Goal: Complete application form: Complete application form

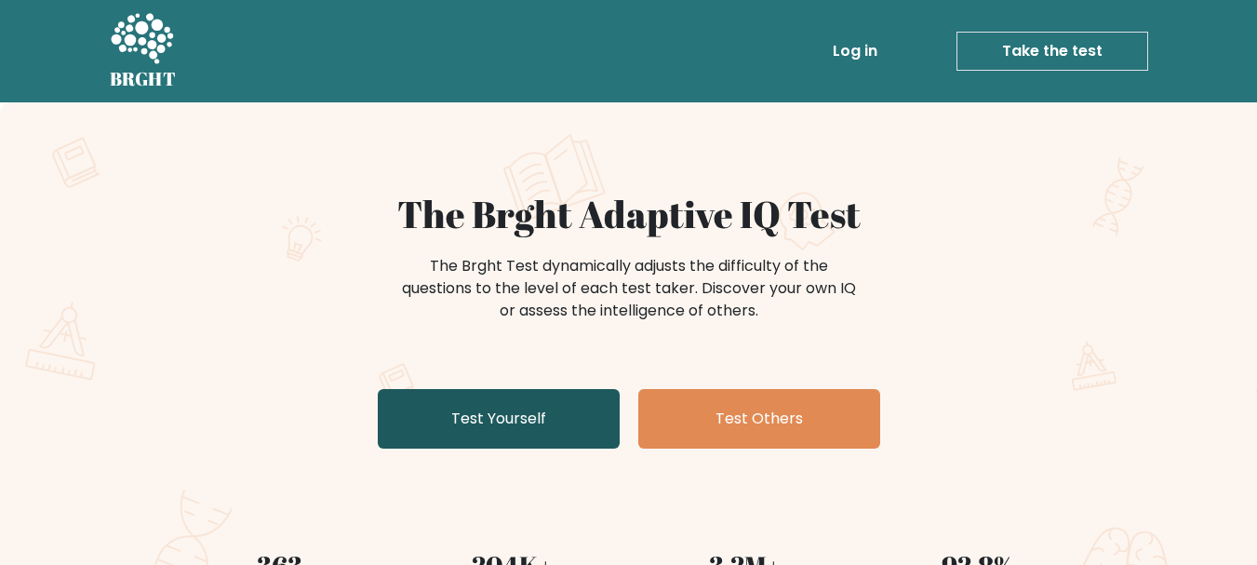
click at [539, 417] on link "Test Yourself" at bounding box center [499, 419] width 242 height 60
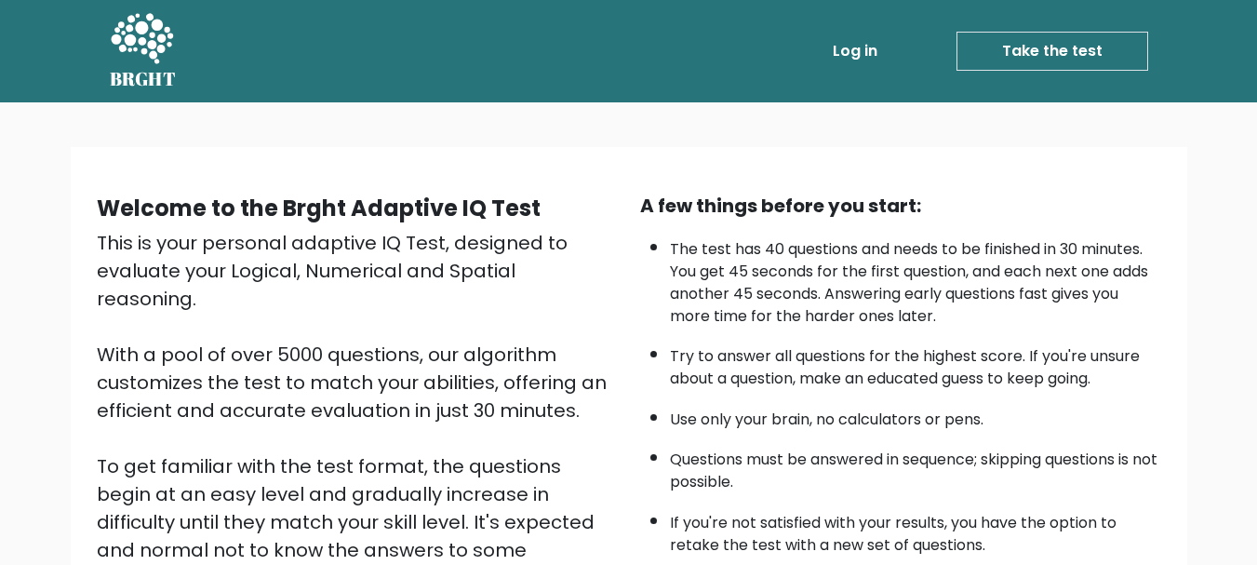
scroll to position [287, 0]
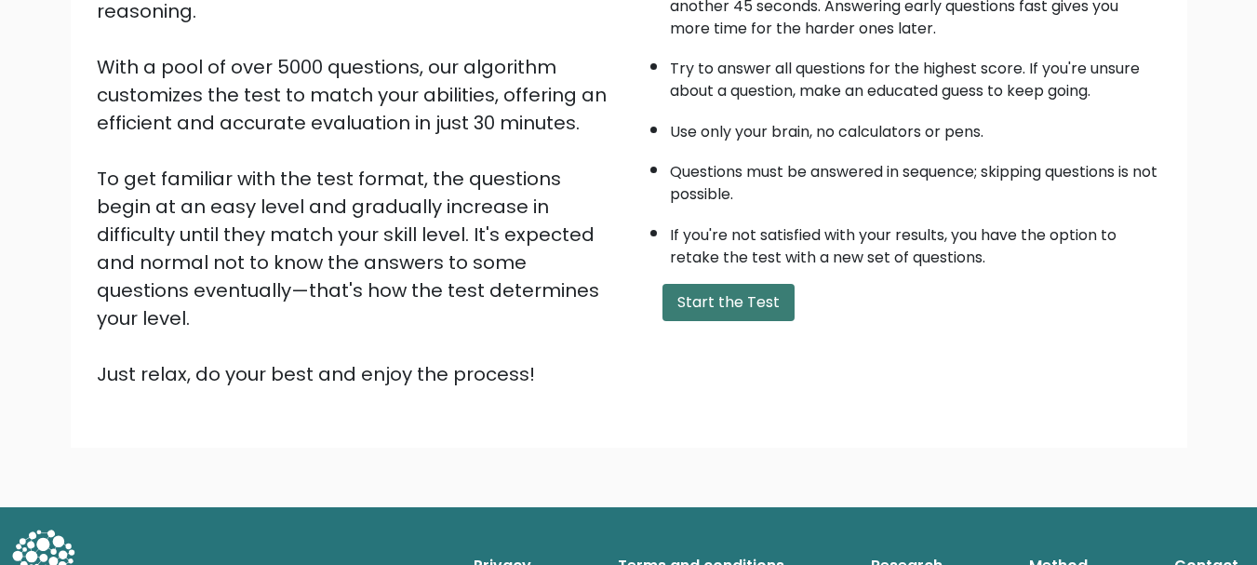
click at [739, 312] on button "Start the Test" at bounding box center [728, 302] width 132 height 37
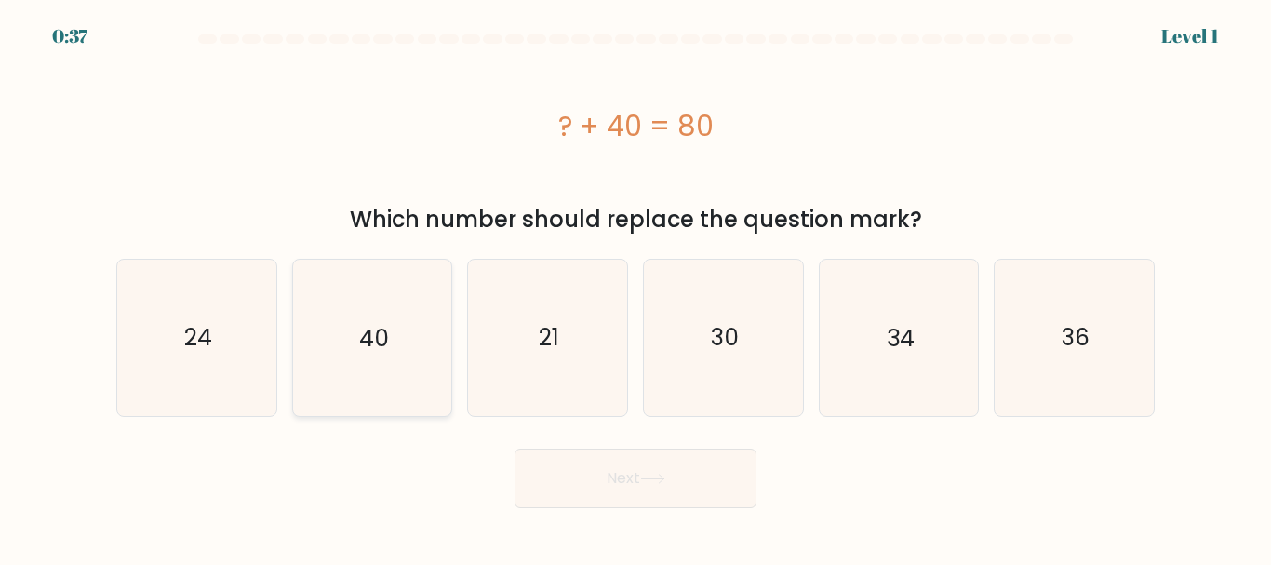
click at [389, 348] on icon "40" at bounding box center [371, 337] width 155 height 155
click at [635, 287] on input "b. 40" at bounding box center [635, 285] width 1 height 5
radio input "true"
click at [630, 483] on button "Next" at bounding box center [635, 478] width 242 height 60
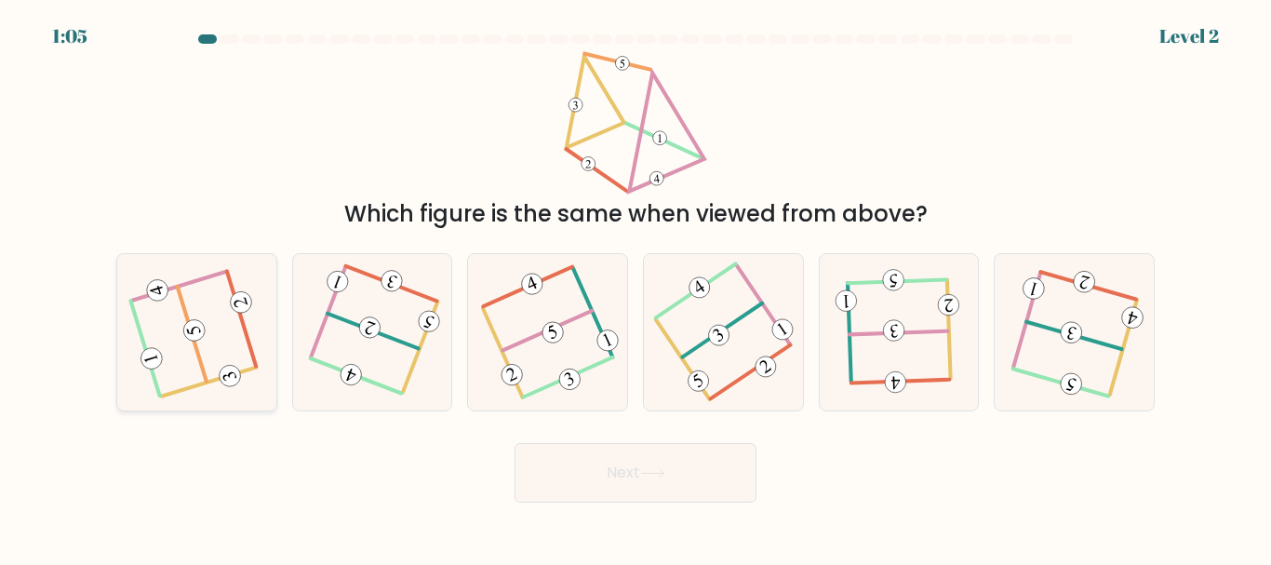
click at [202, 330] on 714 at bounding box center [194, 330] width 26 height 26
click at [635, 287] on input "a." at bounding box center [635, 285] width 1 height 5
radio input "true"
click at [637, 470] on button "Next" at bounding box center [635, 473] width 242 height 60
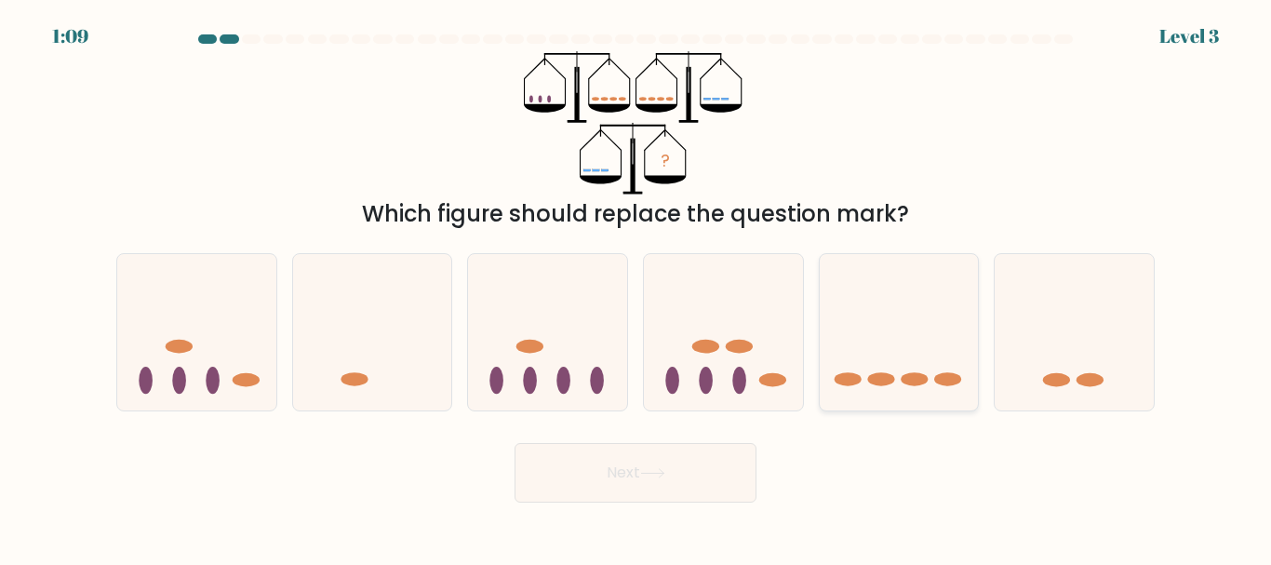
click at [904, 393] on icon at bounding box center [899, 331] width 159 height 131
click at [636, 287] on input "e." at bounding box center [635, 285] width 1 height 5
radio input "true"
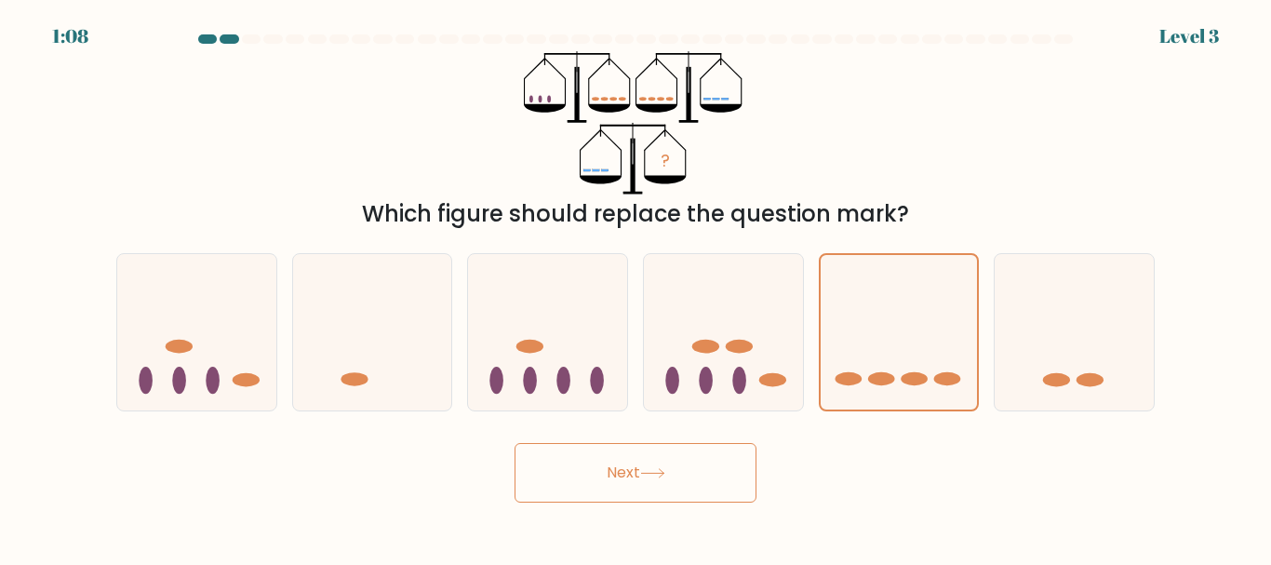
click at [629, 475] on button "Next" at bounding box center [635, 473] width 242 height 60
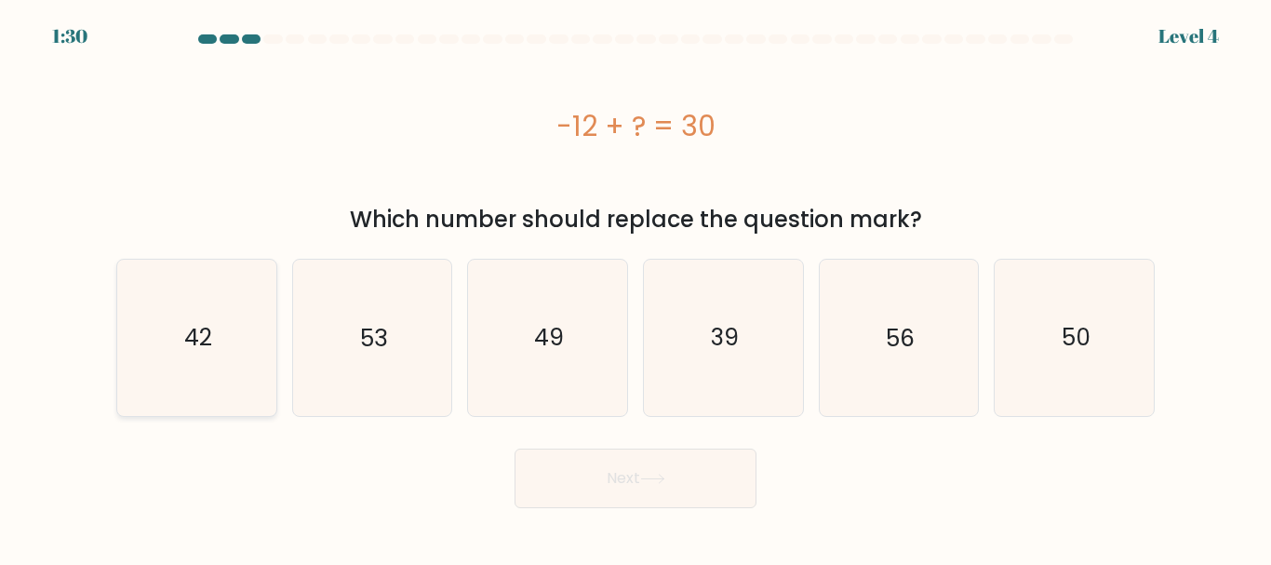
click at [199, 333] on text "42" at bounding box center [198, 337] width 28 height 33
click at [635, 287] on input "a. 42" at bounding box center [635, 285] width 1 height 5
radio input "true"
click at [639, 499] on button "Next" at bounding box center [635, 478] width 242 height 60
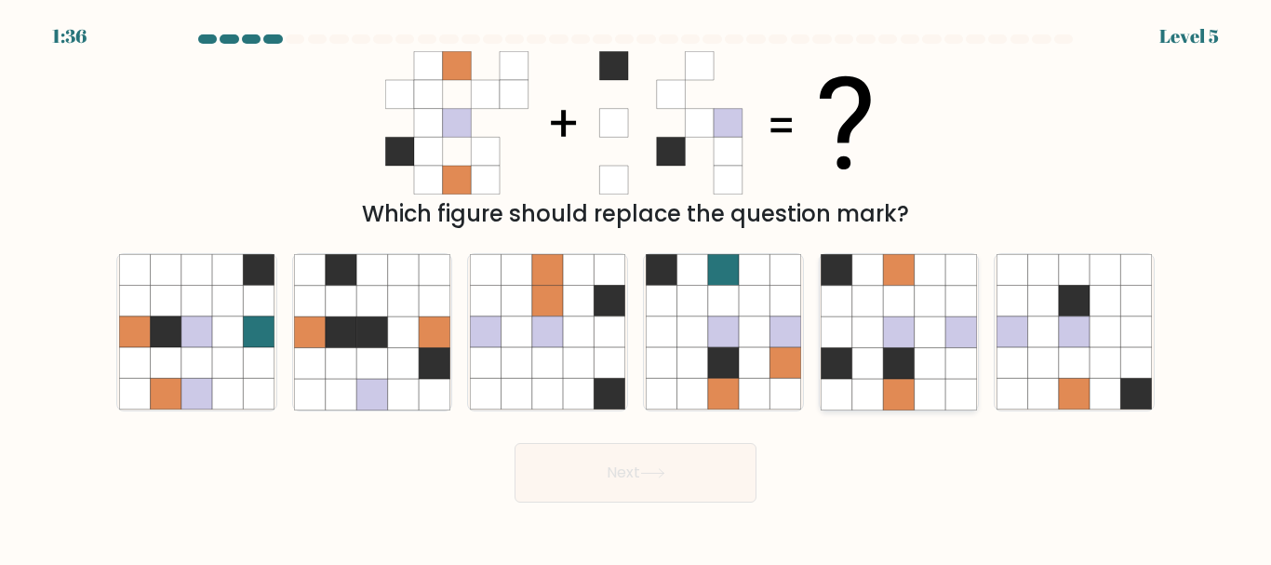
click at [904, 340] on icon at bounding box center [898, 331] width 31 height 31
click at [636, 287] on input "e." at bounding box center [635, 285] width 1 height 5
radio input "true"
click at [619, 475] on button "Next" at bounding box center [635, 473] width 242 height 60
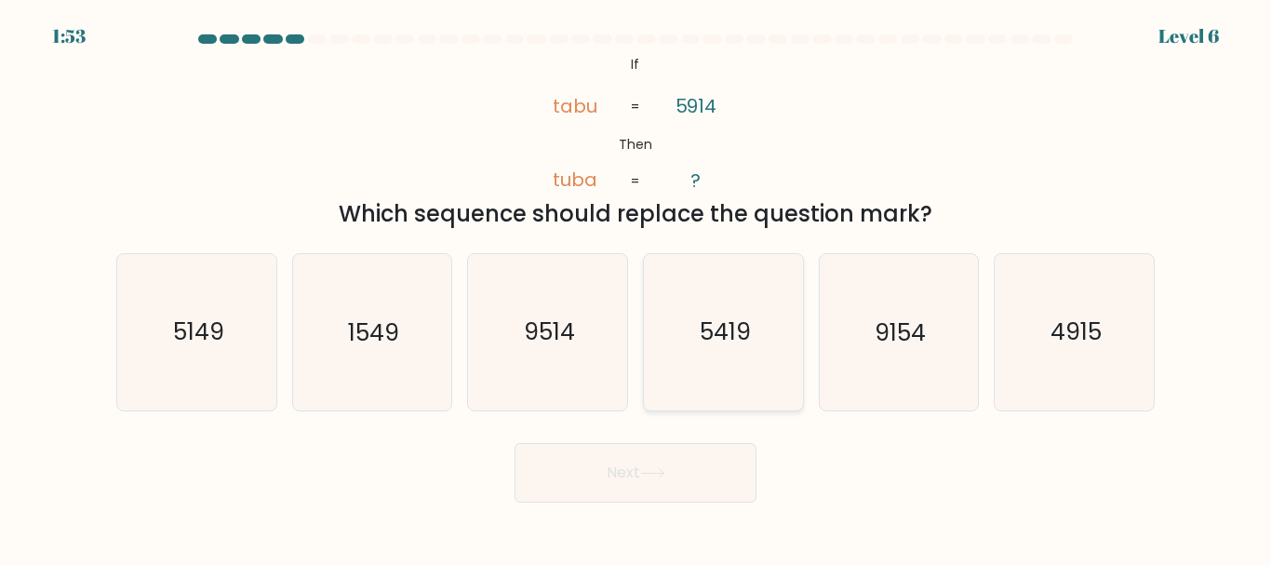
click at [730, 333] on text "5419" at bounding box center [724, 332] width 51 height 33
click at [636, 287] on input "d. 5419" at bounding box center [635, 285] width 1 height 5
radio input "true"
click at [663, 501] on button "Next" at bounding box center [635, 473] width 242 height 60
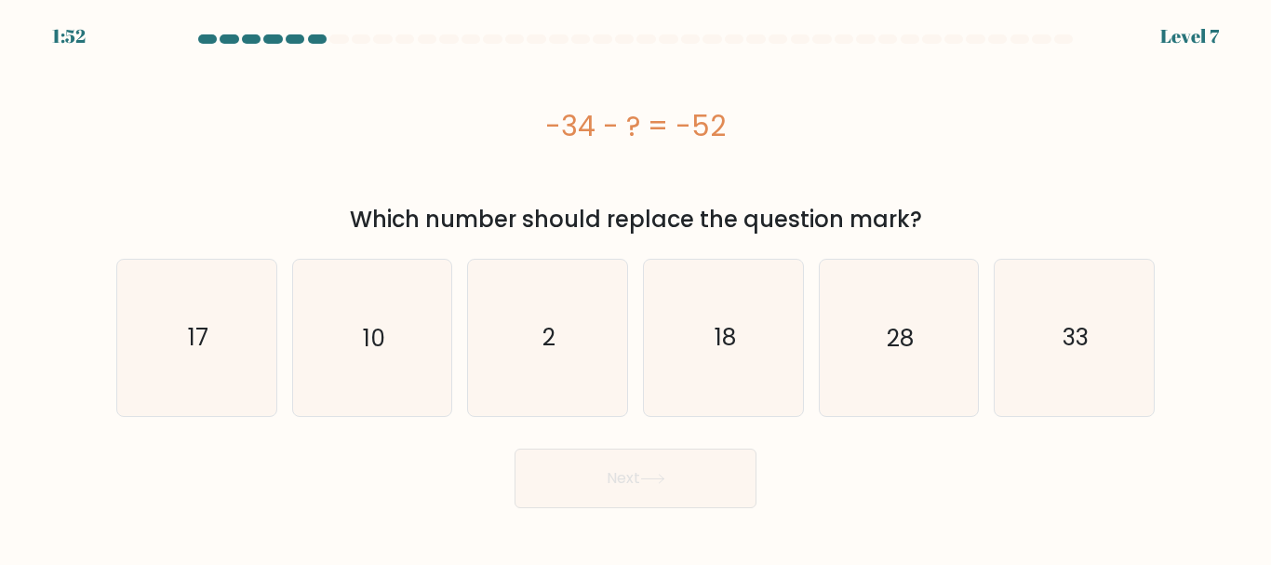
click at [663, 481] on icon at bounding box center [652, 478] width 22 height 8
click at [986, 140] on div "-34 - ? = -52" at bounding box center [635, 126] width 1038 height 42
click at [715, 349] on text "18" at bounding box center [724, 337] width 21 height 33
click at [636, 287] on input "d. 18" at bounding box center [635, 285] width 1 height 5
radio input "true"
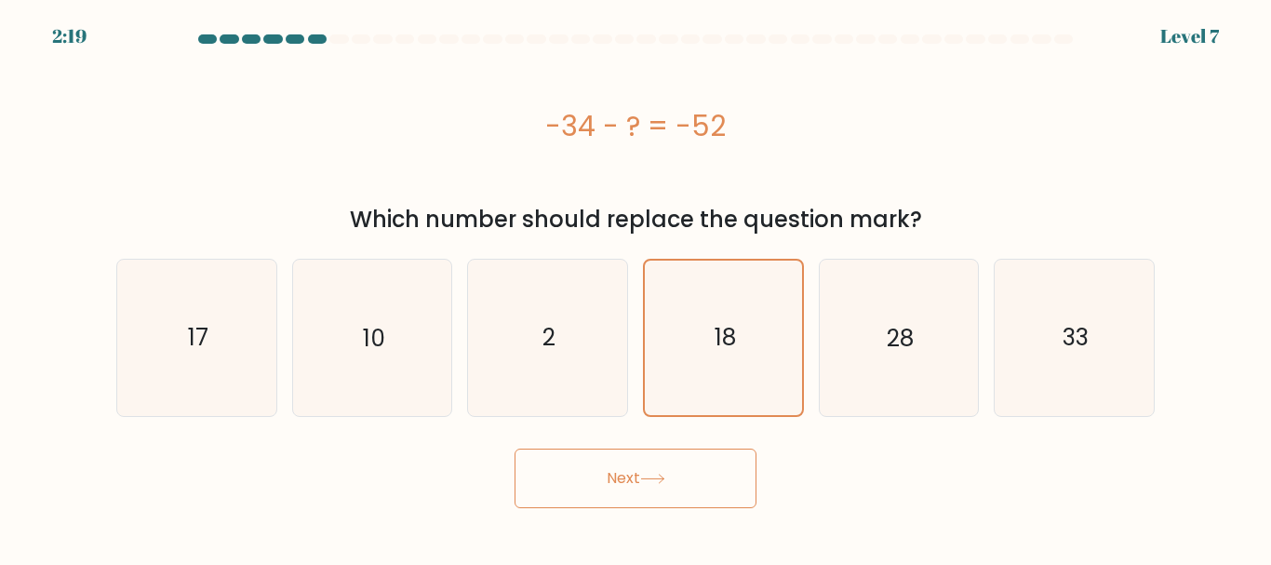
click at [641, 462] on button "Next" at bounding box center [635, 478] width 242 height 60
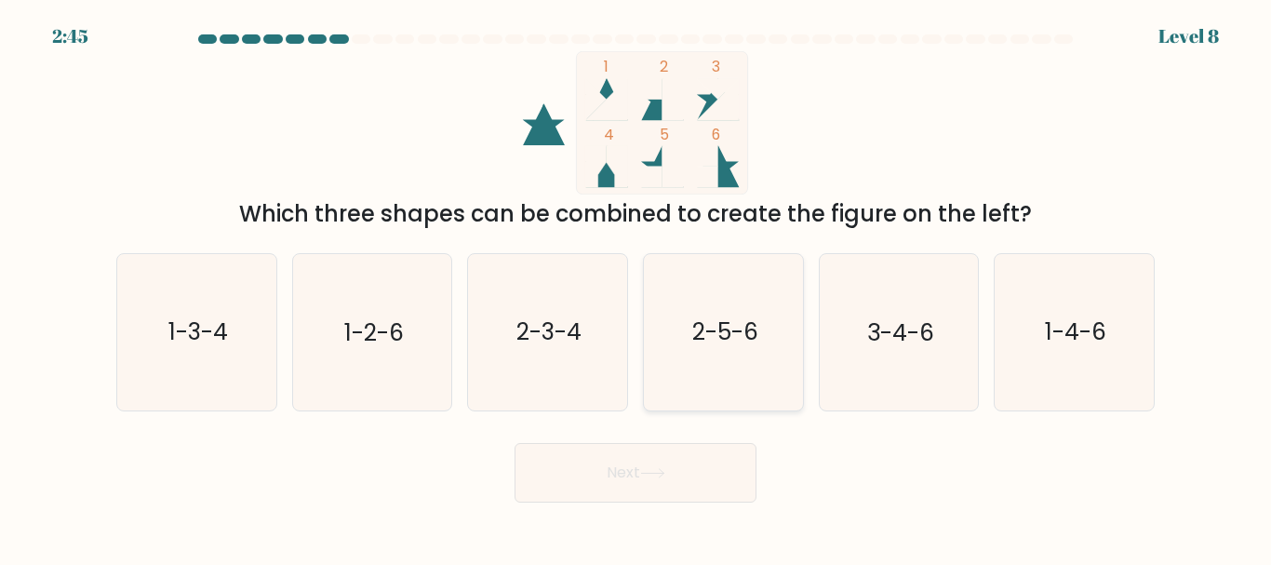
click at [734, 345] on text "2-5-6" at bounding box center [724, 332] width 66 height 33
click at [636, 287] on input "d. 2-5-6" at bounding box center [635, 285] width 1 height 5
radio input "true"
click at [649, 471] on icon at bounding box center [652, 473] width 25 height 10
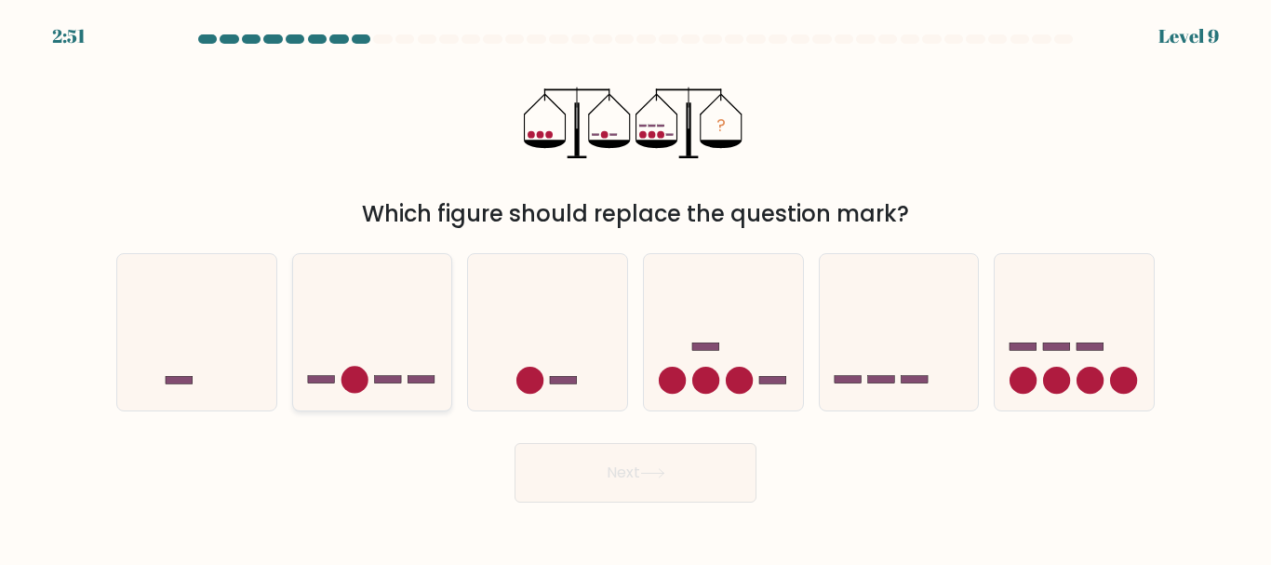
click at [387, 386] on icon at bounding box center [372, 331] width 159 height 131
click at [635, 287] on input "b." at bounding box center [635, 285] width 1 height 5
radio input "true"
click at [615, 481] on button "Next" at bounding box center [635, 473] width 242 height 60
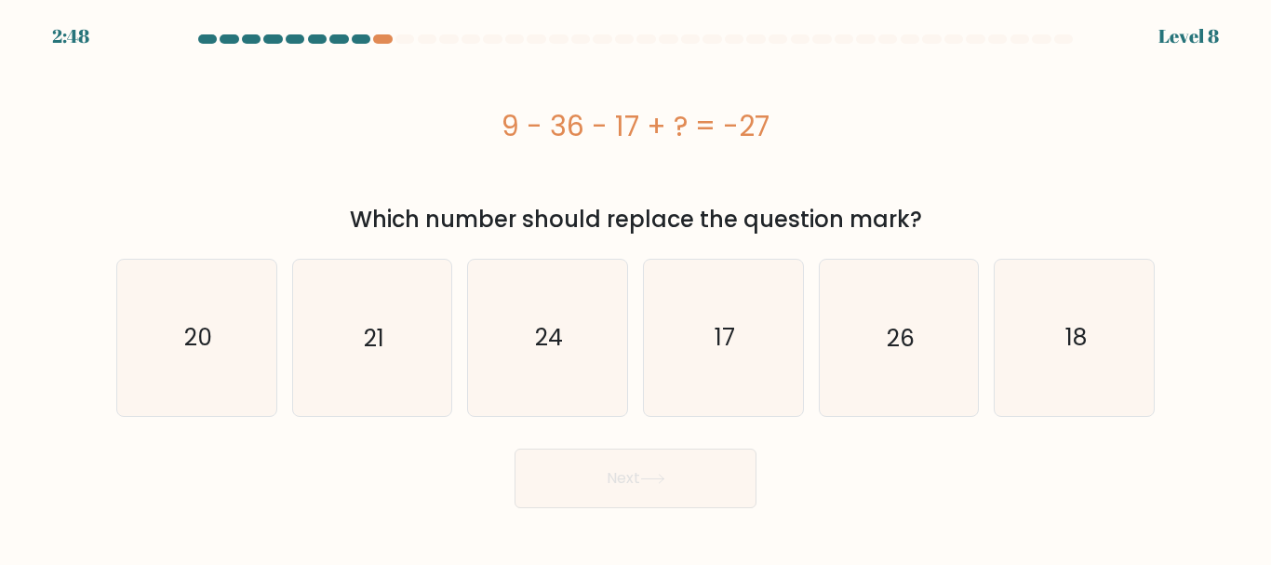
click at [662, 467] on button "Next" at bounding box center [635, 478] width 242 height 60
click at [570, 457] on button "Next" at bounding box center [635, 478] width 242 height 60
click at [943, 135] on div "9 - 36 - 17 + ? = -27" at bounding box center [635, 126] width 1038 height 42
click at [731, 330] on text "17" at bounding box center [724, 337] width 20 height 33
click at [636, 287] on input "d. 17" at bounding box center [635, 285] width 1 height 5
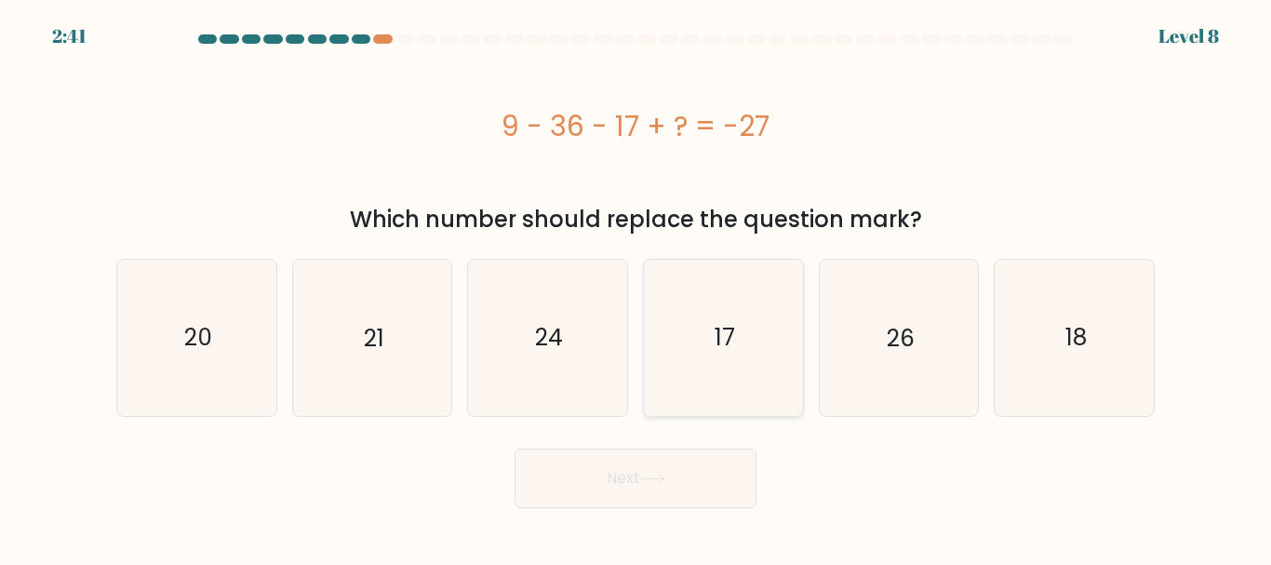
radio input "true"
click at [639, 476] on button "Next" at bounding box center [635, 478] width 242 height 60
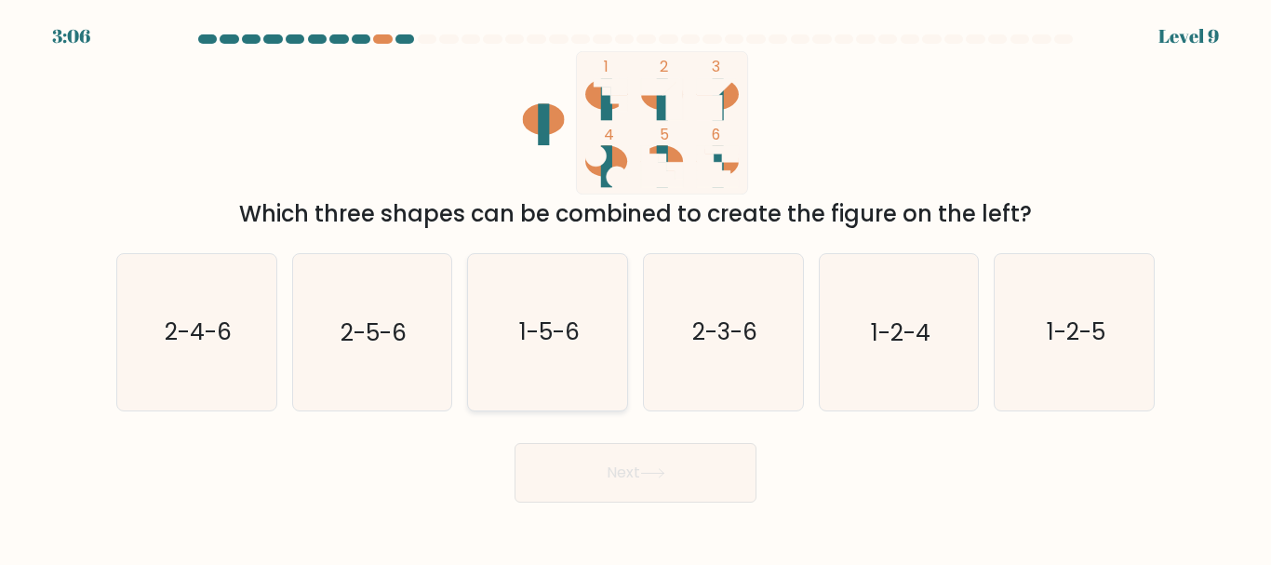
click at [555, 318] on text "1-5-6" at bounding box center [549, 332] width 60 height 33
click at [635, 287] on input "c. 1-5-6" at bounding box center [635, 285] width 1 height 5
radio input "true"
click at [665, 470] on icon at bounding box center [652, 473] width 25 height 10
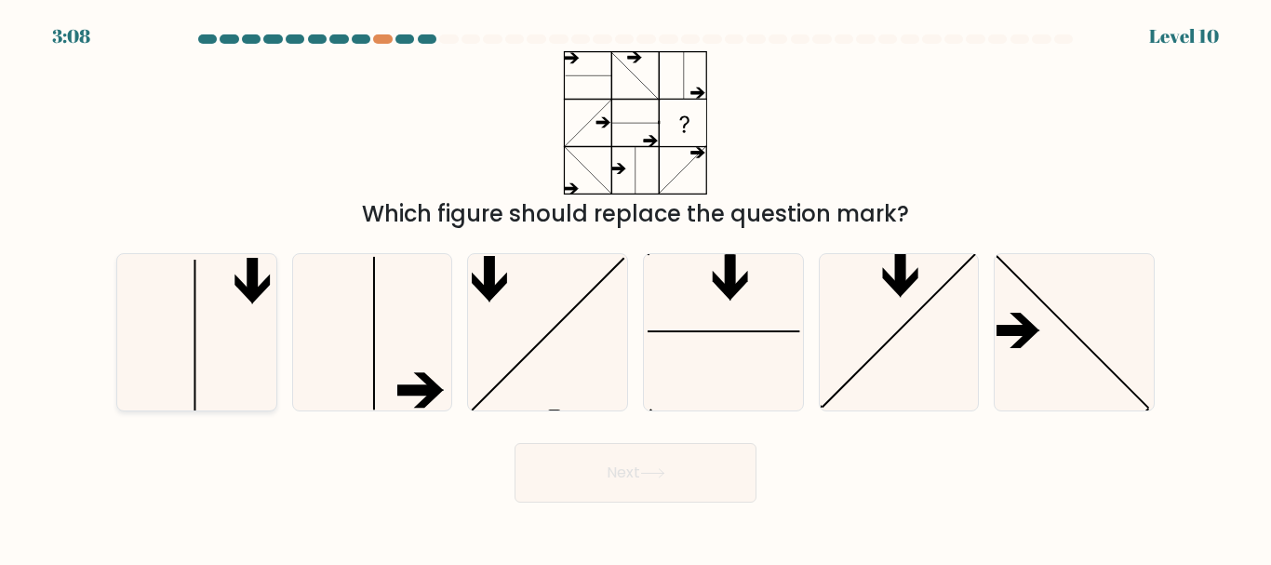
click at [242, 351] on icon at bounding box center [196, 331] width 155 height 155
click at [635, 287] on input "a." at bounding box center [635, 285] width 1 height 5
radio input "true"
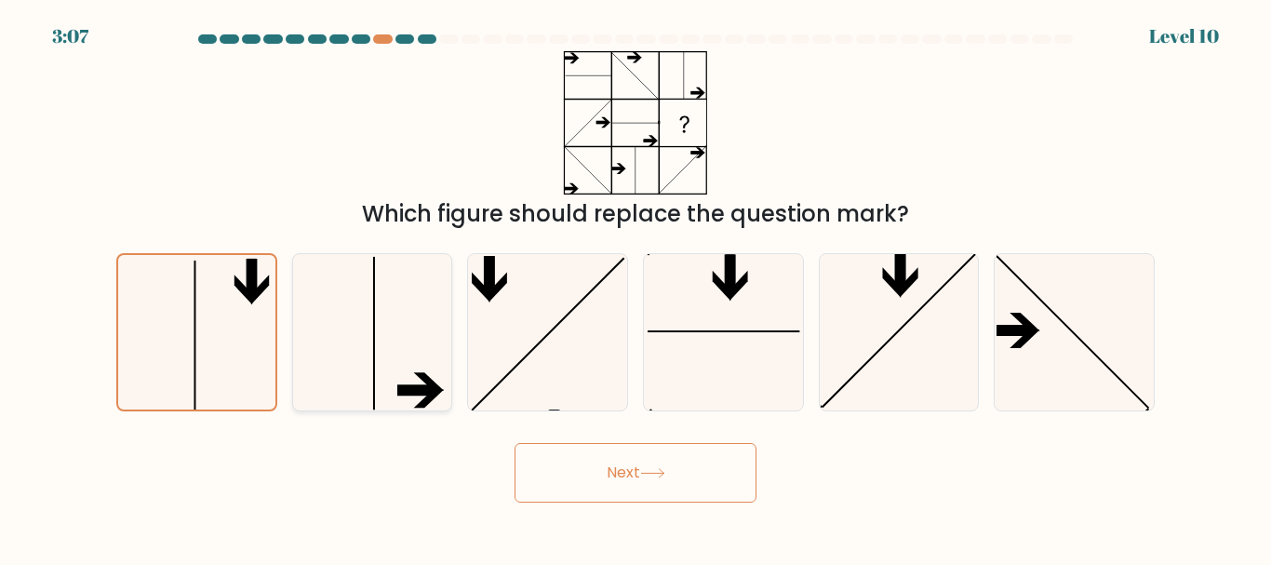
click at [423, 364] on icon at bounding box center [371, 331] width 155 height 155
click at [635, 287] on input "b." at bounding box center [635, 285] width 1 height 5
radio input "true"
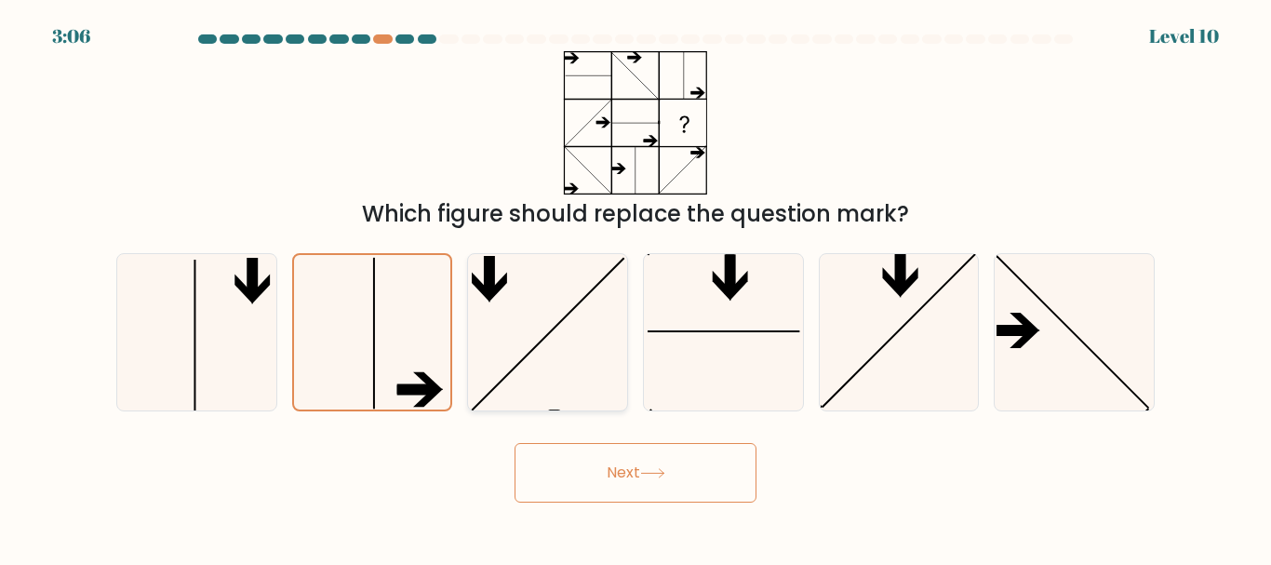
click at [502, 351] on icon at bounding box center [547, 331] width 155 height 155
click at [635, 287] on input "c." at bounding box center [635, 285] width 1 height 5
radio input "true"
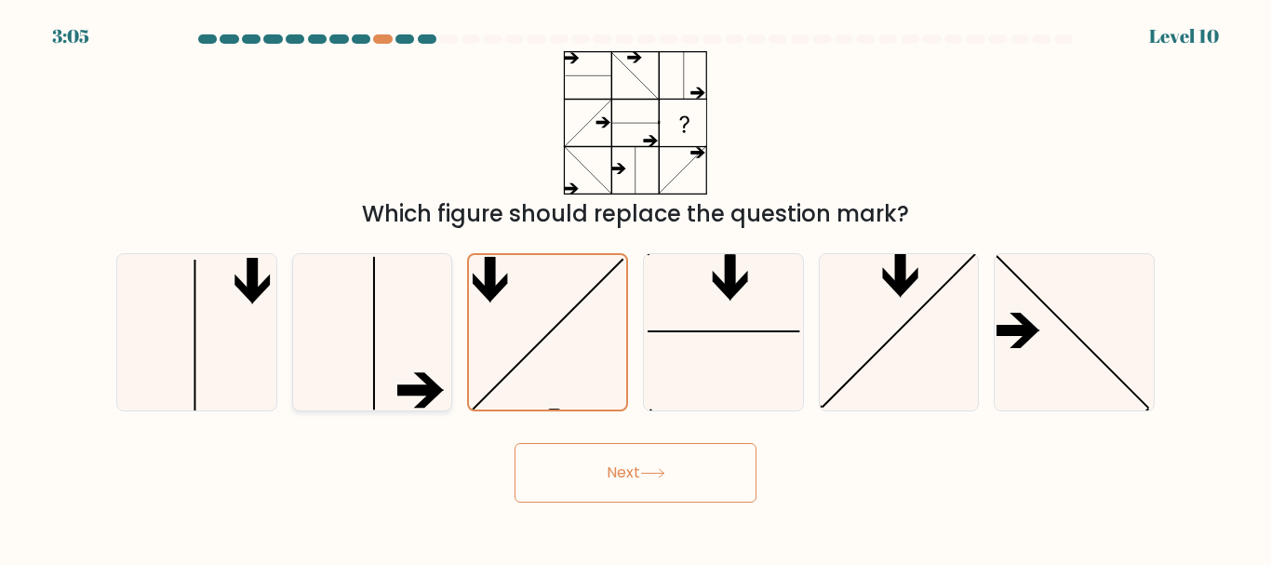
click at [402, 355] on icon at bounding box center [371, 331] width 155 height 155
click at [635, 287] on input "b." at bounding box center [635, 285] width 1 height 5
radio input "true"
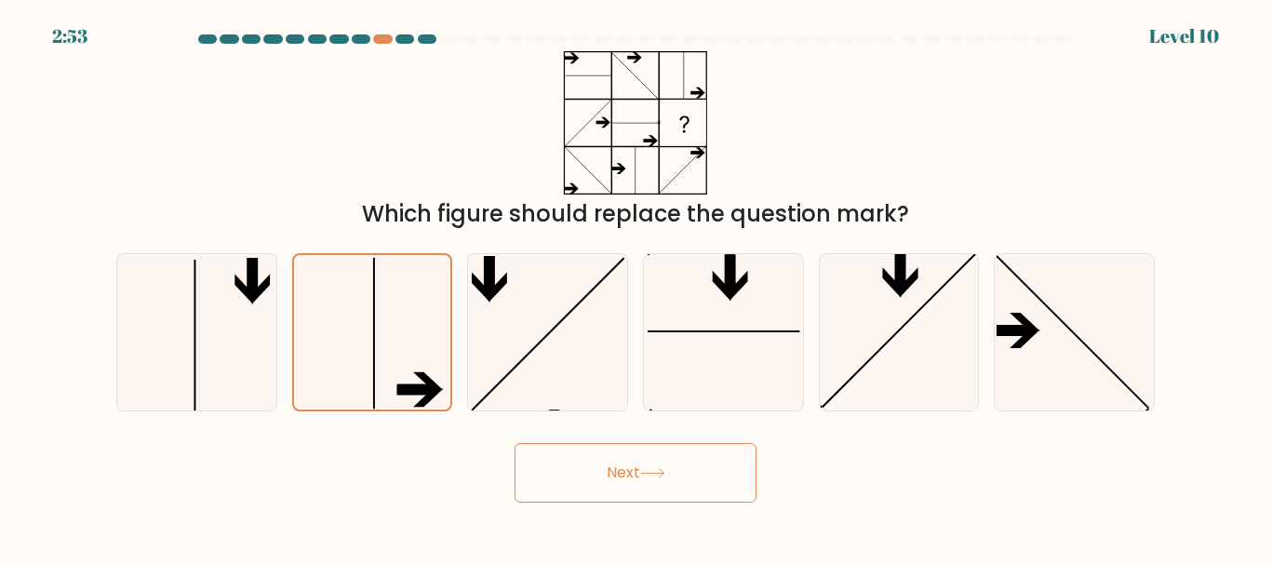
click at [660, 478] on button "Next" at bounding box center [635, 473] width 242 height 60
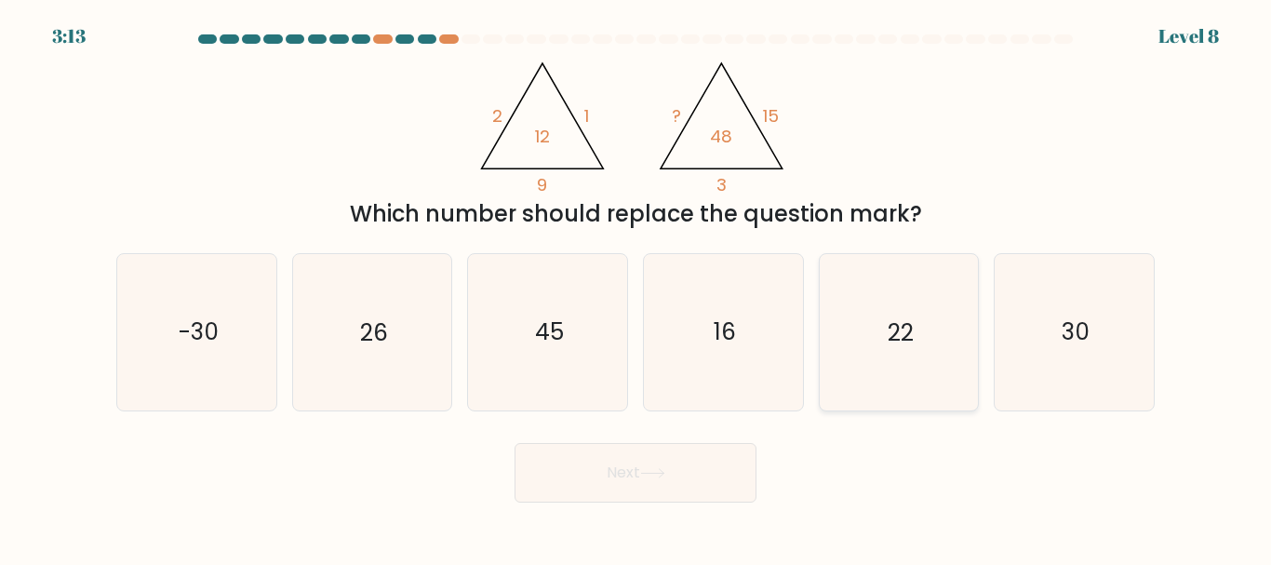
click at [929, 261] on icon "22" at bounding box center [898, 331] width 155 height 155
click at [636, 283] on input "e. 22" at bounding box center [635, 285] width 1 height 5
radio input "true"
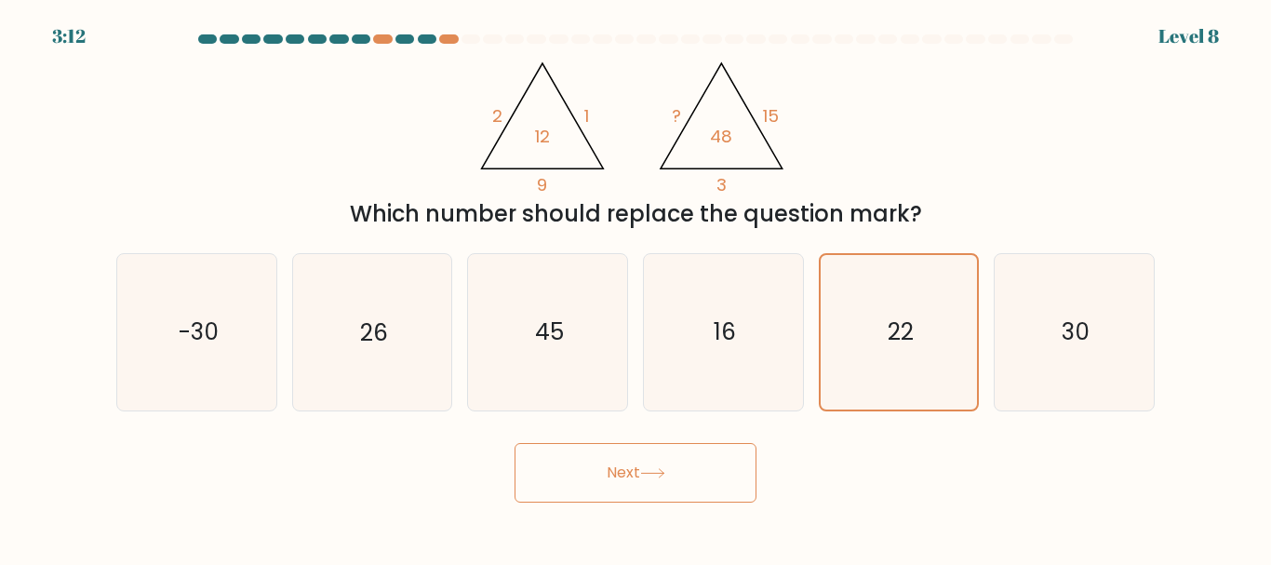
click at [956, 140] on div "@import url('https://fonts.googleapis.com/css?family=Abril+Fatface:400,100,100i…" at bounding box center [635, 141] width 1061 height 180
click at [1062, 340] on text "30" at bounding box center [1075, 332] width 28 height 33
click at [636, 287] on input "f. 30" at bounding box center [635, 285] width 1 height 5
radio input "true"
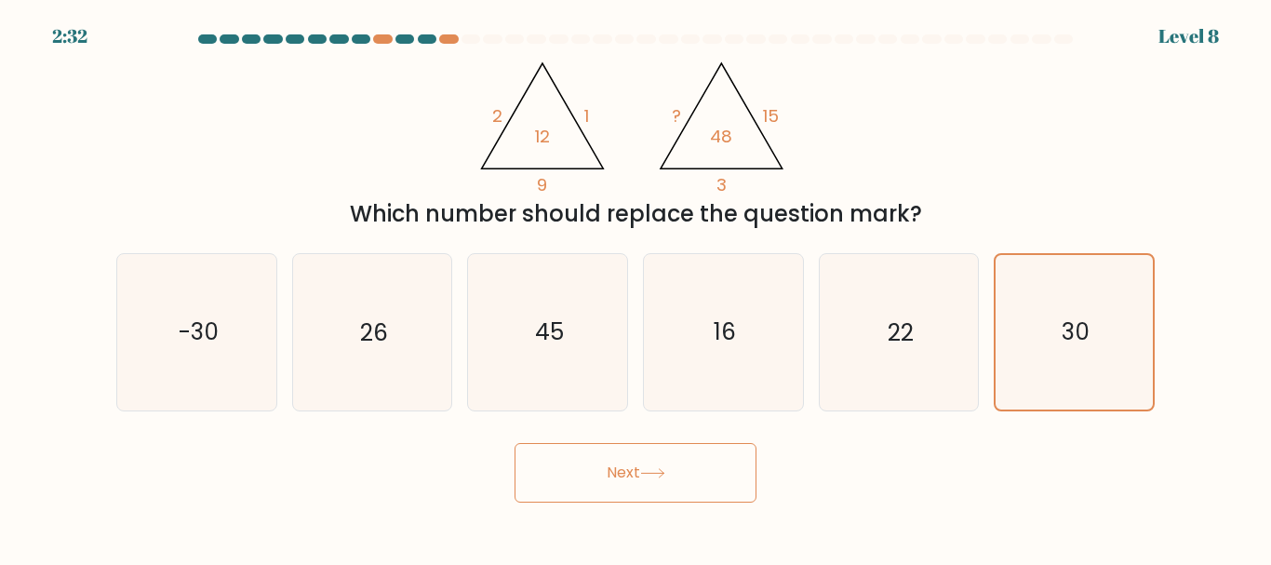
click at [628, 479] on button "Next" at bounding box center [635, 473] width 242 height 60
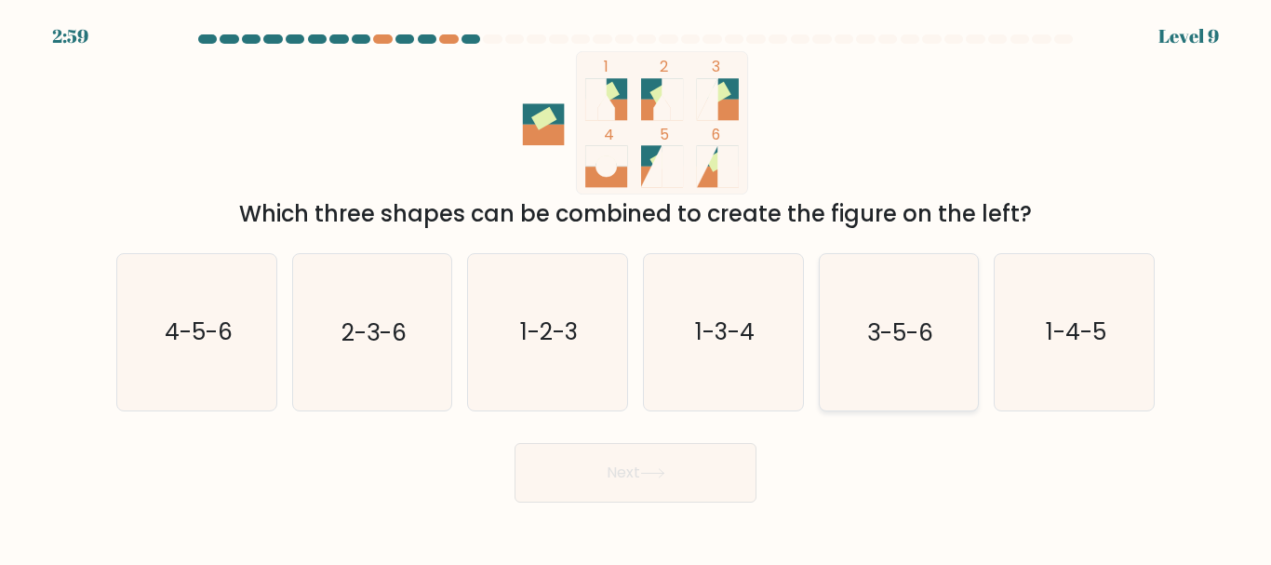
click at [911, 321] on text "3-5-6" at bounding box center [900, 332] width 66 height 33
click at [636, 287] on input "e. 3-5-6" at bounding box center [635, 285] width 1 height 5
radio input "true"
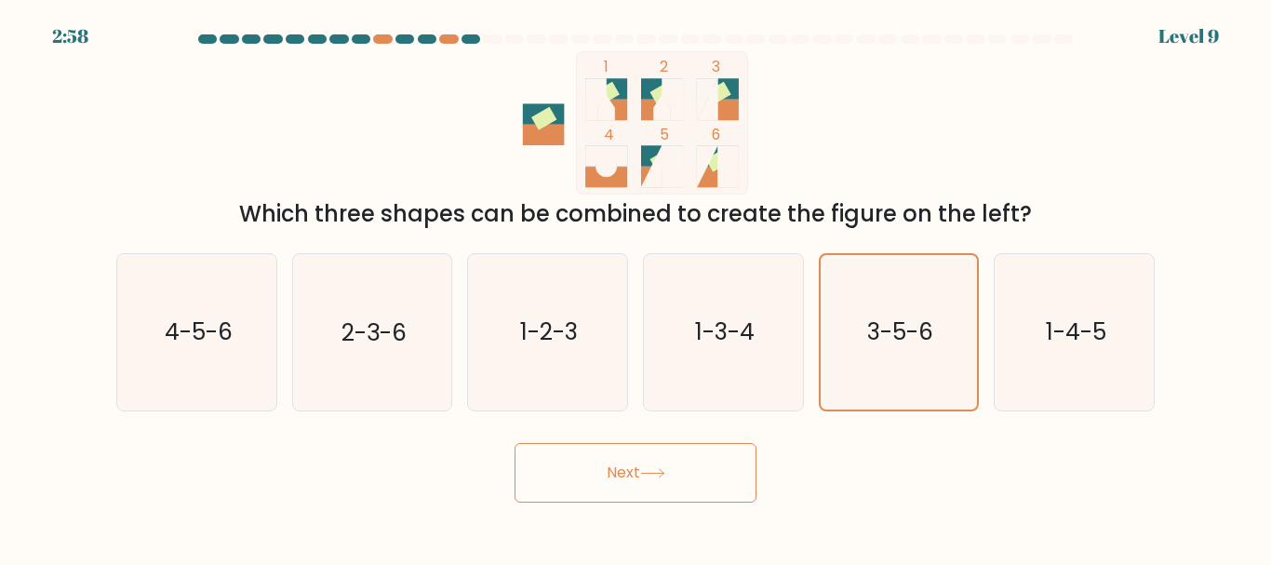
click at [604, 488] on button "Next" at bounding box center [635, 473] width 242 height 60
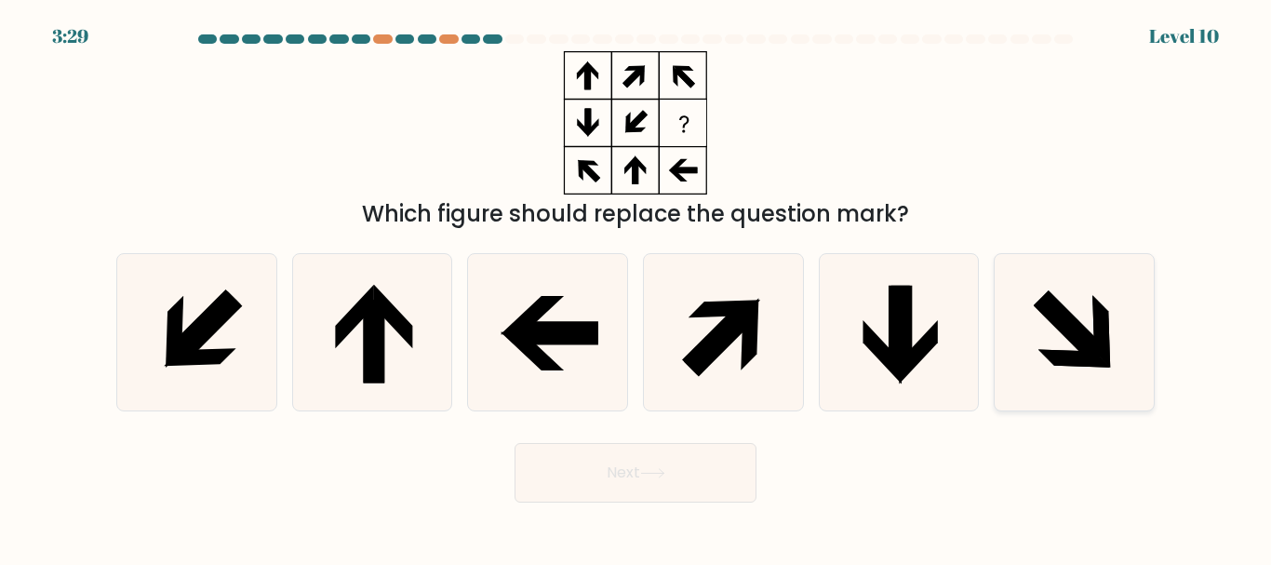
click at [1070, 328] on icon at bounding box center [1070, 327] width 73 height 73
click at [636, 287] on input "f." at bounding box center [635, 285] width 1 height 5
radio input "true"
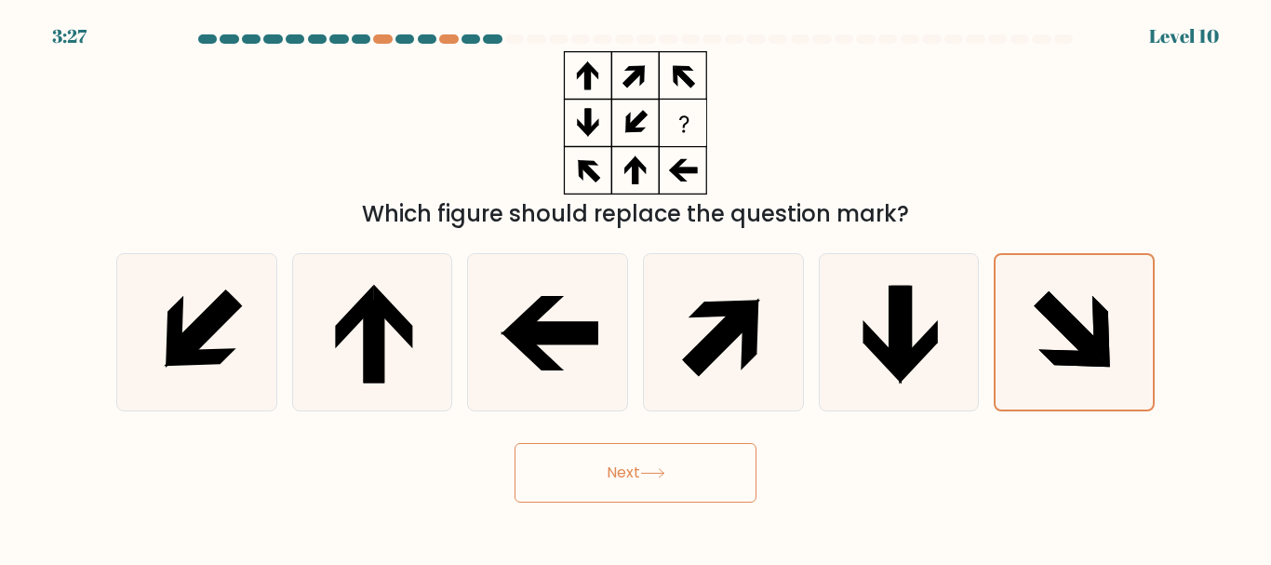
click at [665, 466] on button "Next" at bounding box center [635, 473] width 242 height 60
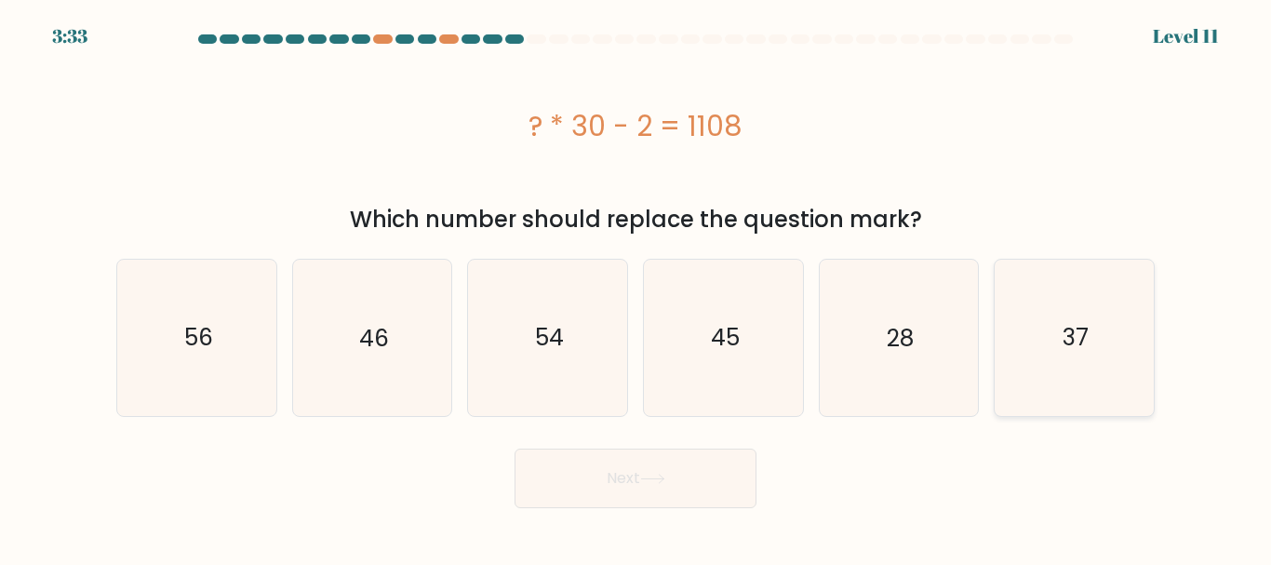
click at [1074, 337] on text "37" at bounding box center [1075, 337] width 26 height 33
click at [636, 287] on input "f. 37" at bounding box center [635, 285] width 1 height 5
radio input "true"
click at [586, 488] on button "Next" at bounding box center [635, 478] width 242 height 60
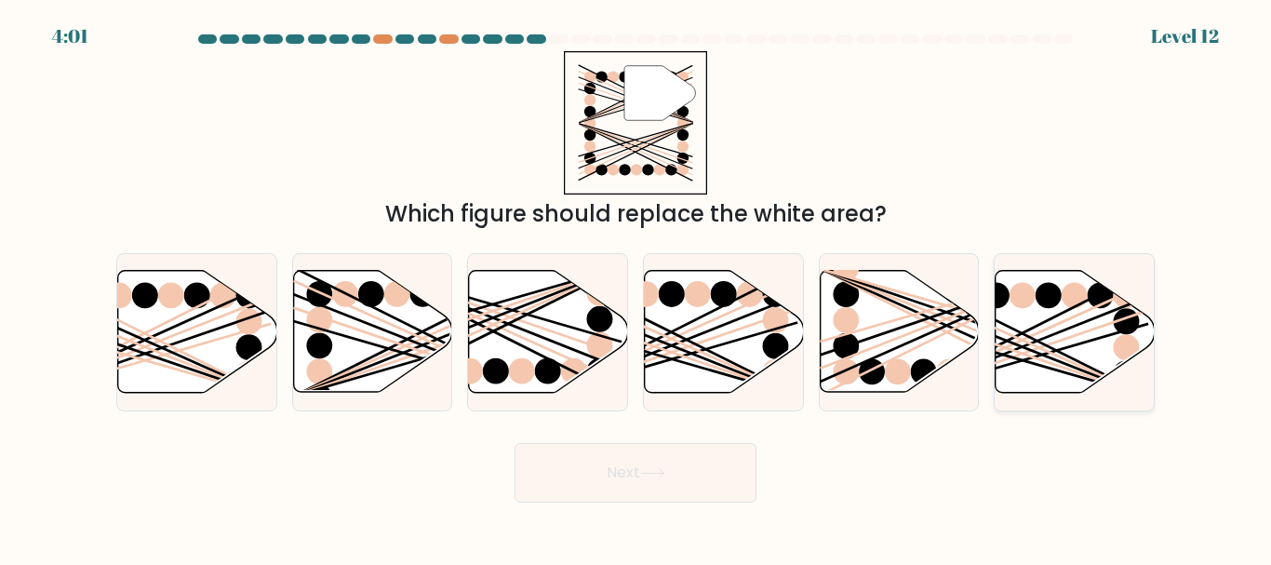
click at [1070, 333] on icon at bounding box center [1074, 332] width 159 height 122
click at [636, 287] on input "f." at bounding box center [635, 285] width 1 height 5
radio input "true"
click at [613, 472] on button "Next" at bounding box center [635, 473] width 242 height 60
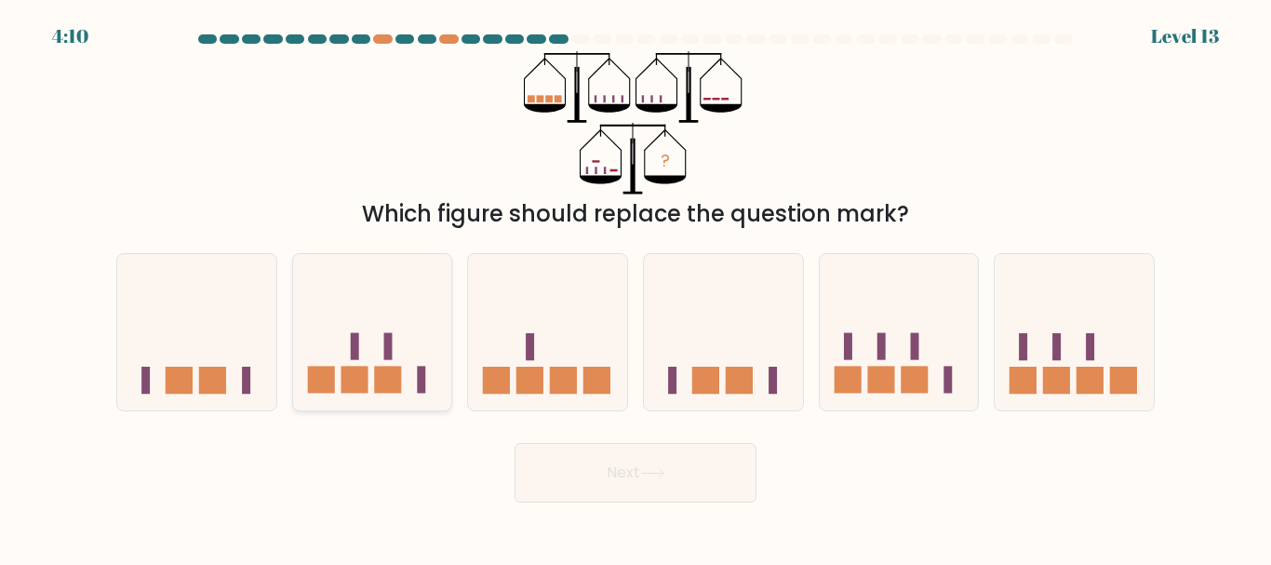
click at [367, 375] on rect at bounding box center [353, 380] width 27 height 27
click at [635, 287] on input "b." at bounding box center [635, 285] width 1 height 5
radio input "true"
click at [656, 473] on icon at bounding box center [652, 473] width 22 height 8
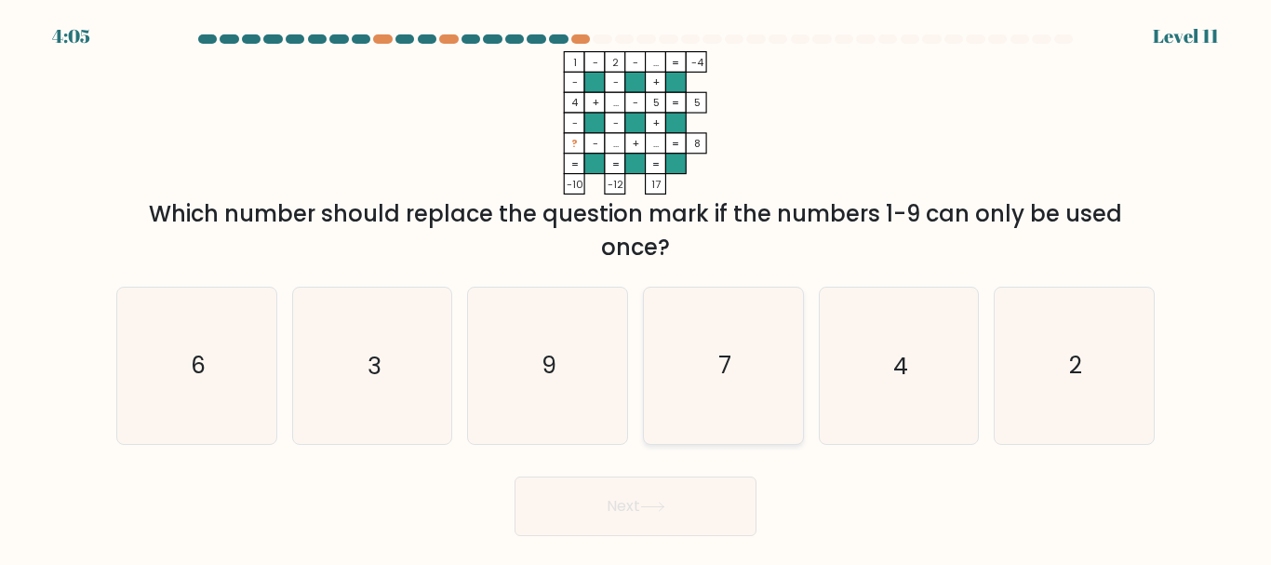
click at [713, 367] on icon "7" at bounding box center [723, 364] width 155 height 155
click at [636, 287] on input "d. 7" at bounding box center [635, 285] width 1 height 5
radio input "true"
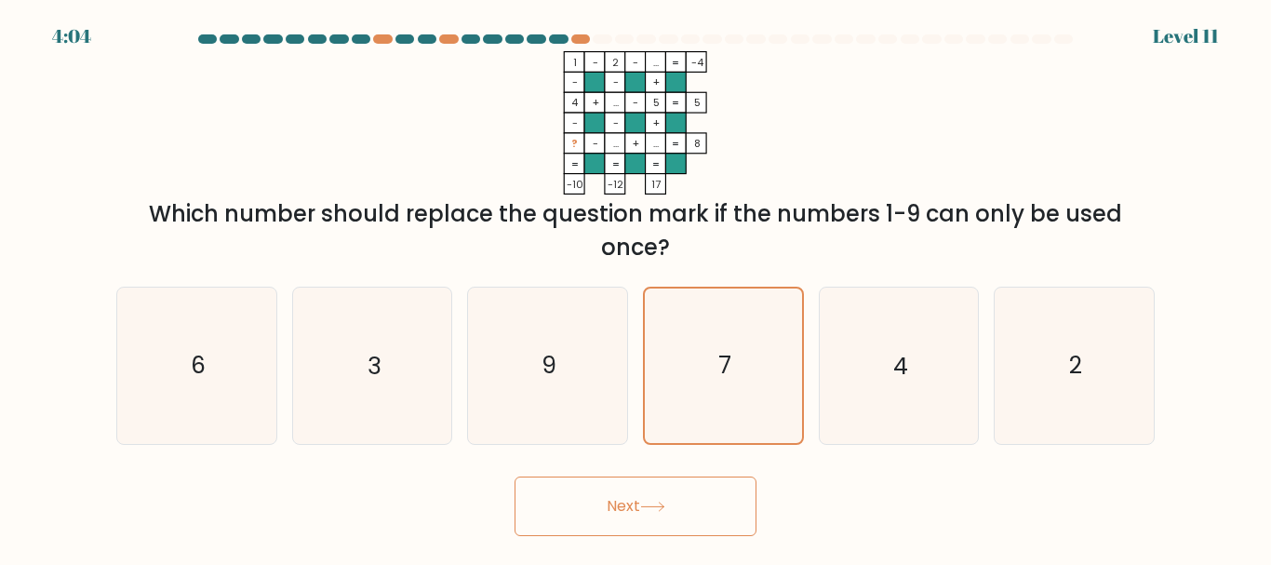
click at [611, 500] on button "Next" at bounding box center [635, 506] width 242 height 60
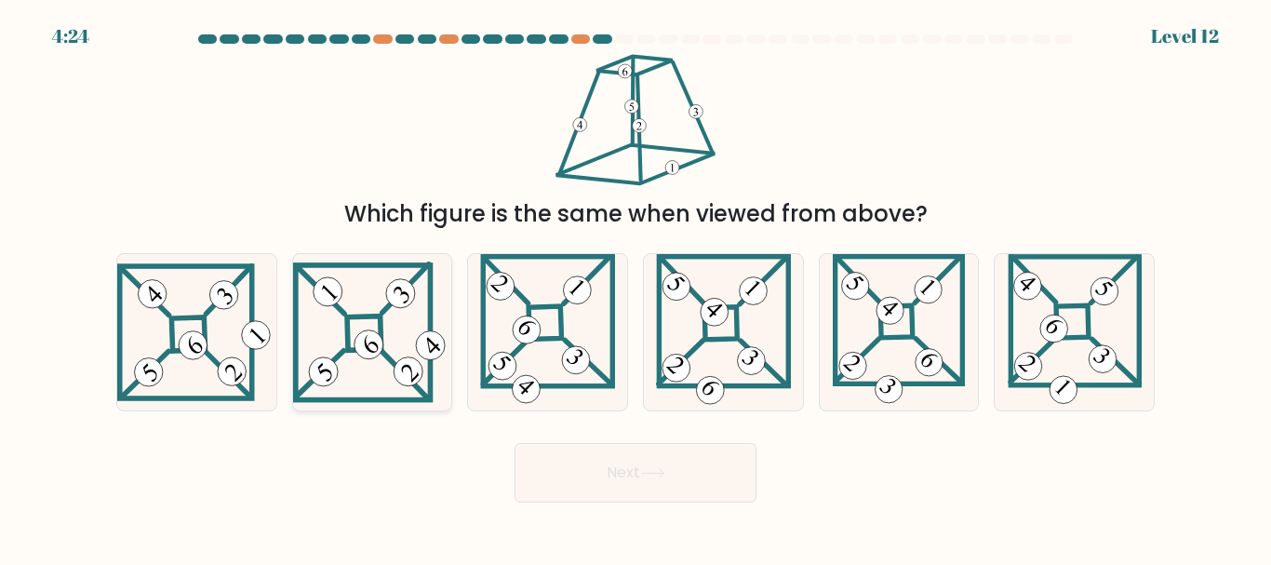
drag, startPoint x: 228, startPoint y: 327, endPoint x: 354, endPoint y: 365, distance: 131.0
click at [227, 327] on icon at bounding box center [196, 331] width 159 height 137
click at [635, 287] on input "a." at bounding box center [635, 285] width 1 height 5
radio input "true"
click at [652, 482] on button "Next" at bounding box center [635, 473] width 242 height 60
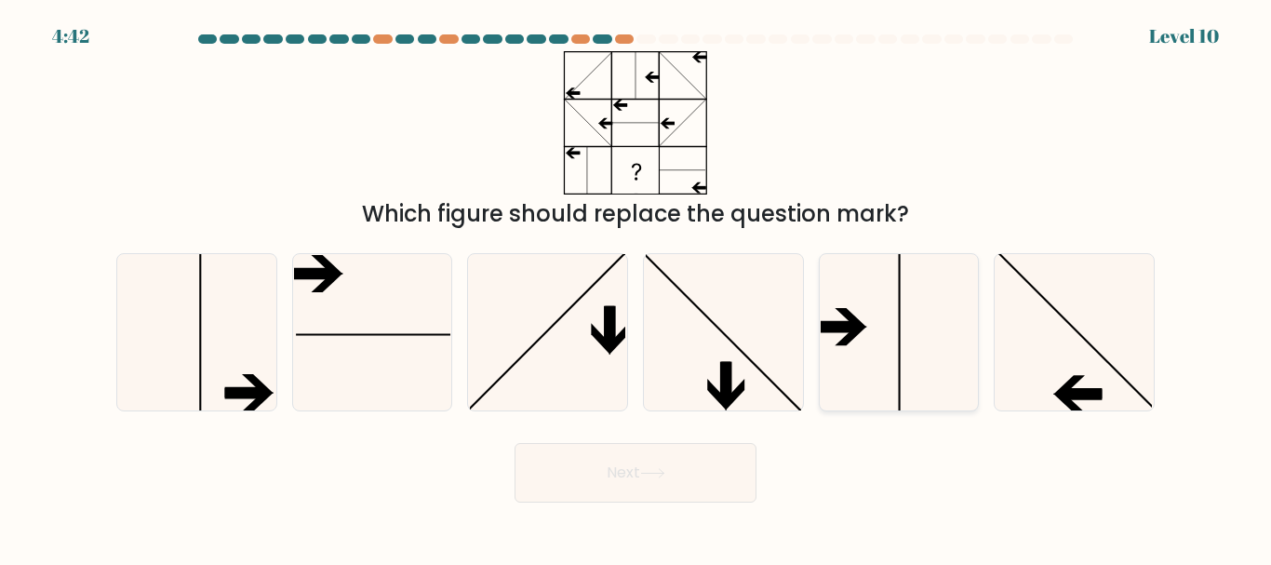
click at [854, 325] on icon at bounding box center [839, 326] width 42 height 10
click at [636, 287] on input "e." at bounding box center [635, 285] width 1 height 5
radio input "true"
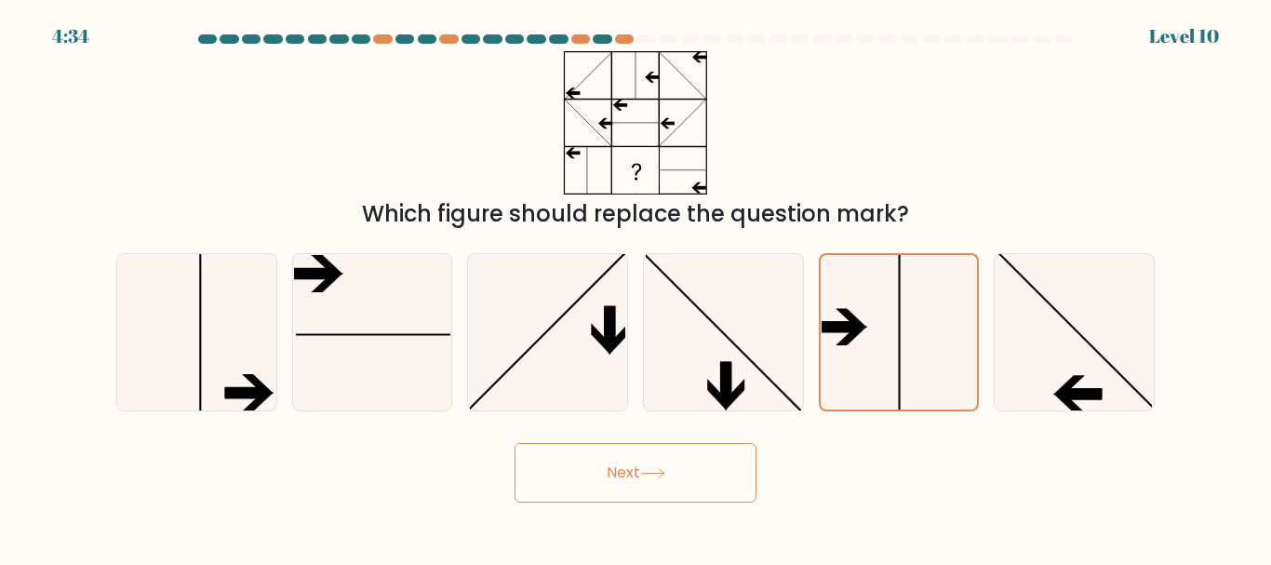
click at [663, 476] on icon at bounding box center [652, 473] width 22 height 8
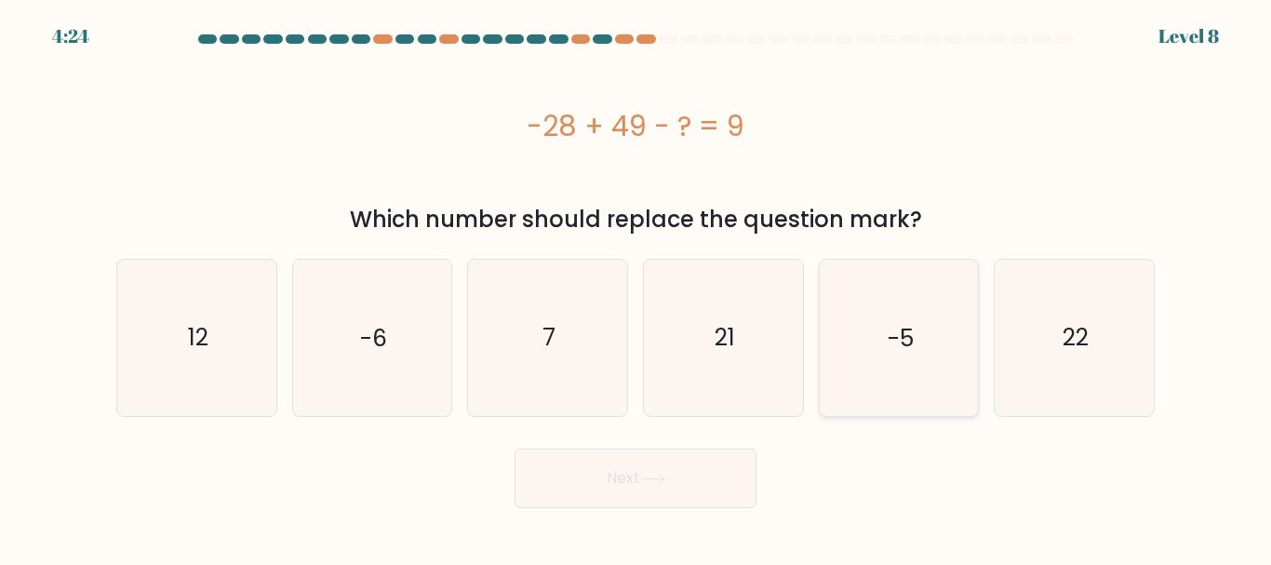
click at [914, 359] on icon "-5" at bounding box center [898, 337] width 155 height 155
click at [636, 287] on input "e. -5" at bounding box center [635, 285] width 1 height 5
radio input "true"
click at [601, 496] on button "Next" at bounding box center [635, 478] width 242 height 60
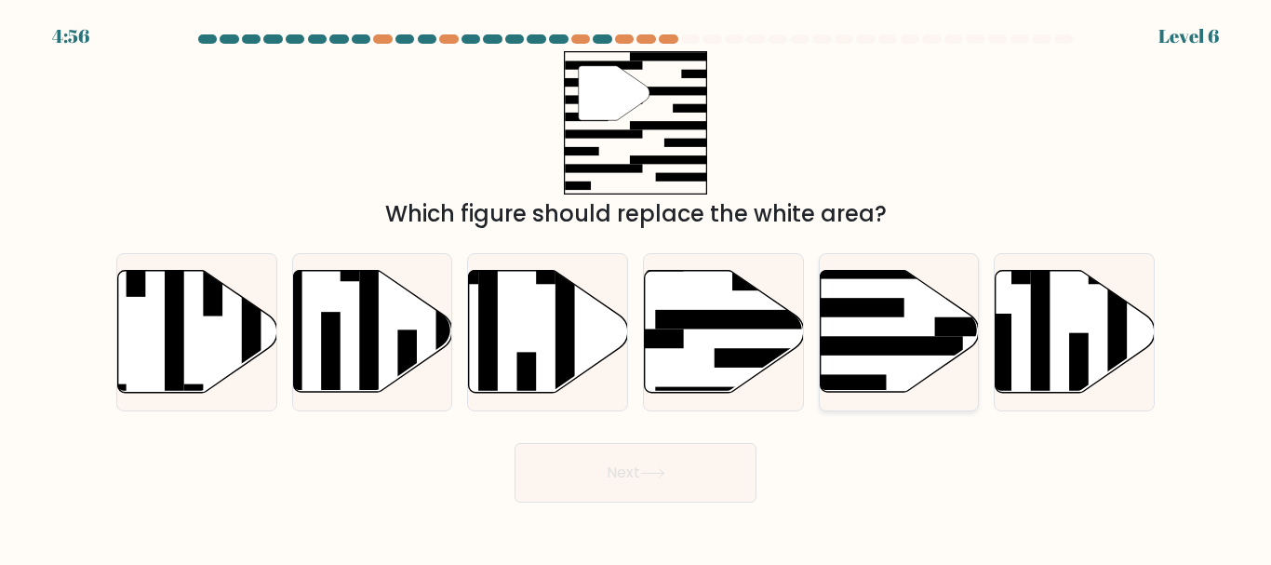
click at [884, 325] on icon at bounding box center [899, 332] width 159 height 122
click at [636, 287] on input "e." at bounding box center [635, 285] width 1 height 5
radio input "true"
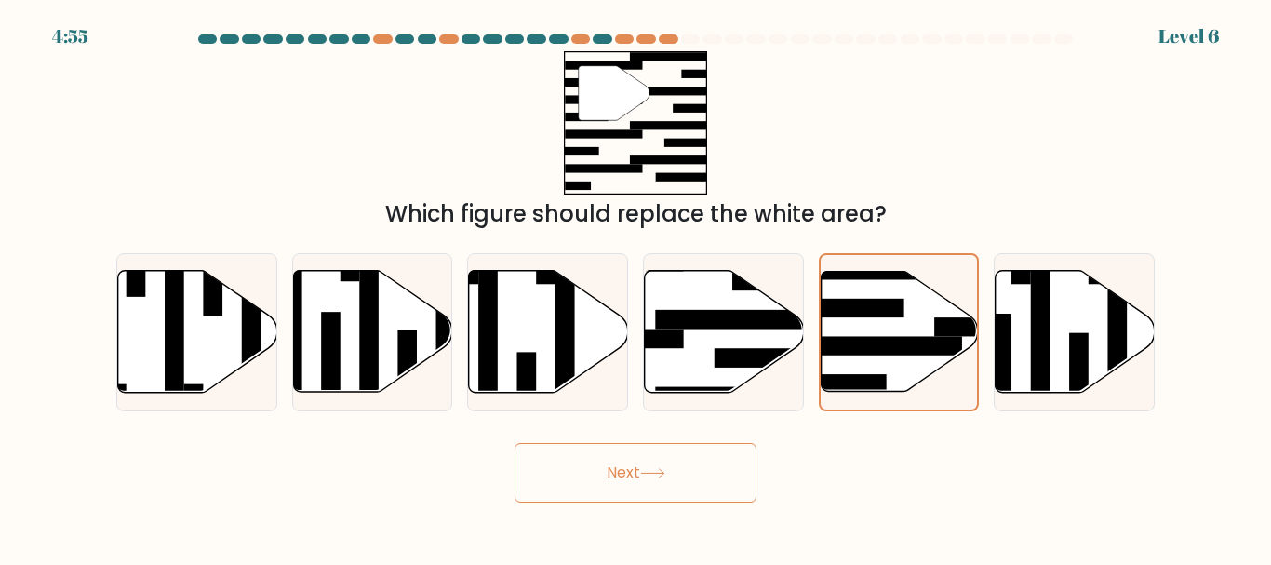
click at [606, 488] on button "Next" at bounding box center [635, 473] width 242 height 60
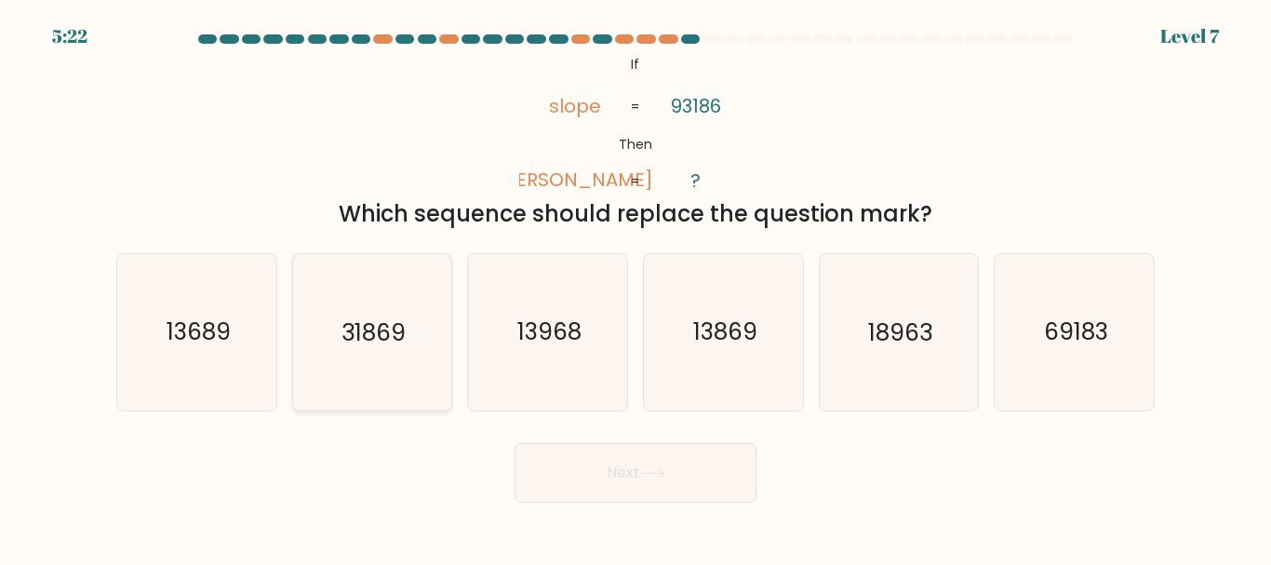
click at [374, 350] on icon "31869" at bounding box center [371, 331] width 155 height 155
click at [635, 287] on input "b. 31869" at bounding box center [635, 285] width 1 height 5
radio input "true"
click at [713, 468] on button "Next" at bounding box center [635, 473] width 242 height 60
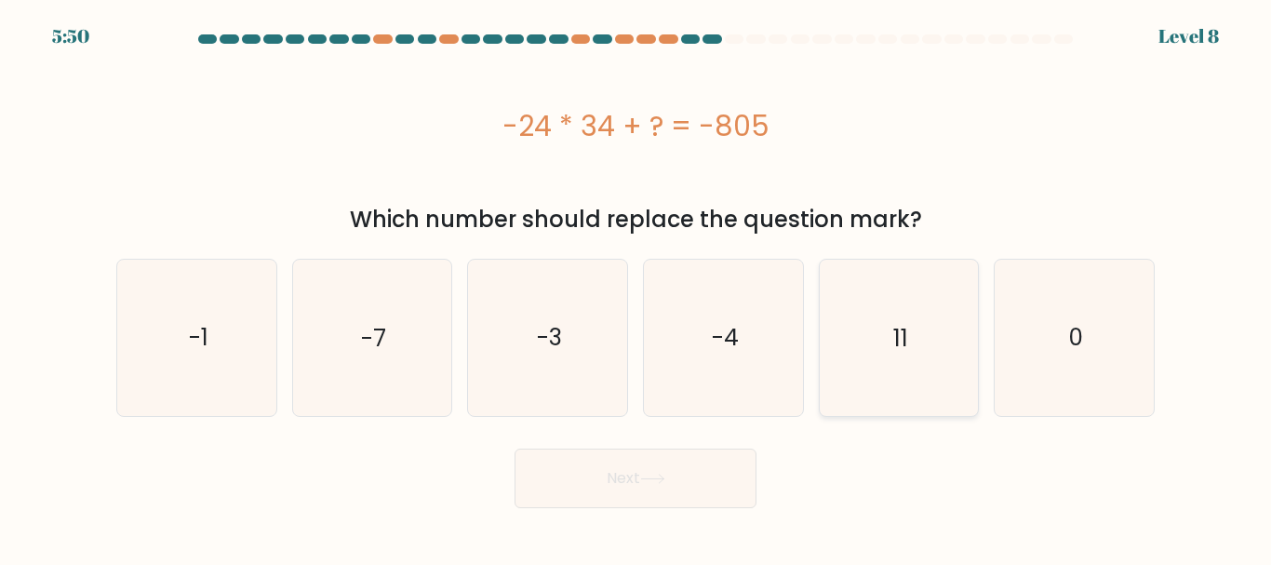
click at [899, 349] on text "11" at bounding box center [900, 337] width 15 height 33
click at [636, 287] on input "e. 11" at bounding box center [635, 285] width 1 height 5
radio input "true"
click at [601, 460] on button "Next" at bounding box center [635, 478] width 242 height 60
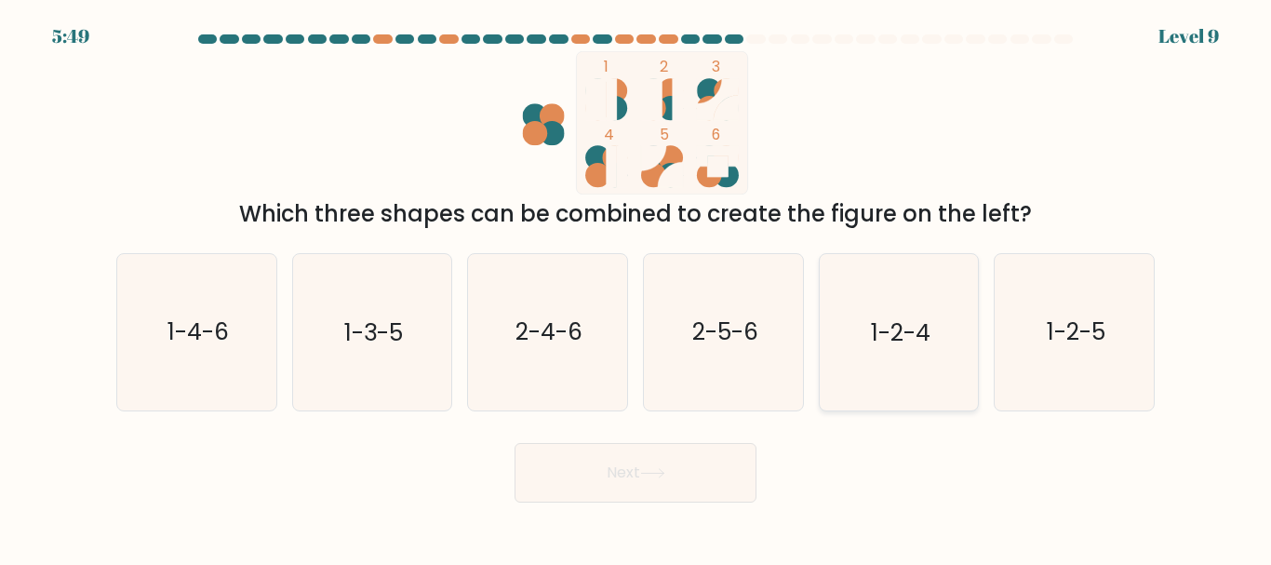
click at [899, 323] on text "1-2-4" at bounding box center [901, 332] width 60 height 33
click at [636, 287] on input "e. 1-2-4" at bounding box center [635, 285] width 1 height 5
radio input "true"
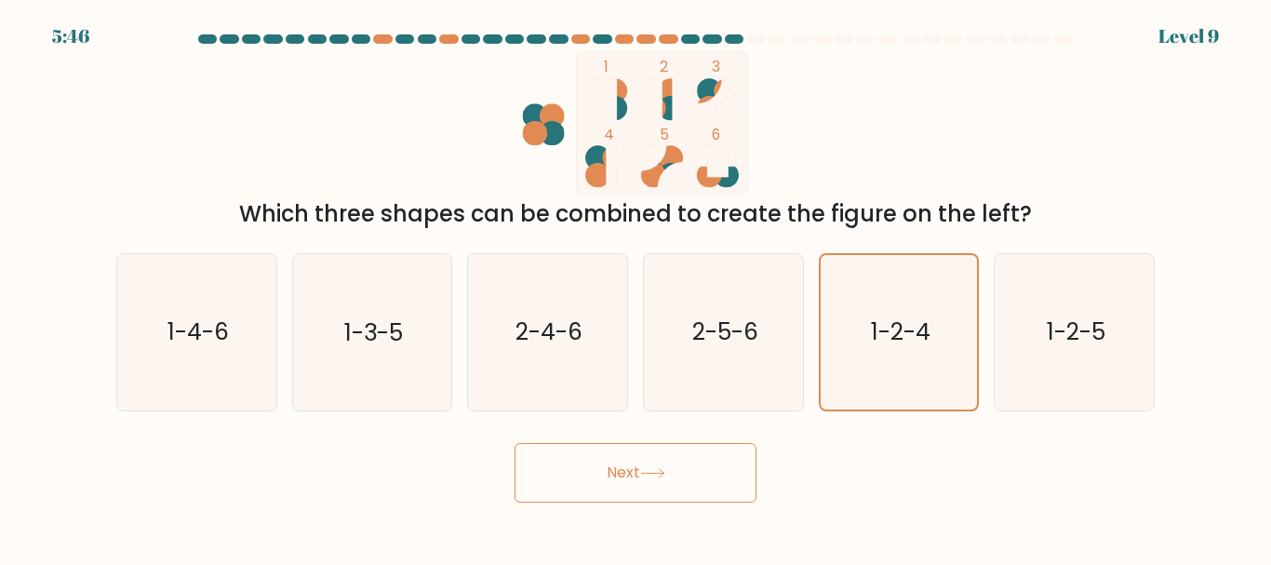
click at [660, 459] on button "Next" at bounding box center [635, 473] width 242 height 60
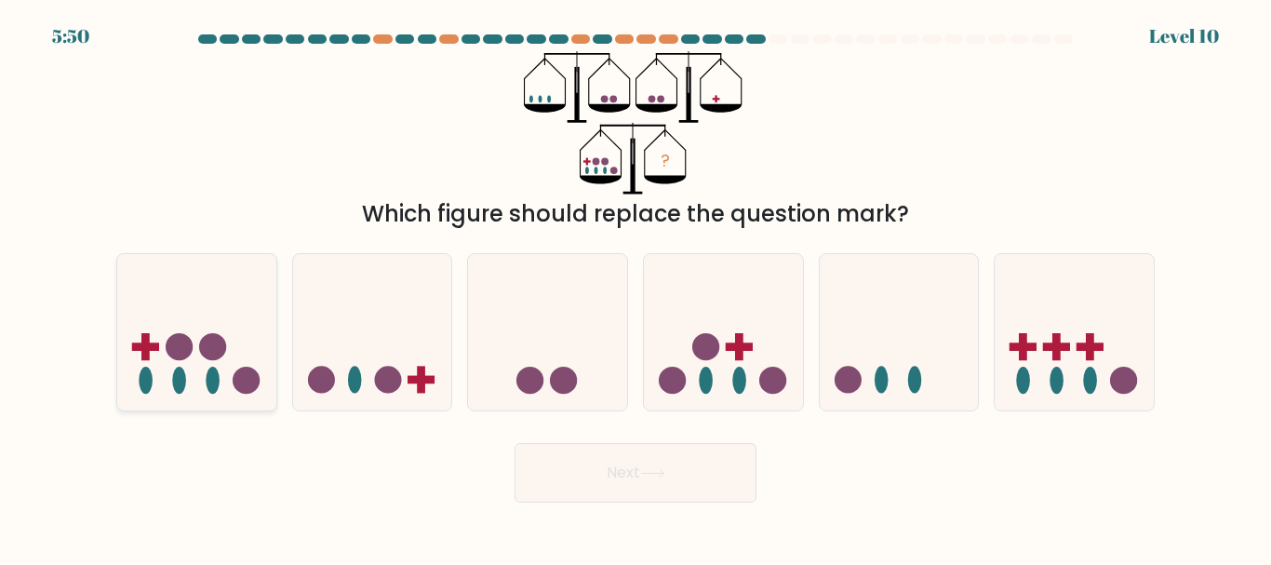
click at [212, 353] on circle at bounding box center [212, 346] width 27 height 27
click at [635, 287] on input "a." at bounding box center [635, 285] width 1 height 5
radio input "true"
click at [655, 469] on icon at bounding box center [652, 473] width 25 height 10
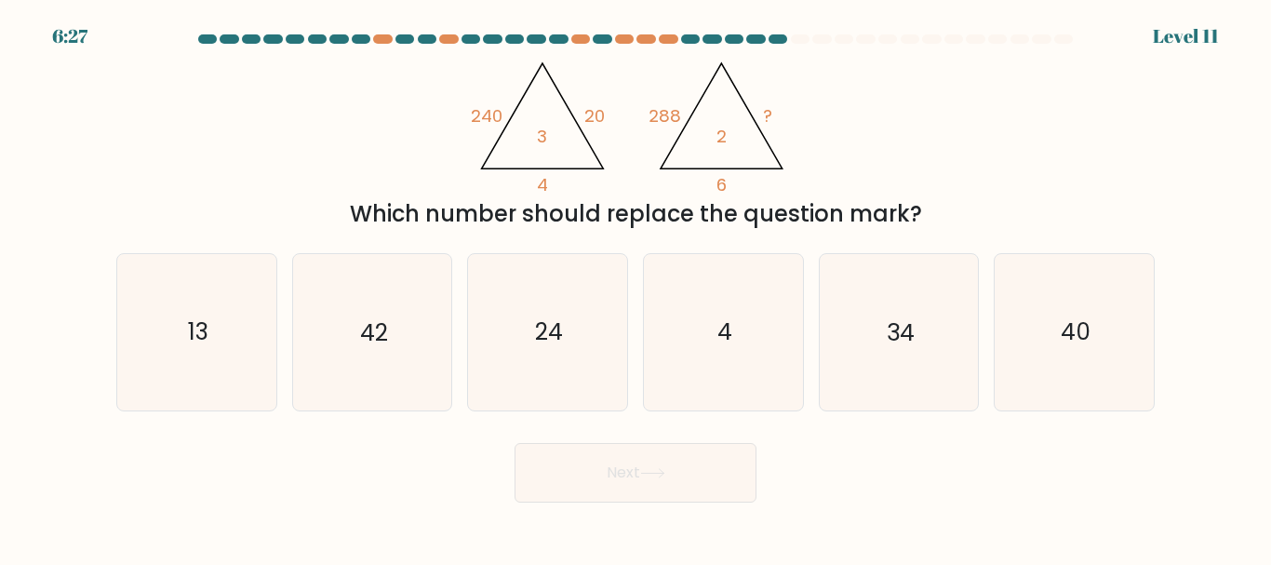
click at [604, 175] on icon "@import url('https://fonts.googleapis.com/css?family=Abril+Fatface:400,100,100i…" at bounding box center [636, 122] width 330 height 143
click at [542, 337] on text "24" at bounding box center [549, 332] width 28 height 33
click at [635, 287] on input "c. 24" at bounding box center [635, 285] width 1 height 5
radio input "true"
click at [608, 478] on button "Next" at bounding box center [635, 473] width 242 height 60
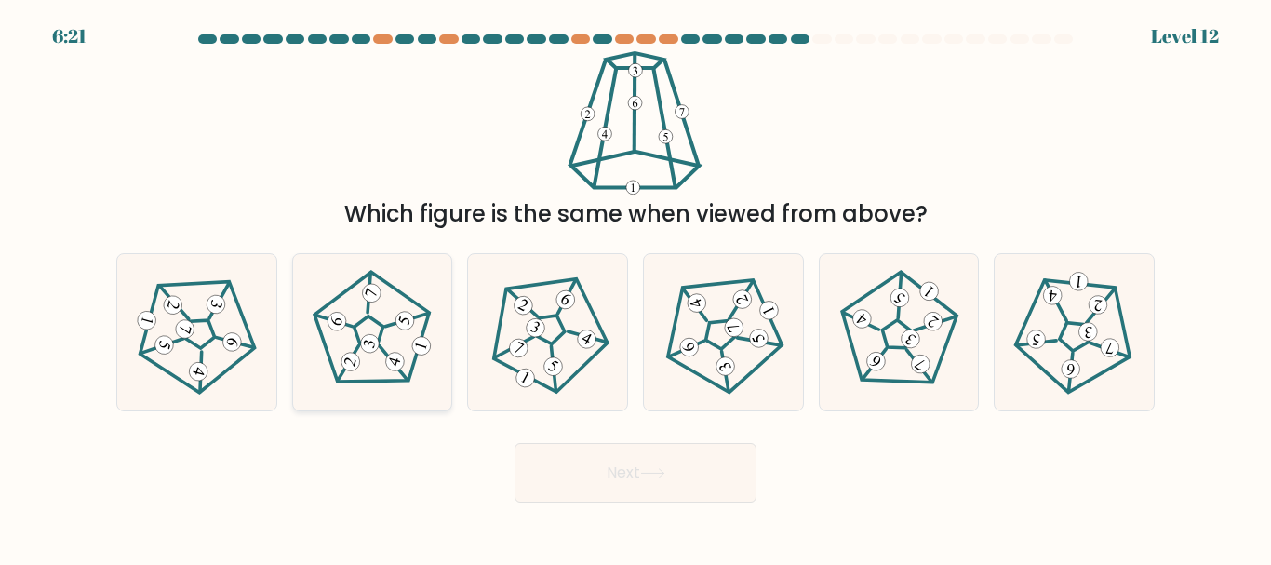
click at [365, 327] on icon at bounding box center [372, 332] width 125 height 125
click at [635, 287] on input "b." at bounding box center [635, 285] width 1 height 5
radio input "true"
click at [678, 475] on button "Next" at bounding box center [635, 473] width 242 height 60
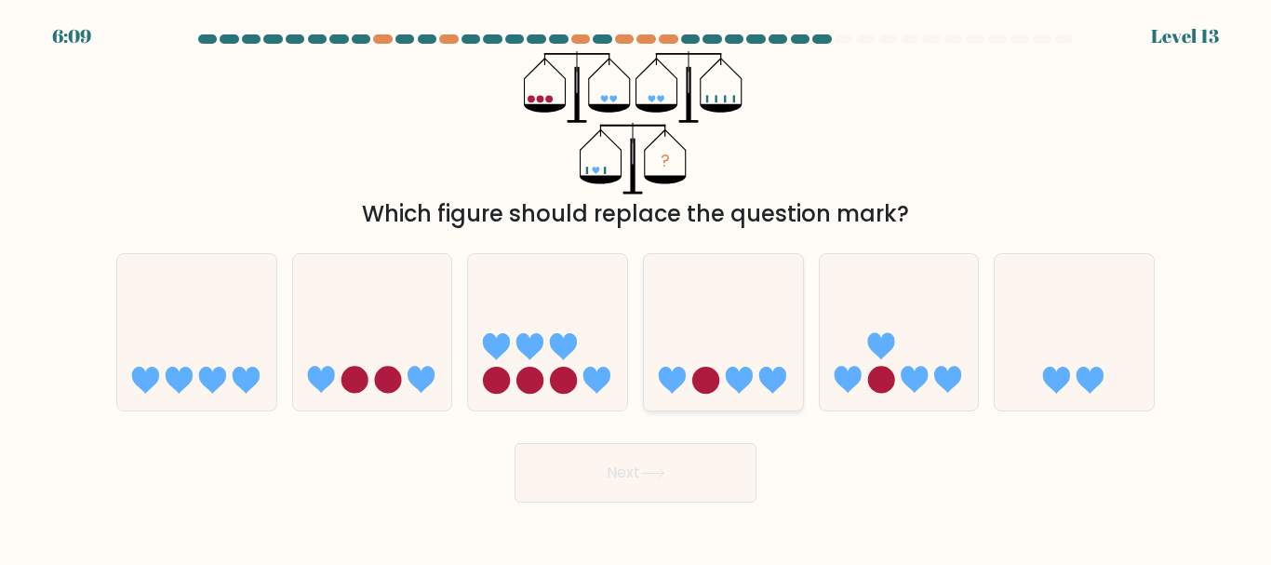
click at [719, 378] on icon at bounding box center [723, 331] width 159 height 131
click at [636, 287] on input "d." at bounding box center [635, 285] width 1 height 5
radio input "true"
click at [675, 488] on button "Next" at bounding box center [635, 473] width 242 height 60
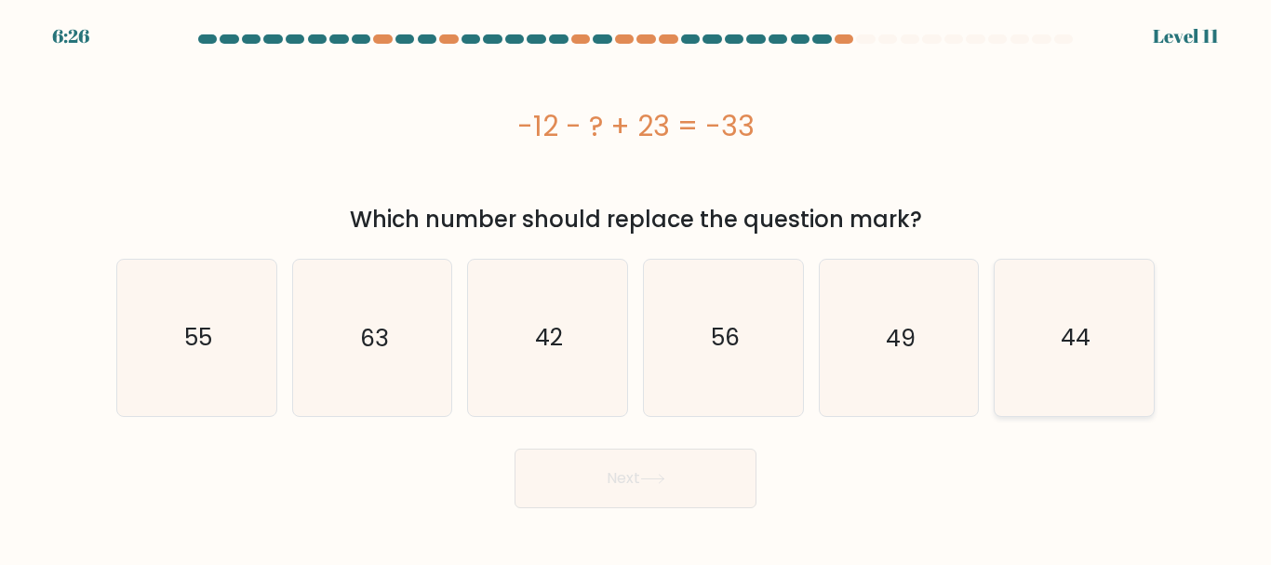
click at [1043, 341] on icon "44" at bounding box center [1073, 337] width 155 height 155
click at [636, 287] on input "f. 44" at bounding box center [635, 285] width 1 height 5
radio input "true"
click at [688, 458] on button "Next" at bounding box center [635, 478] width 242 height 60
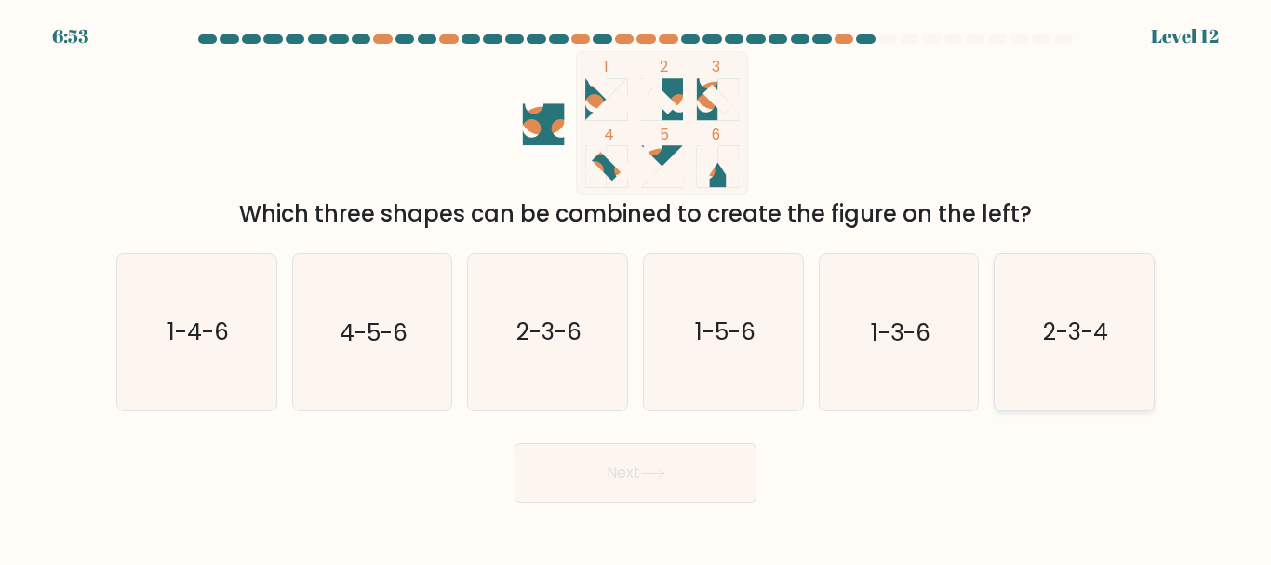
click at [1072, 344] on text "2-3-4" at bounding box center [1075, 332] width 65 height 33
click at [636, 287] on input "f. 2-3-4" at bounding box center [635, 285] width 1 height 5
radio input "true"
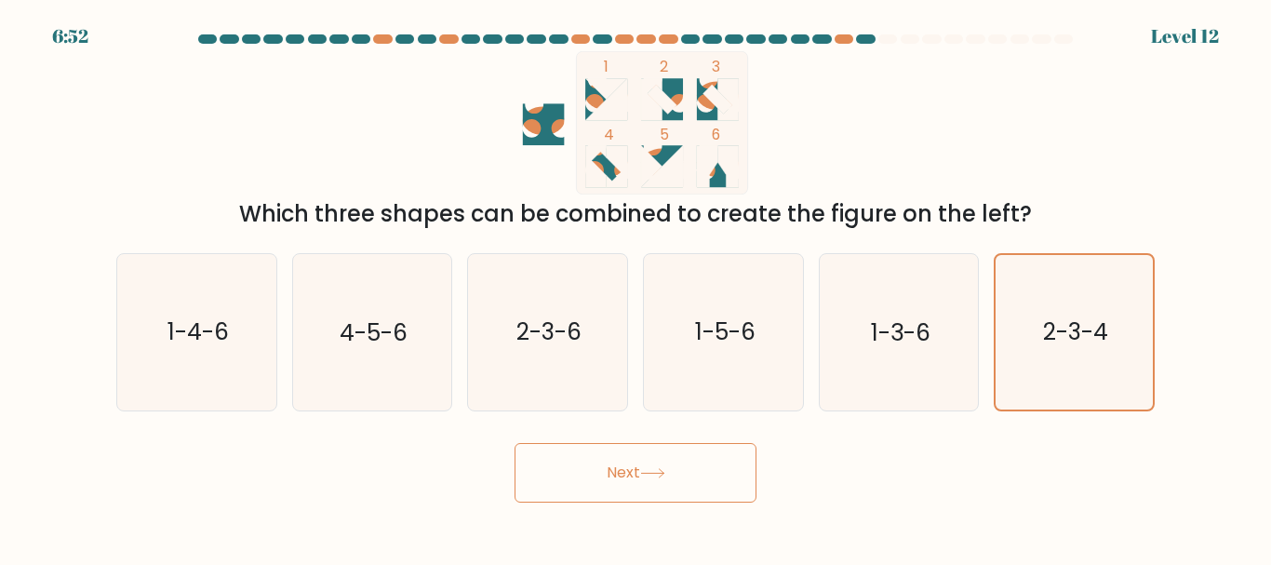
click at [678, 467] on button "Next" at bounding box center [635, 473] width 242 height 60
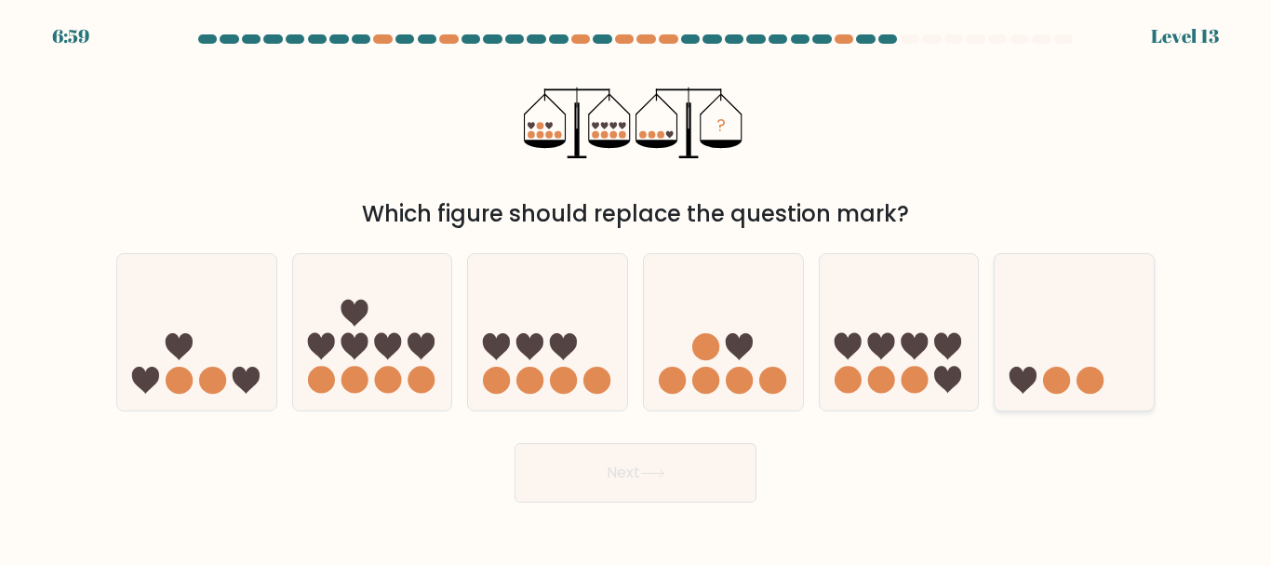
click at [1053, 375] on circle at bounding box center [1056, 380] width 27 height 27
click at [636, 287] on input "f." at bounding box center [635, 285] width 1 height 5
radio input "true"
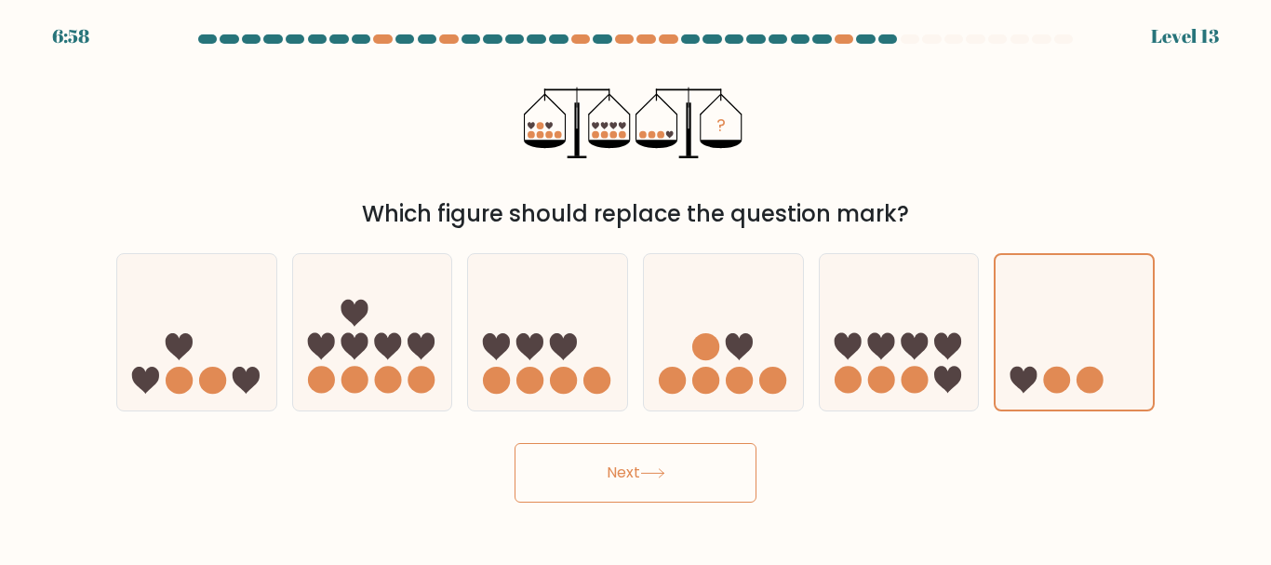
click at [622, 474] on button "Next" at bounding box center [635, 473] width 242 height 60
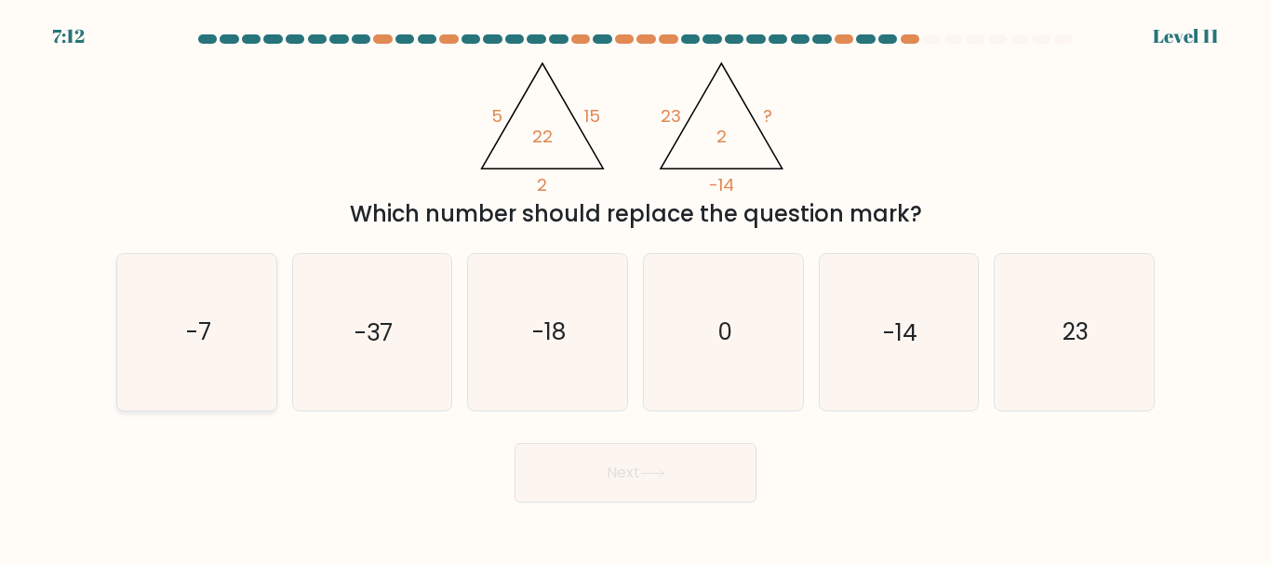
click at [175, 323] on icon "-7" at bounding box center [196, 331] width 155 height 155
click at [635, 287] on input "a. -7" at bounding box center [635, 285] width 1 height 5
radio input "true"
click at [640, 483] on button "Next" at bounding box center [635, 473] width 242 height 60
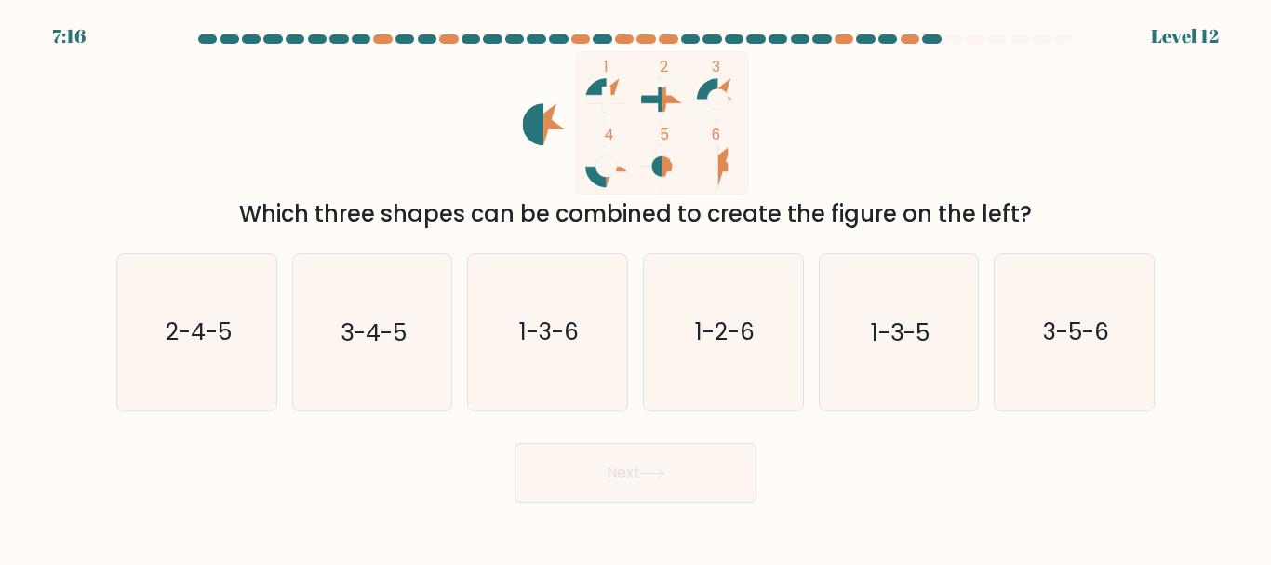
click at [716, 82] on icon at bounding box center [707, 99] width 21 height 42
click at [384, 328] on text "3-4-5" at bounding box center [373, 332] width 66 height 33
click at [635, 287] on input "b. 3-4-5" at bounding box center [635, 285] width 1 height 5
radio input "true"
click at [673, 473] on button "Next" at bounding box center [635, 473] width 242 height 60
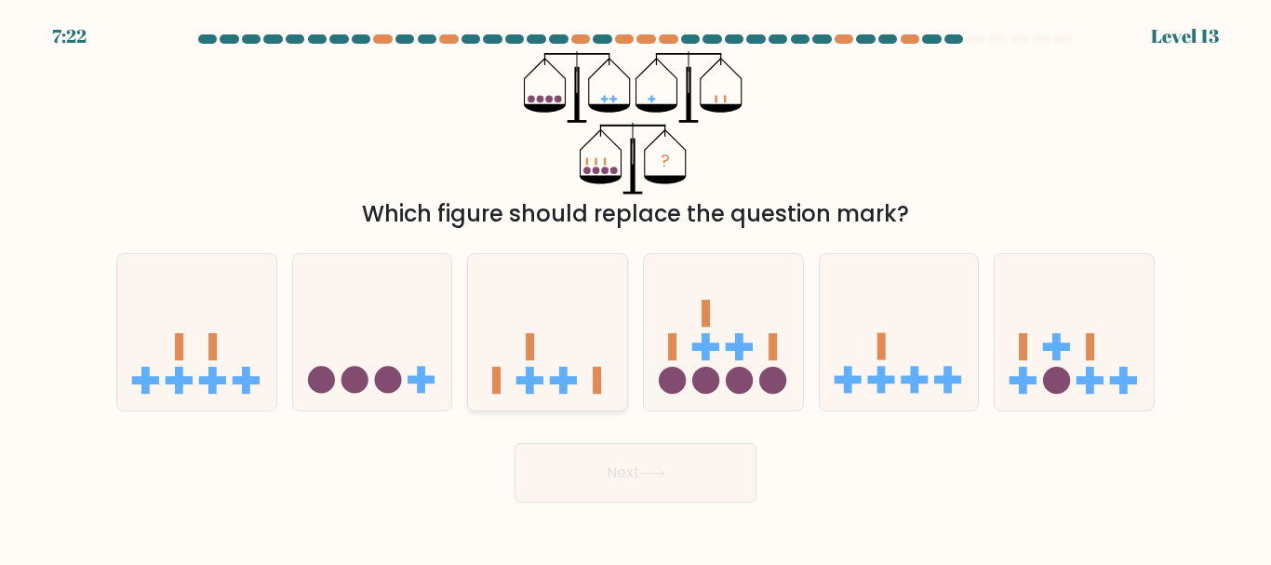
click at [534, 394] on icon at bounding box center [547, 331] width 159 height 131
click at [635, 287] on input "c." at bounding box center [635, 285] width 1 height 5
radio input "true"
click at [633, 453] on button "Next" at bounding box center [635, 473] width 242 height 60
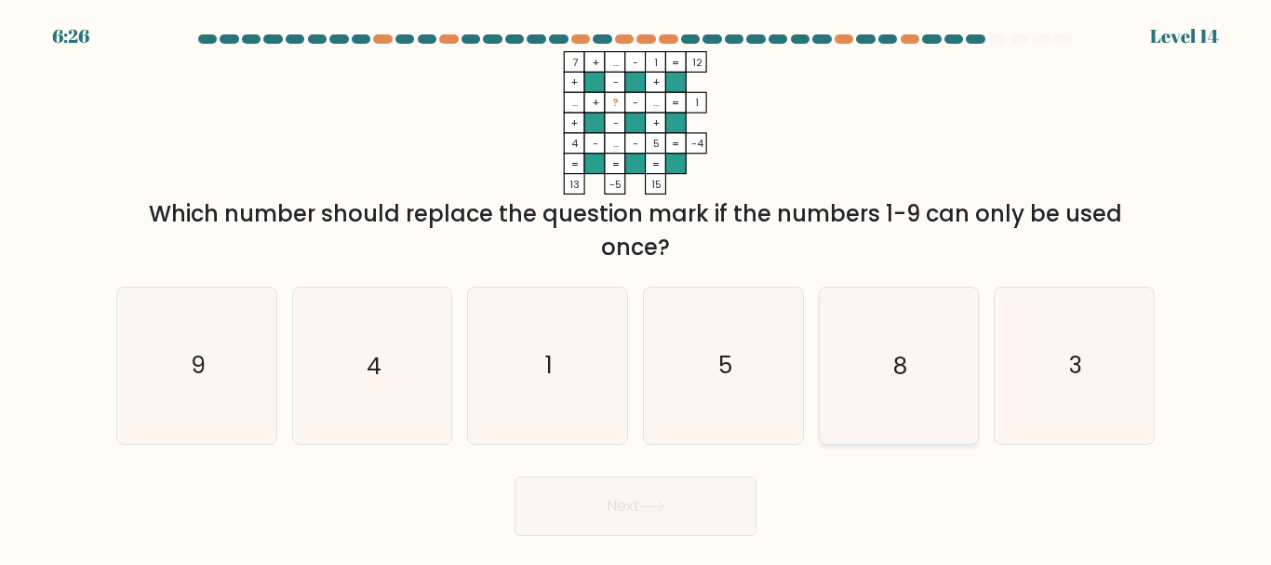
click at [929, 352] on icon "8" at bounding box center [898, 364] width 155 height 155
click at [636, 287] on input "e. 8" at bounding box center [635, 285] width 1 height 5
radio input "true"
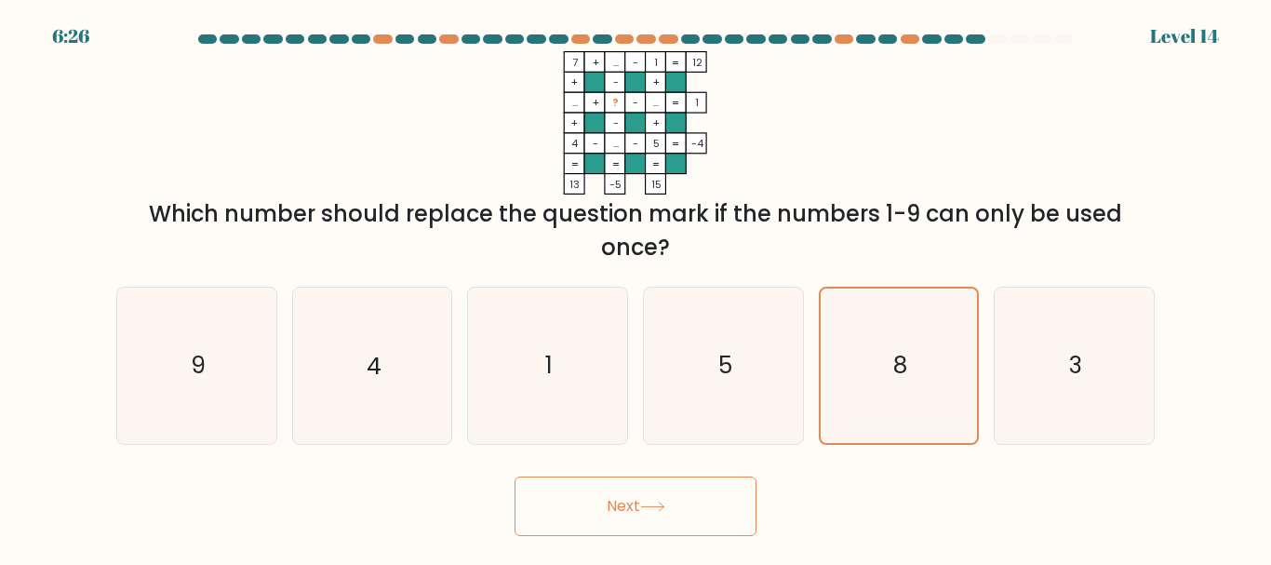
click at [562, 491] on button "Next" at bounding box center [635, 506] width 242 height 60
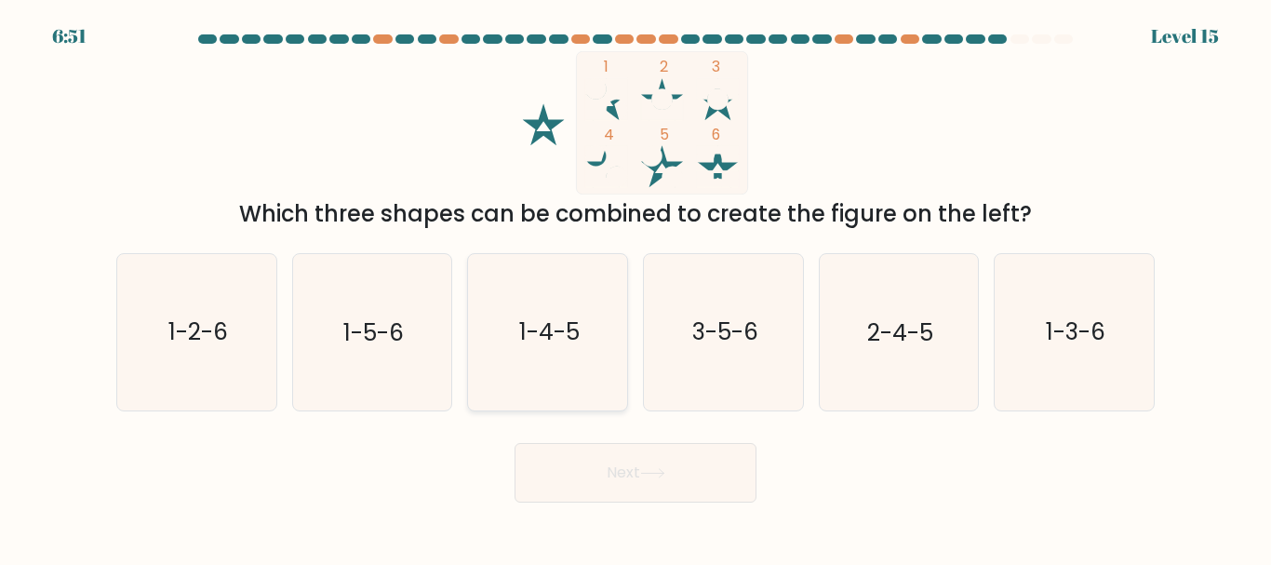
click at [556, 320] on text "1-4-5" at bounding box center [549, 332] width 60 height 33
click at [635, 287] on input "c. 1-4-5" at bounding box center [635, 285] width 1 height 5
radio input "true"
click at [674, 485] on button "Next" at bounding box center [635, 473] width 242 height 60
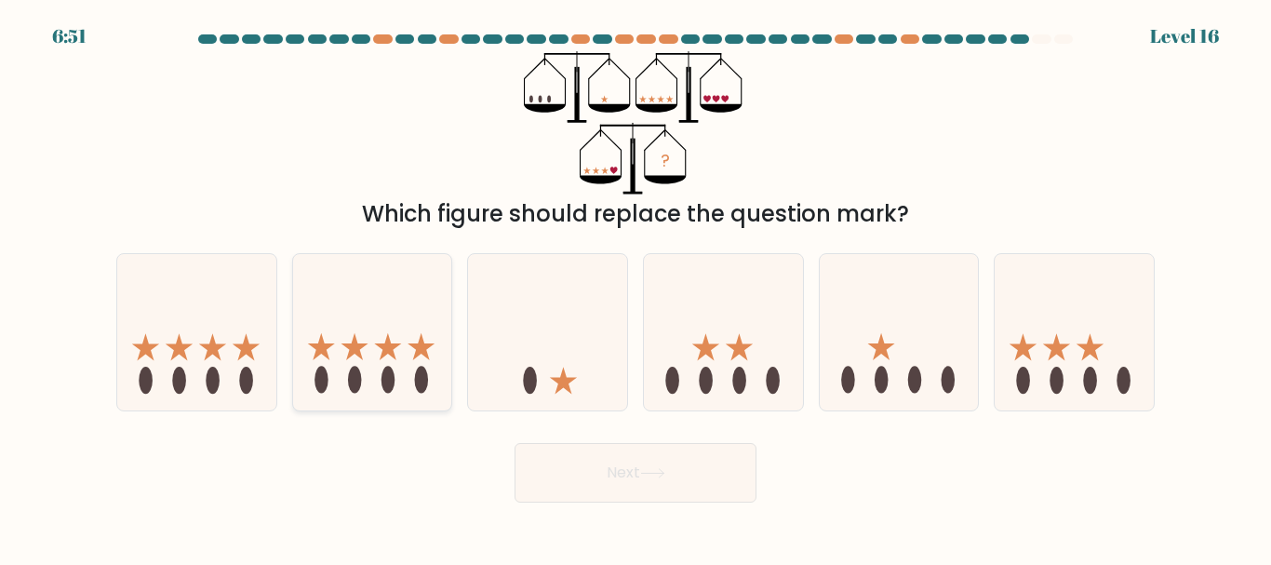
click at [407, 388] on icon at bounding box center [372, 331] width 159 height 131
click at [635, 287] on input "b." at bounding box center [635, 285] width 1 height 5
radio input "true"
click at [232, 353] on icon at bounding box center [196, 331] width 159 height 131
click at [635, 287] on input "a." at bounding box center [635, 285] width 1 height 5
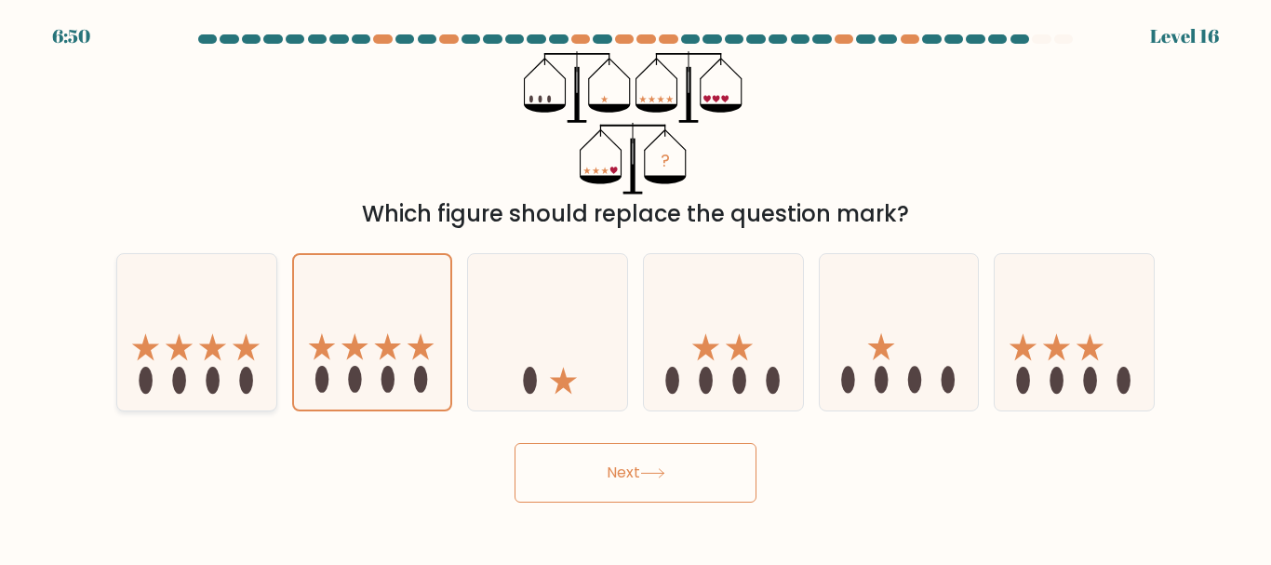
radio input "true"
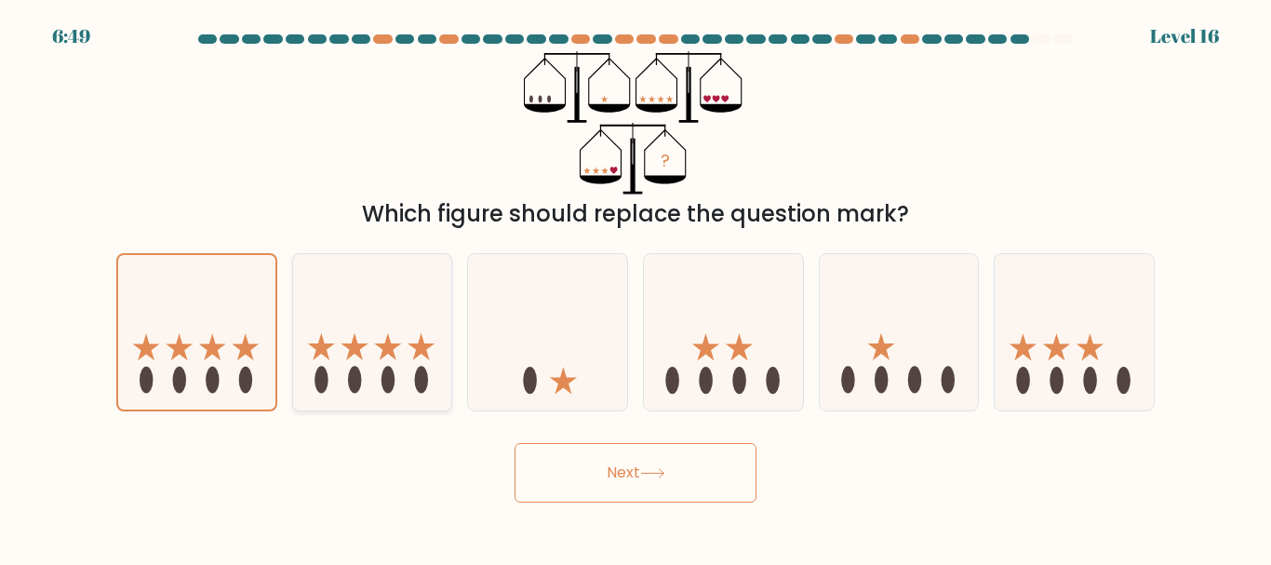
click at [384, 377] on ellipse at bounding box center [388, 380] width 14 height 27
click at [635, 287] on input "b." at bounding box center [635, 285] width 1 height 5
radio input "true"
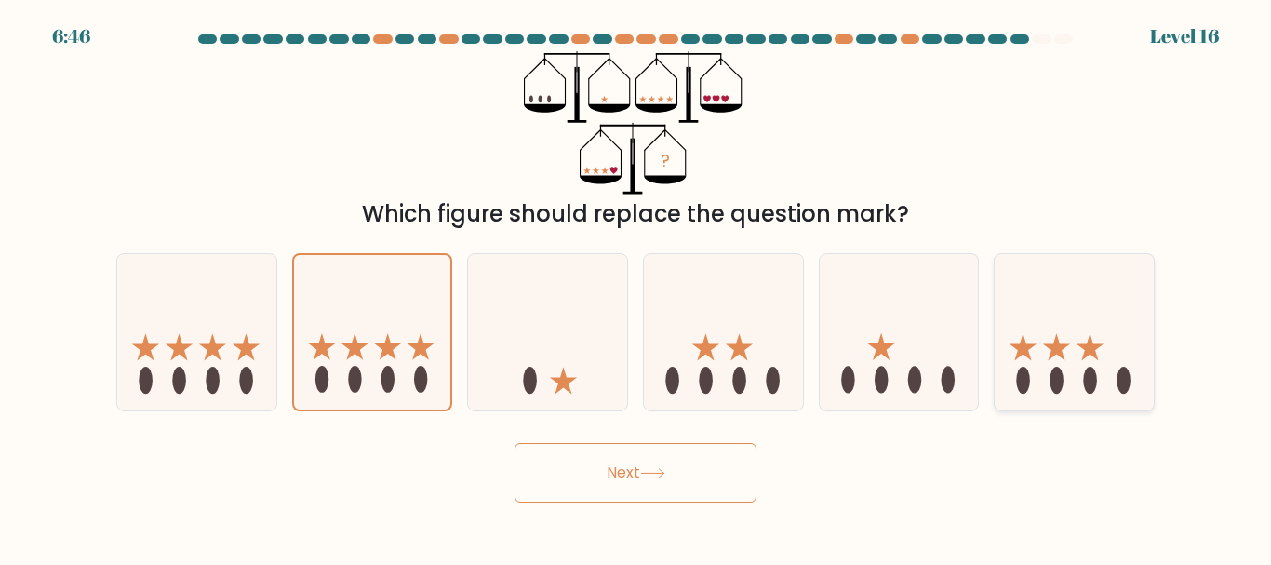
click at [1051, 368] on icon at bounding box center [1073, 331] width 159 height 131
click at [636, 287] on input "f." at bounding box center [635, 285] width 1 height 5
radio input "true"
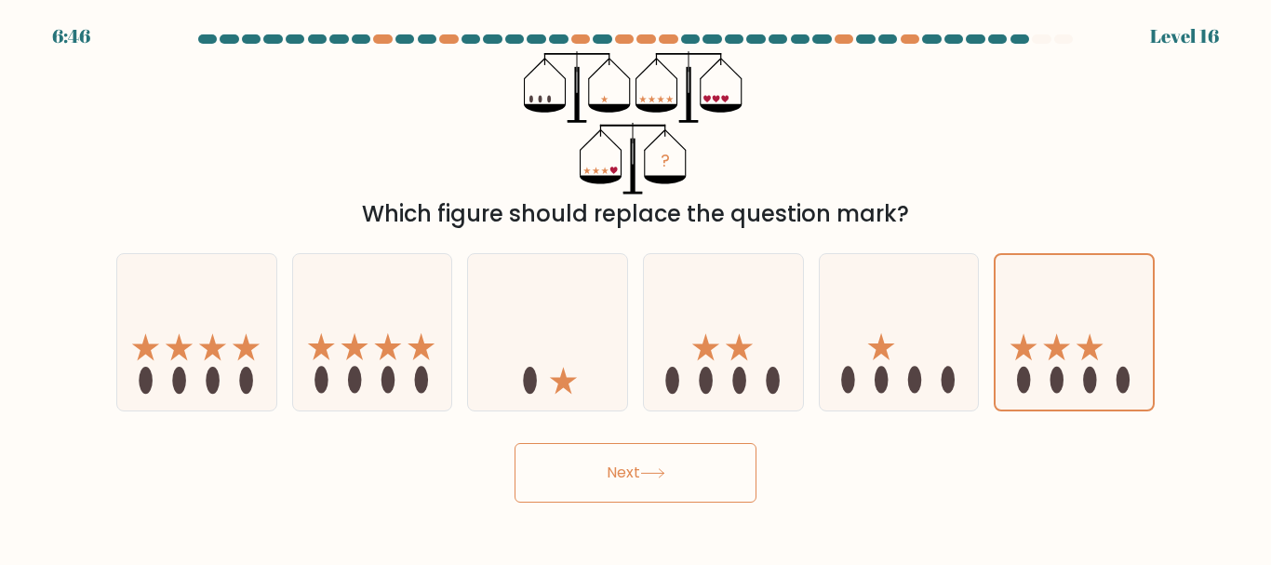
click at [594, 491] on button "Next" at bounding box center [635, 473] width 242 height 60
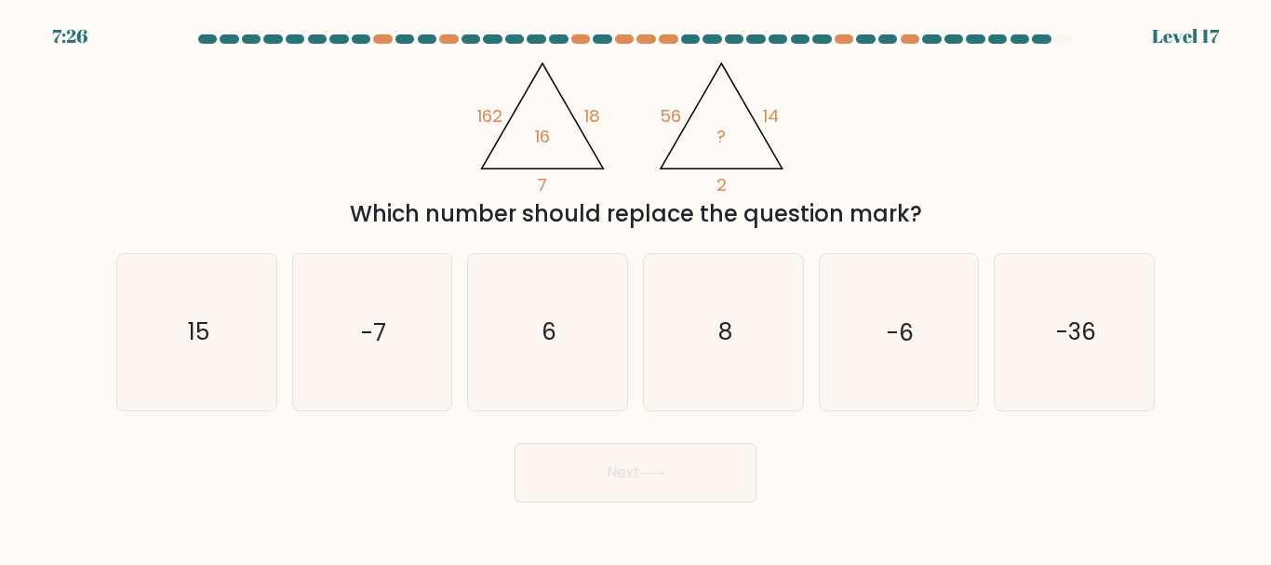
click at [372, 140] on div "@import url('https://fonts.googleapis.com/css?family=Abril+Fatface:400,100,100i…" at bounding box center [635, 141] width 1061 height 180
click at [541, 319] on icon "6" at bounding box center [547, 331] width 155 height 155
click at [635, 287] on input "c. 6" at bounding box center [635, 285] width 1 height 5
radio input "true"
click at [661, 493] on button "Next" at bounding box center [635, 473] width 242 height 60
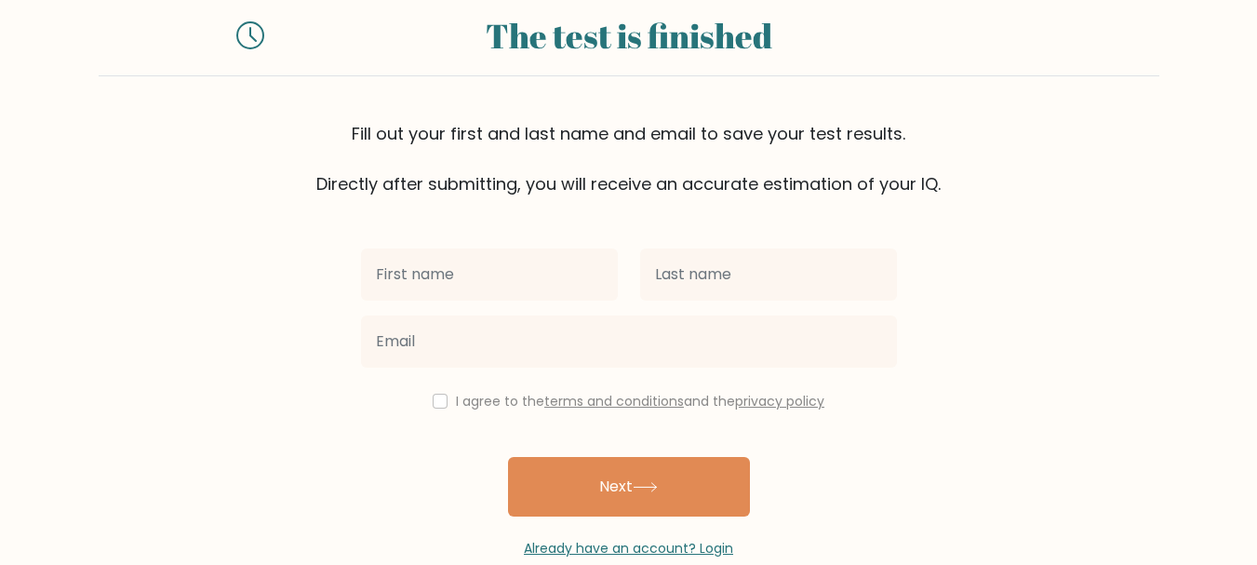
scroll to position [88, 0]
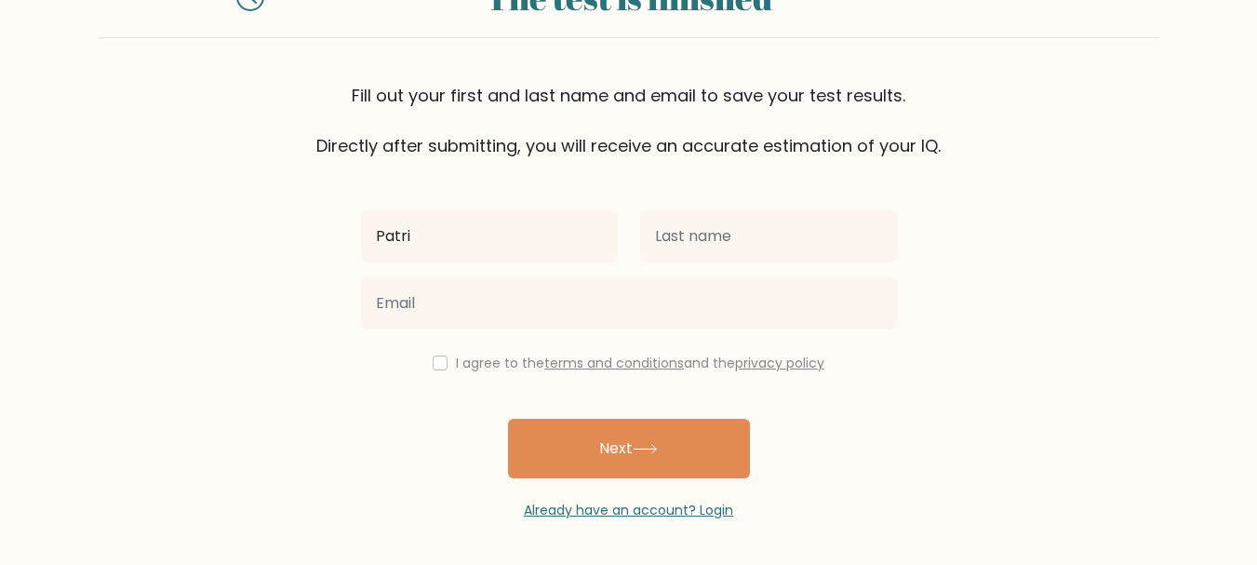
type input "[PERSON_NAME]"
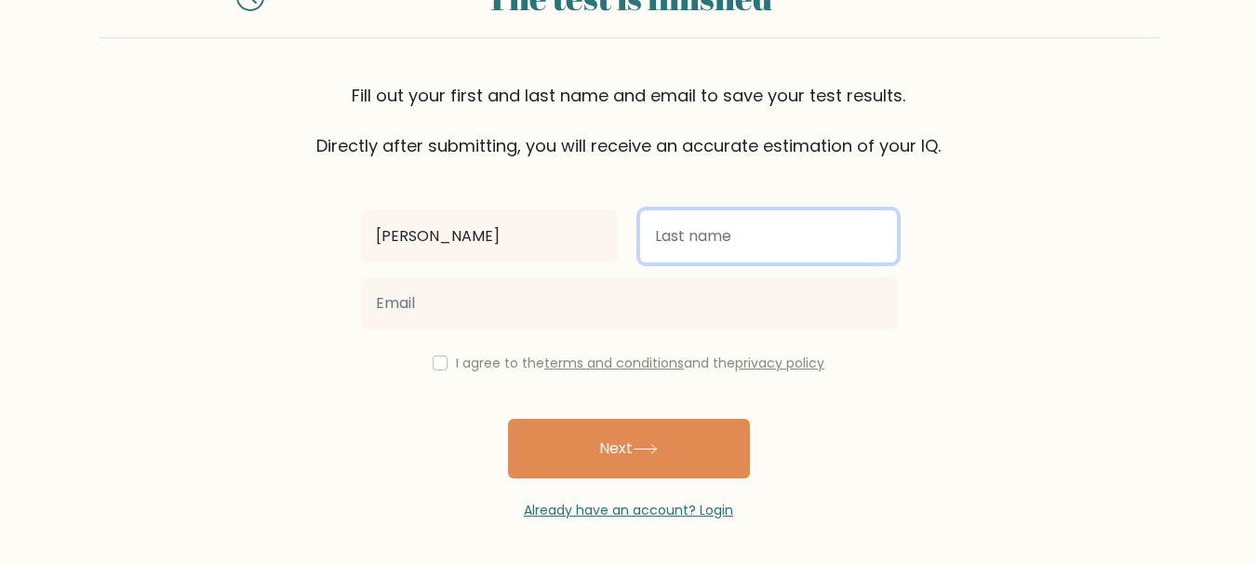
click at [734, 239] on input "text" at bounding box center [768, 236] width 257 height 52
type input "Lopez"
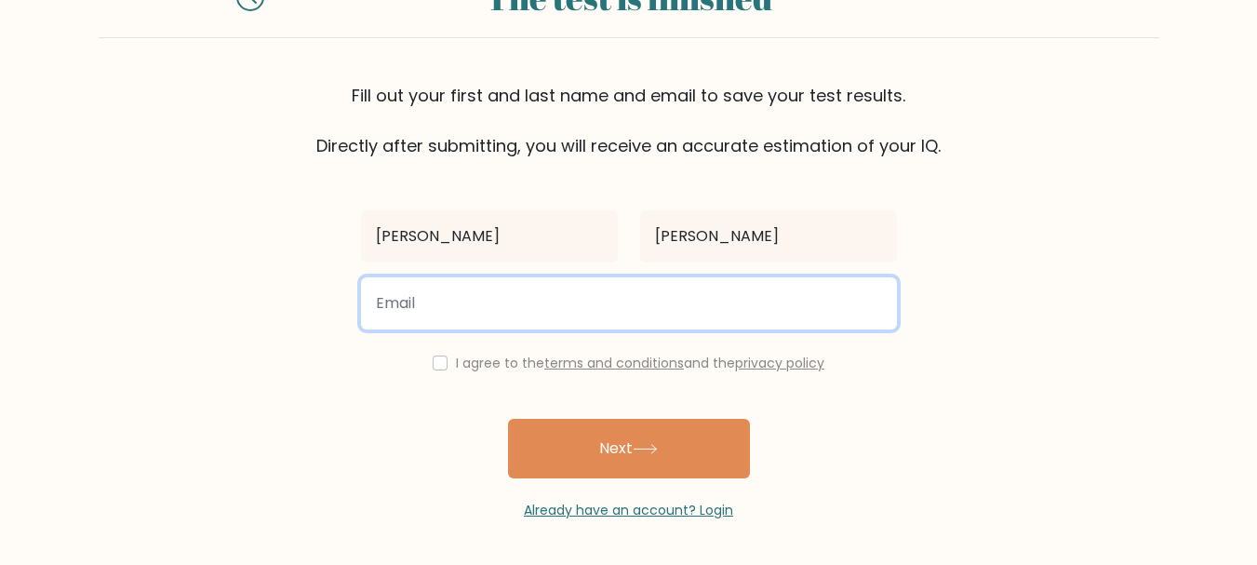
click at [458, 306] on input "email" at bounding box center [629, 303] width 536 height 52
type input "uiopaqwerty24@gmail.com"
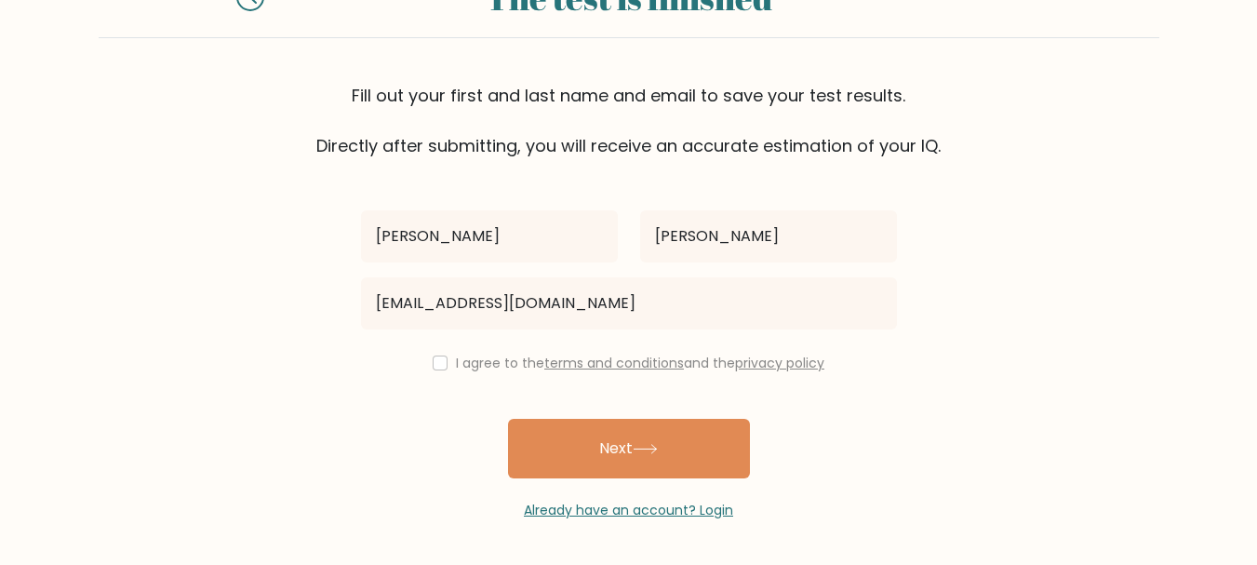
click at [419, 362] on div "I agree to the terms and conditions and the privacy policy" at bounding box center [629, 363] width 558 height 22
click at [437, 362] on input "checkbox" at bounding box center [440, 362] width 15 height 15
checkbox input "true"
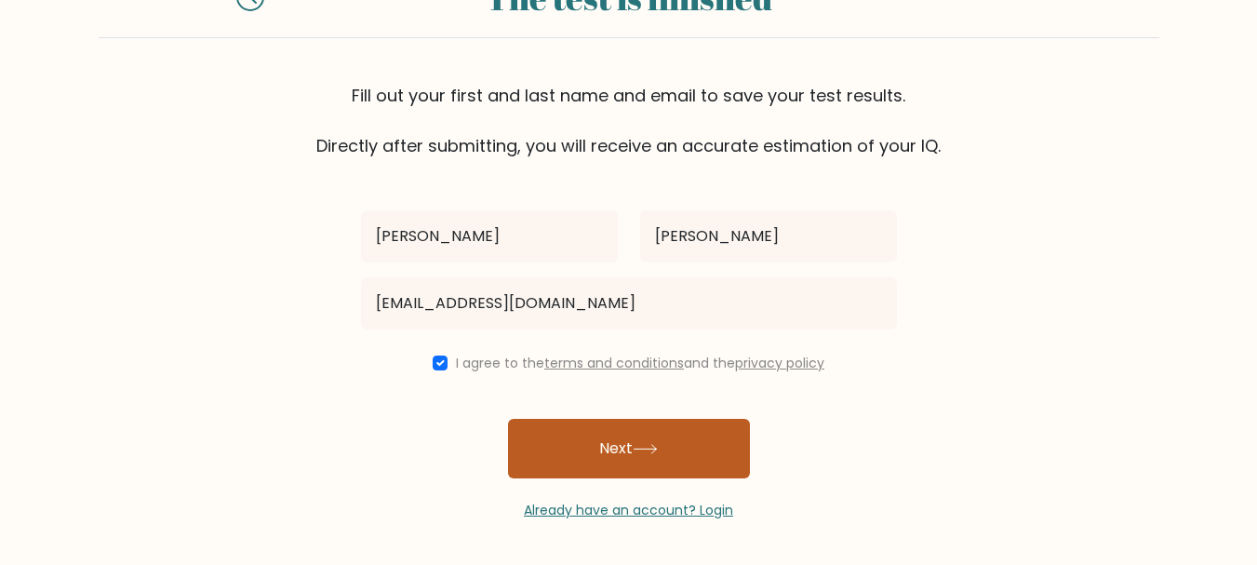
click at [586, 442] on button "Next" at bounding box center [629, 449] width 242 height 60
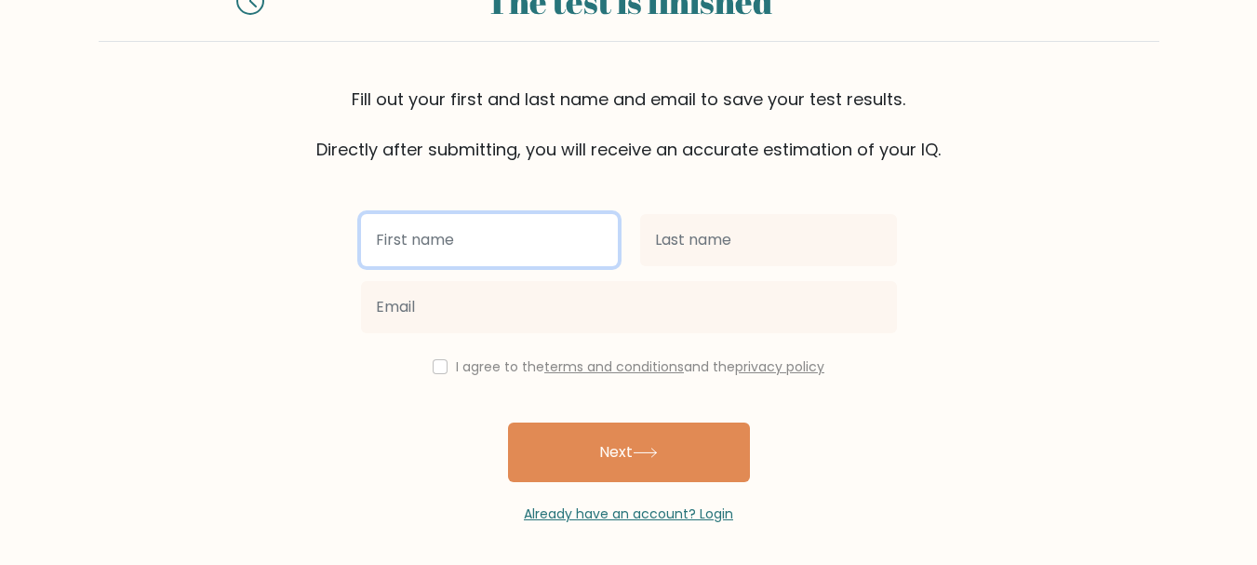
scroll to position [142, 0]
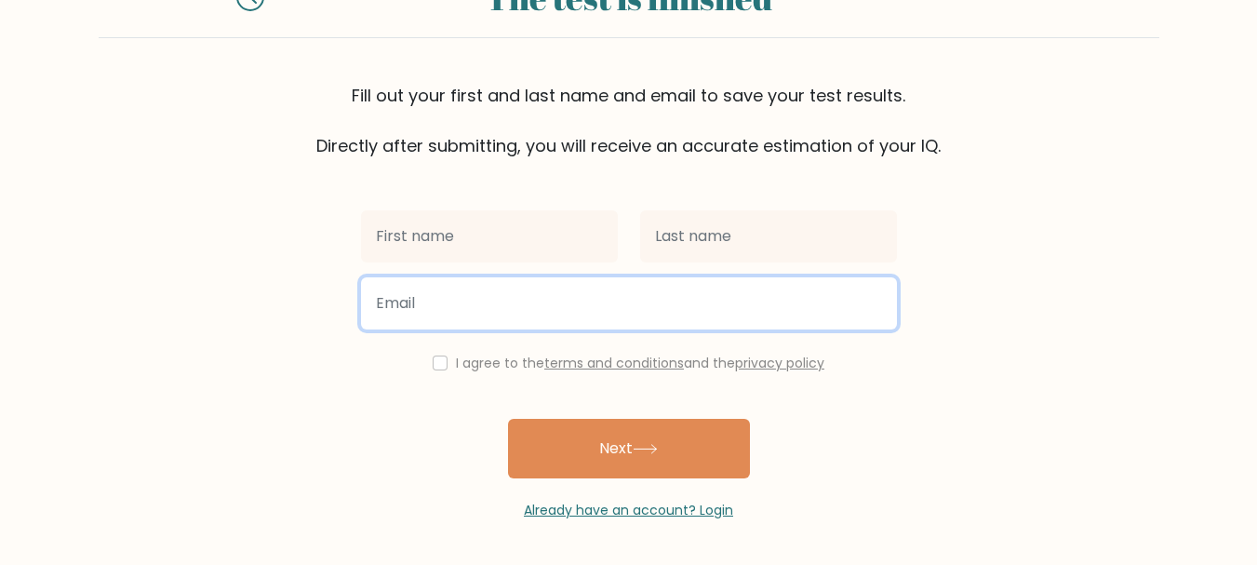
click at [497, 306] on input "email" at bounding box center [629, 303] width 536 height 52
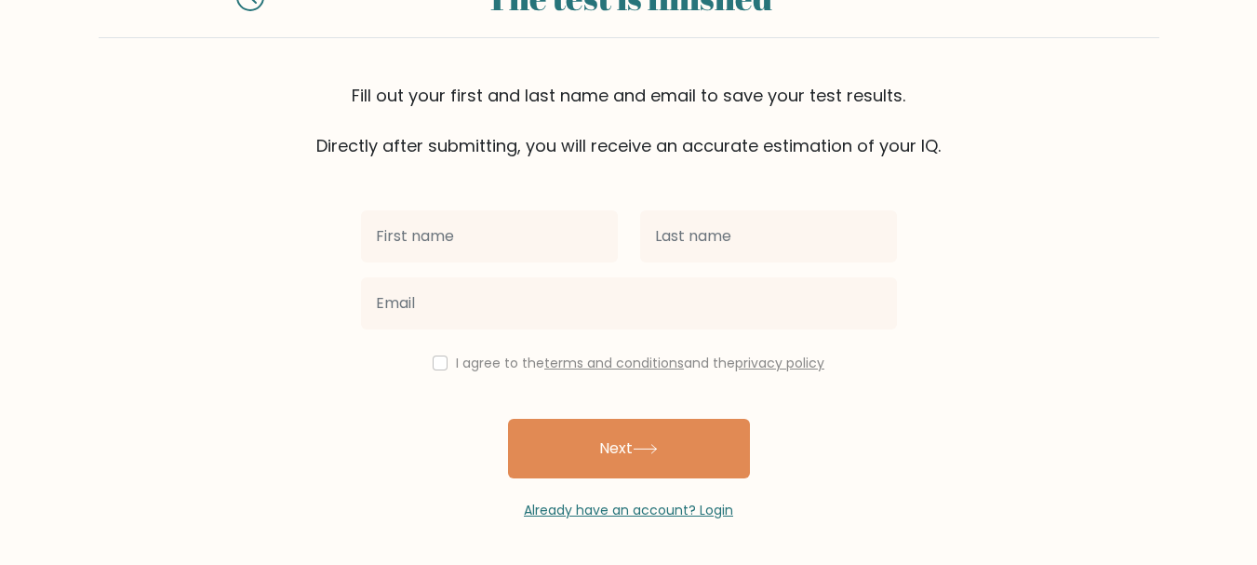
click at [498, 178] on div "I agree to the terms and conditions and the privacy policy Next Already have an…" at bounding box center [629, 339] width 558 height 362
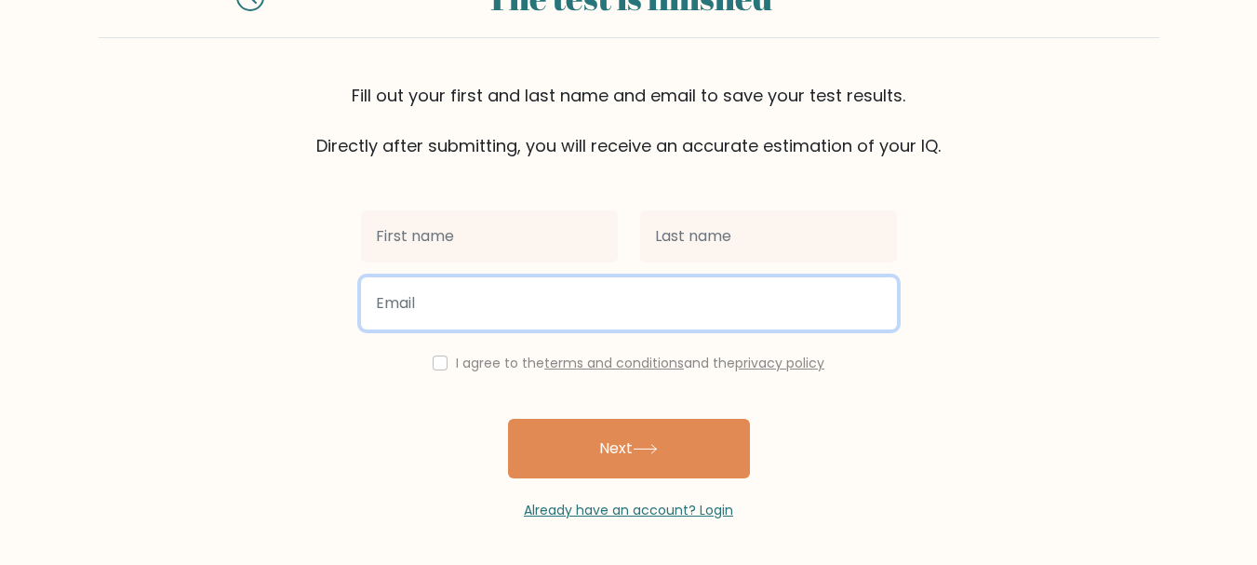
click at [438, 288] on input "email" at bounding box center [629, 303] width 536 height 52
type input "baeksoo0987@gmail.com"
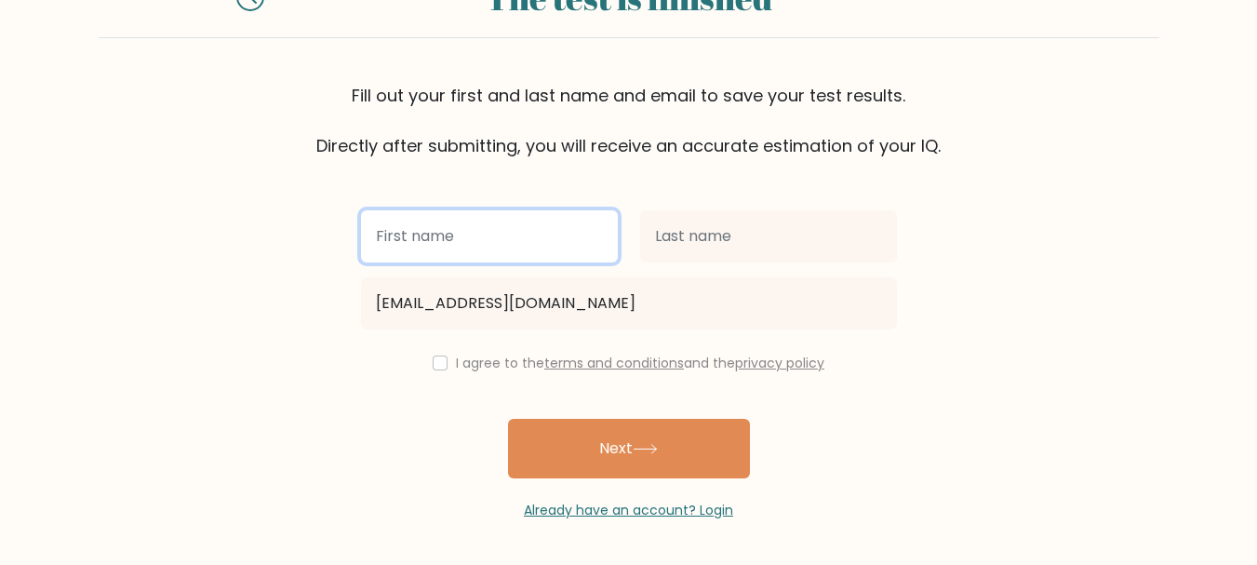
click at [478, 223] on input "text" at bounding box center [489, 236] width 257 height 52
type input "[PERSON_NAME]"
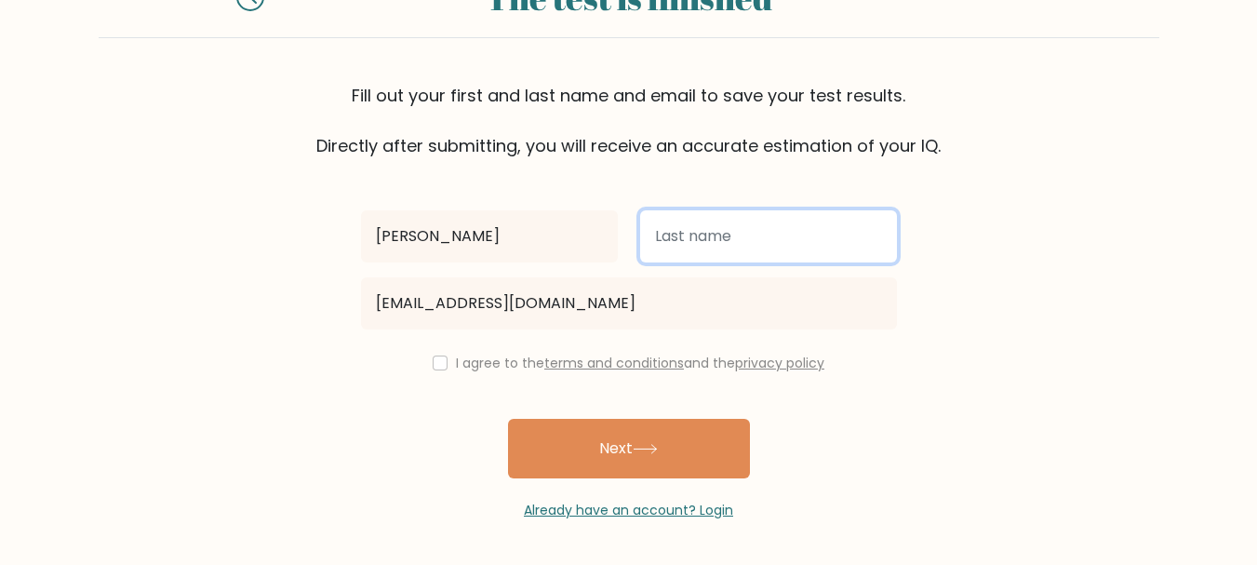
click at [743, 224] on input "text" at bounding box center [768, 236] width 257 height 52
type input "[PERSON_NAME]"
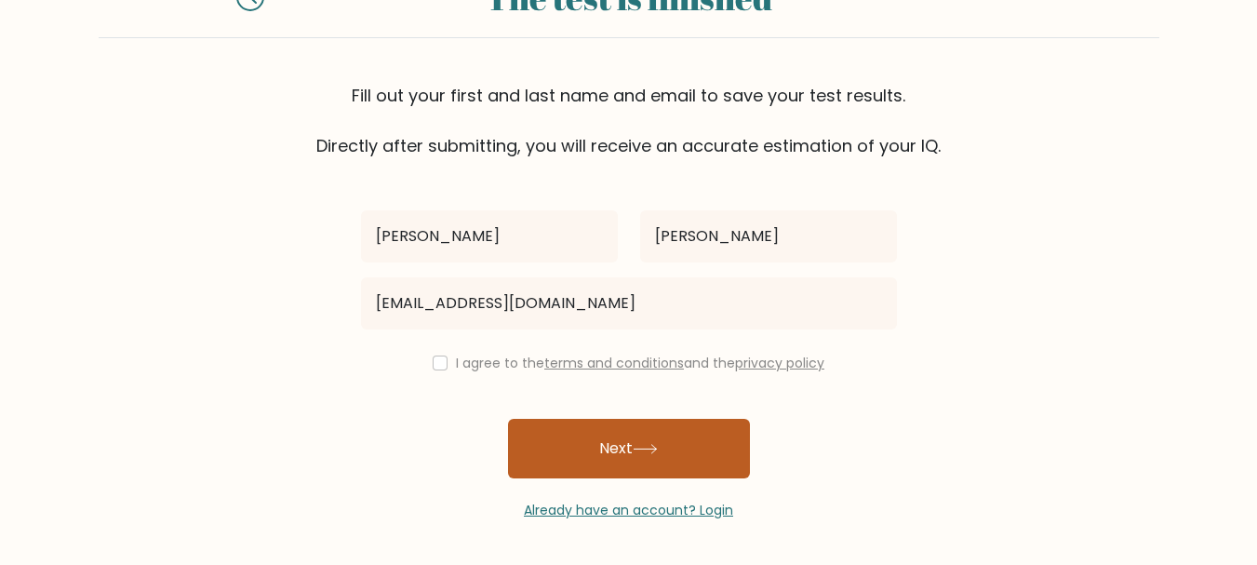
click at [605, 460] on button "Next" at bounding box center [629, 449] width 242 height 60
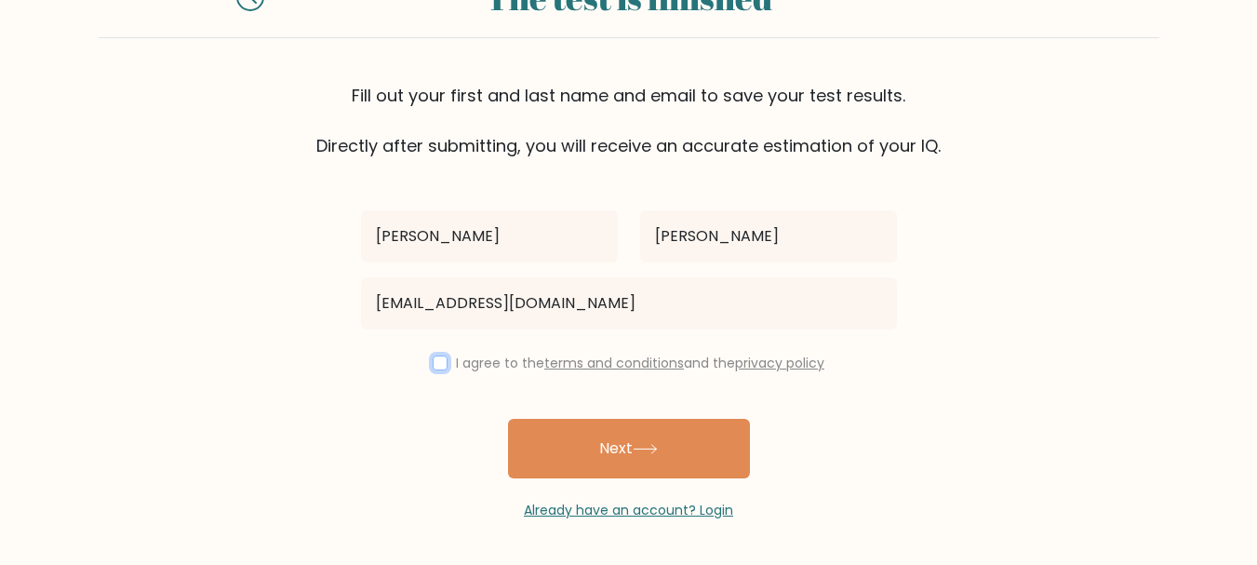
click at [438, 366] on input "checkbox" at bounding box center [440, 362] width 15 height 15
checkbox input "true"
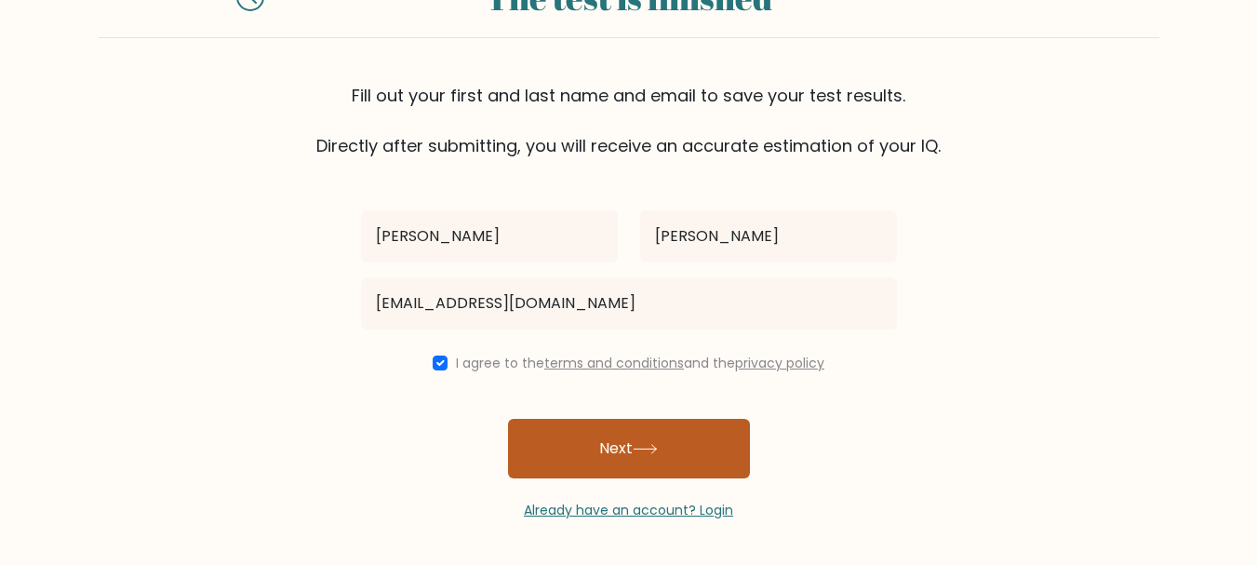
click at [625, 463] on button "Next" at bounding box center [629, 449] width 242 height 60
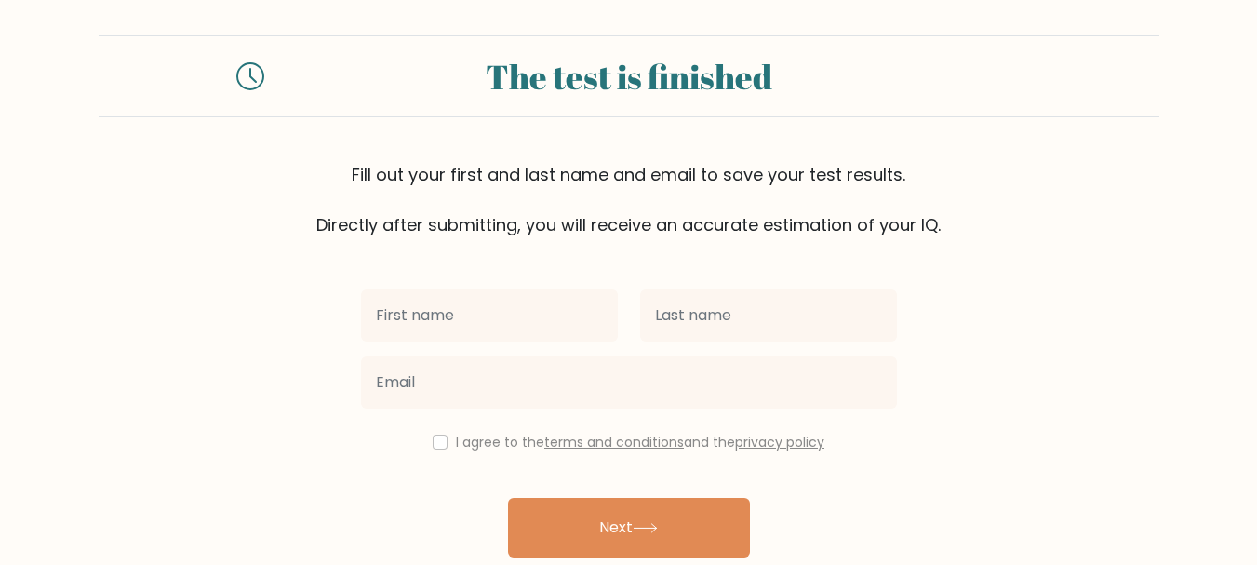
scroll to position [142, 0]
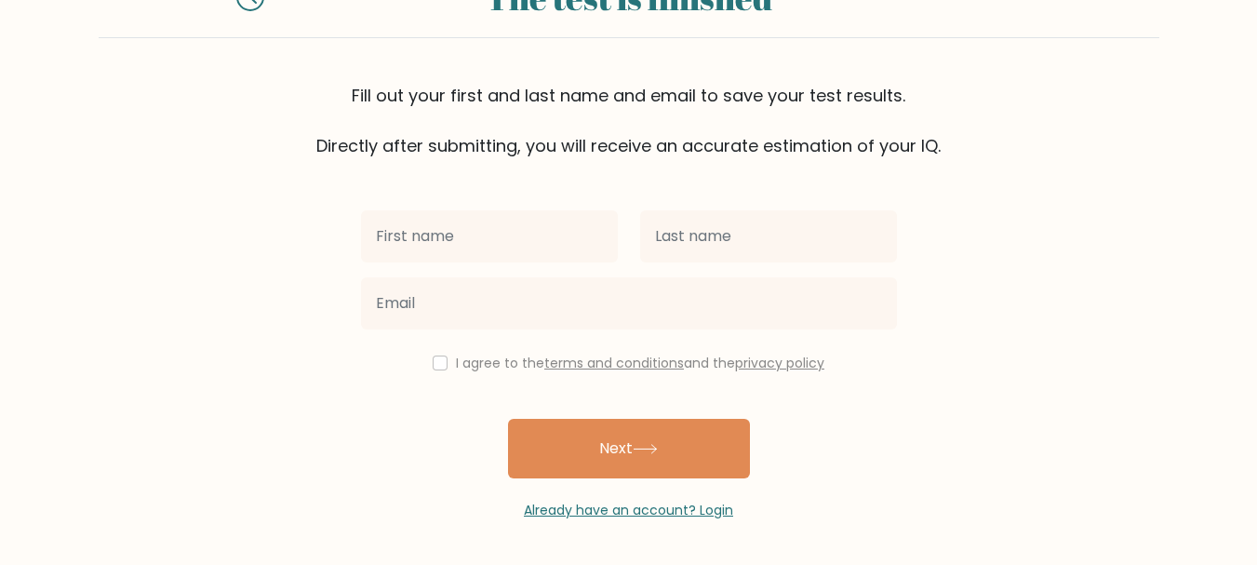
click at [531, 240] on input "text" at bounding box center [489, 236] width 257 height 52
type input "[PERSON_NAME]"
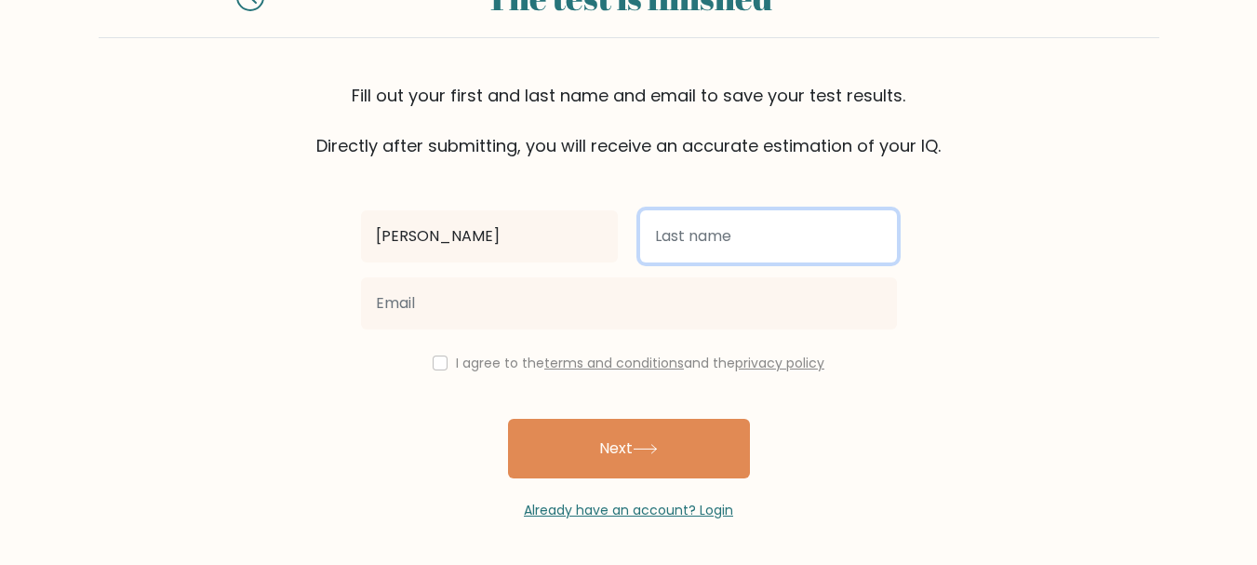
click at [694, 227] on input "text" at bounding box center [768, 236] width 257 height 52
type input "[PERSON_NAME]"
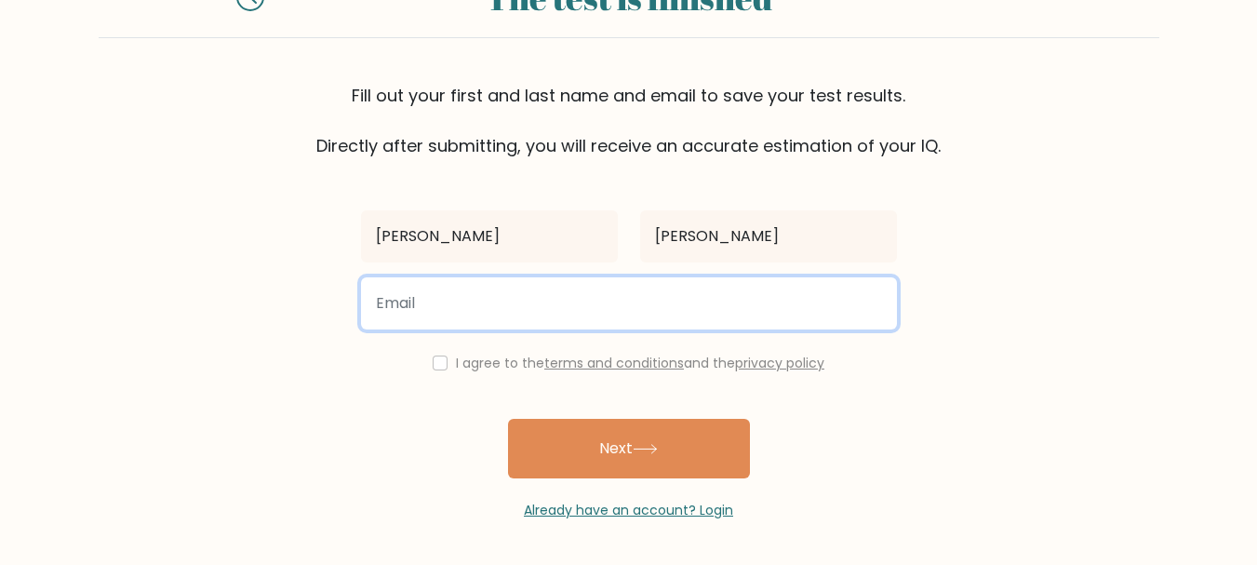
click at [487, 292] on input "email" at bounding box center [629, 303] width 536 height 52
type input "[EMAIL_ADDRESS][DOMAIN_NAME]"
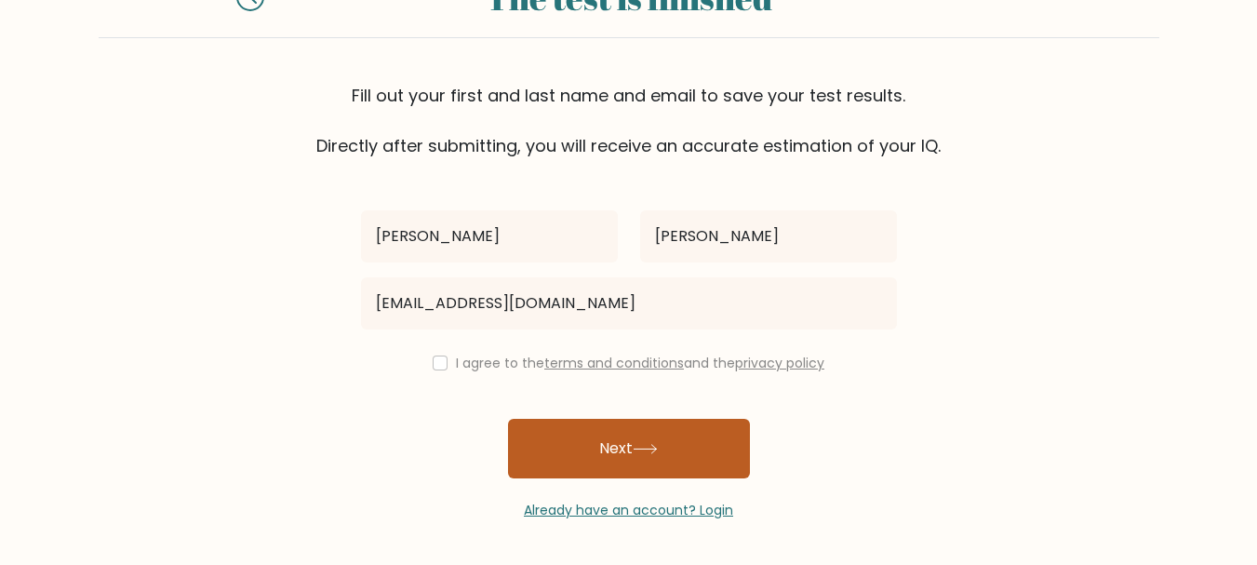
click at [615, 464] on button "Next" at bounding box center [629, 449] width 242 height 60
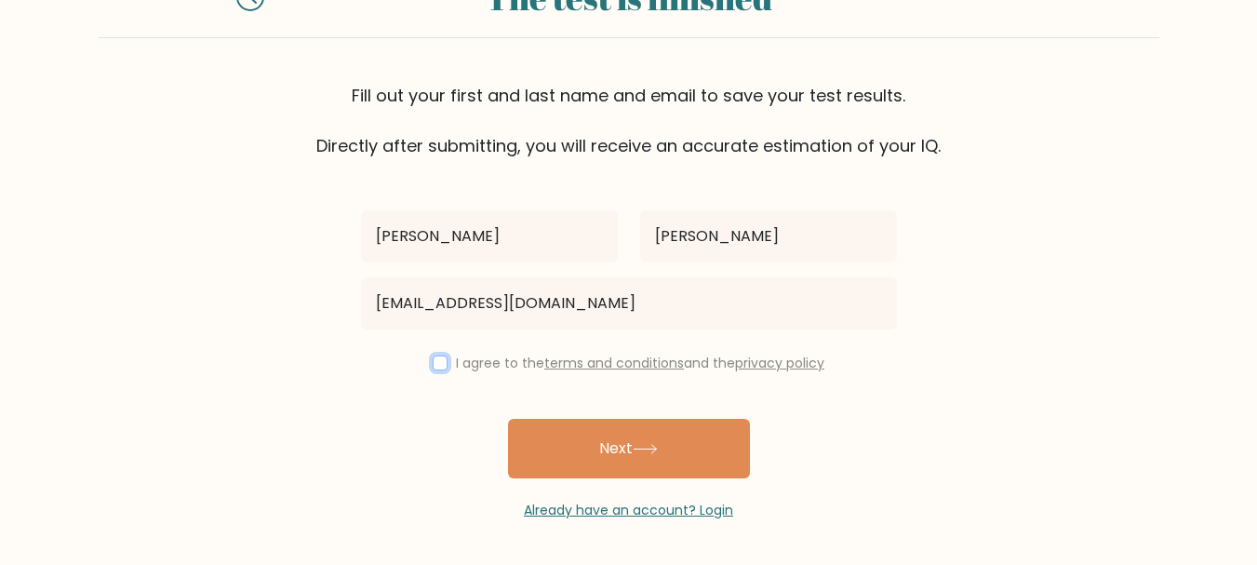
click at [436, 361] on input "checkbox" at bounding box center [440, 362] width 15 height 15
checkbox input "true"
click at [563, 429] on button "Next" at bounding box center [629, 449] width 242 height 60
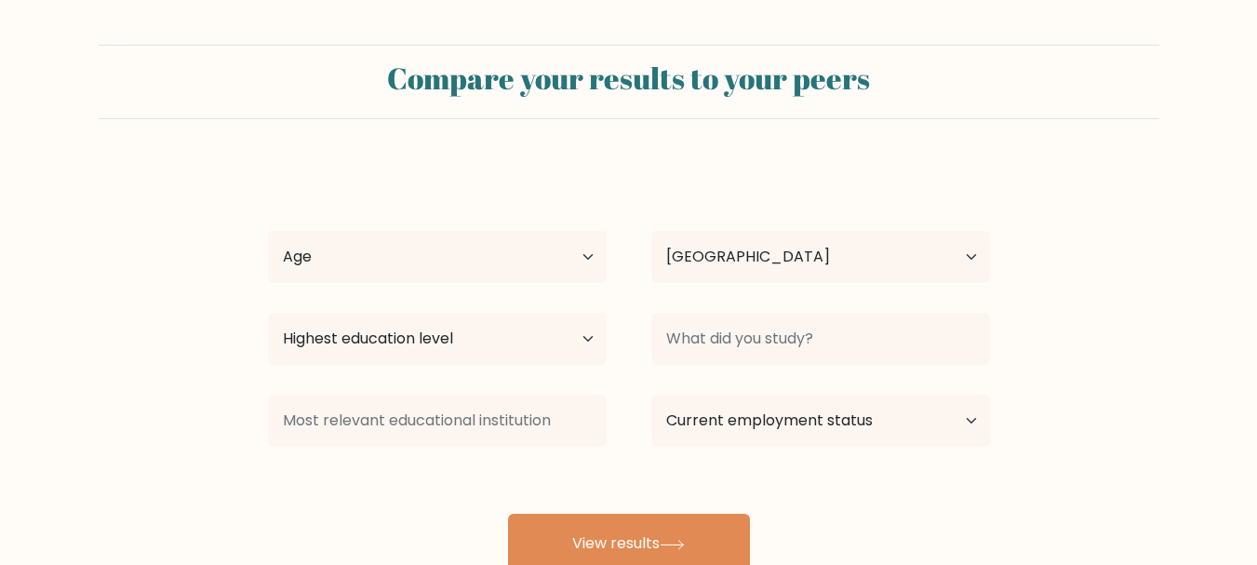
select select "PH"
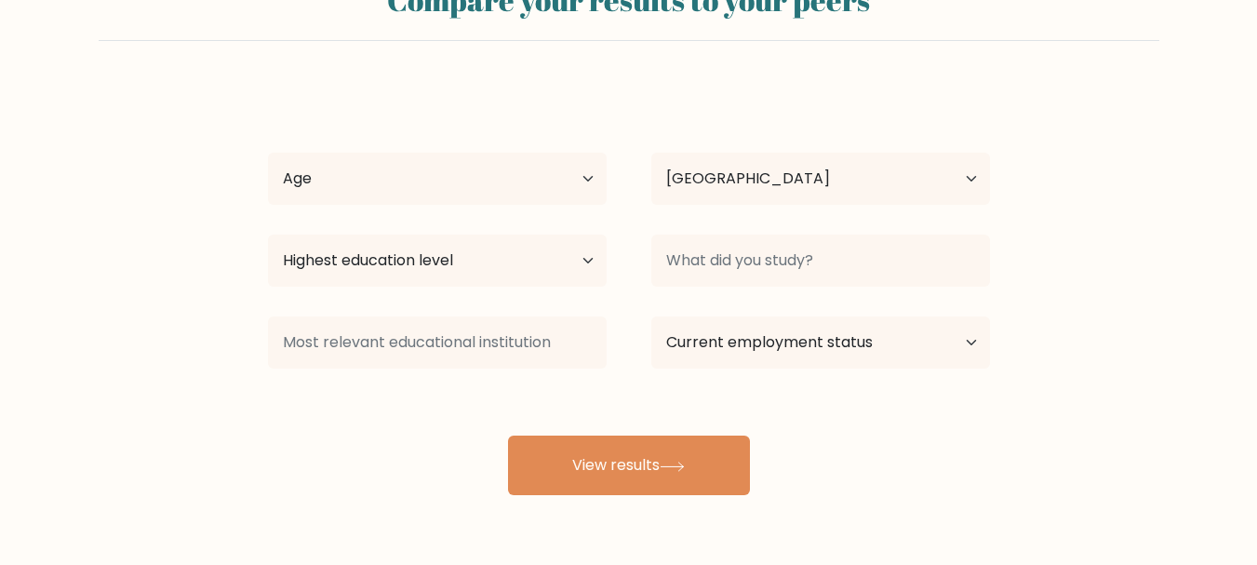
scroll to position [140, 0]
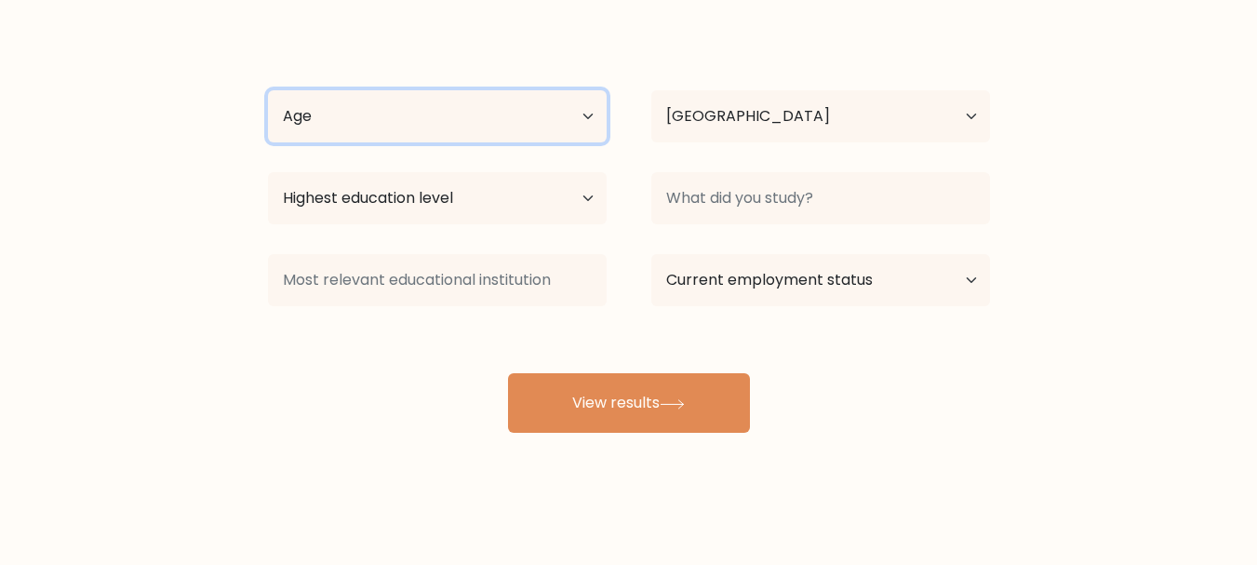
click at [373, 110] on select "Age Under [DEMOGRAPHIC_DATA] [DEMOGRAPHIC_DATA] [DEMOGRAPHIC_DATA] [DEMOGRAPHIC…" at bounding box center [437, 116] width 339 height 52
select select "18_24"
click at [268, 90] on select "Age Under [DEMOGRAPHIC_DATA] [DEMOGRAPHIC_DATA] [DEMOGRAPHIC_DATA] [DEMOGRAPHIC…" at bounding box center [437, 116] width 339 height 52
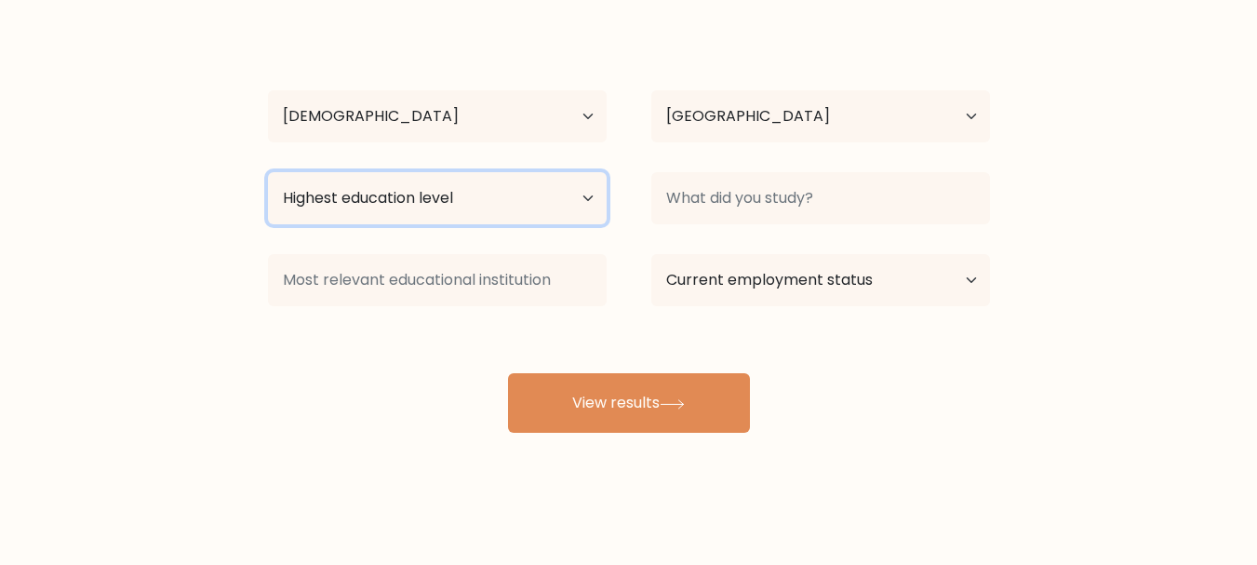
click at [402, 207] on select "Highest education level No schooling Primary Lower Secondary Upper Secondary Oc…" at bounding box center [437, 198] width 339 height 52
select select "bachelors_degree"
click at [268, 172] on select "Highest education level No schooling Primary Lower Secondary Upper Secondary Oc…" at bounding box center [437, 198] width 339 height 52
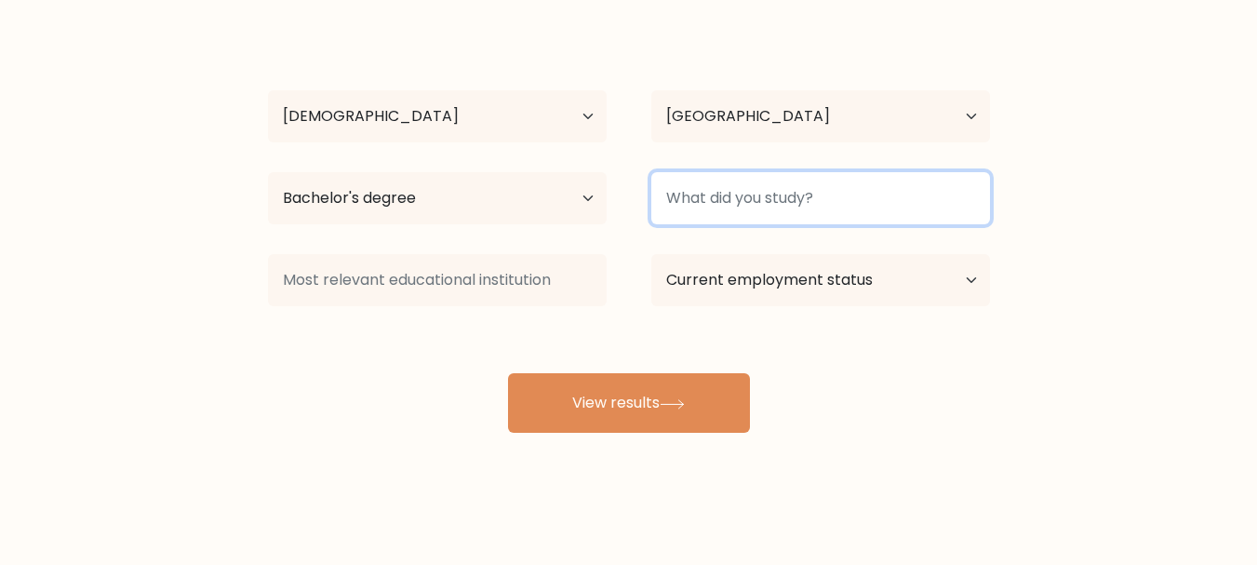
click at [846, 202] on input at bounding box center [820, 198] width 339 height 52
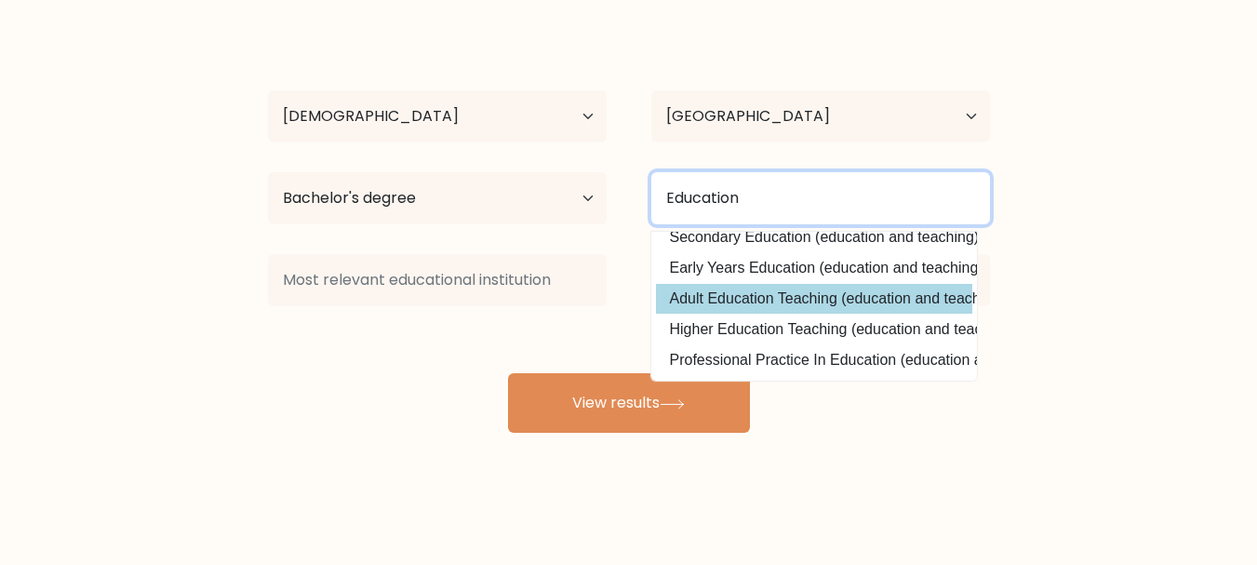
scroll to position [88, 0]
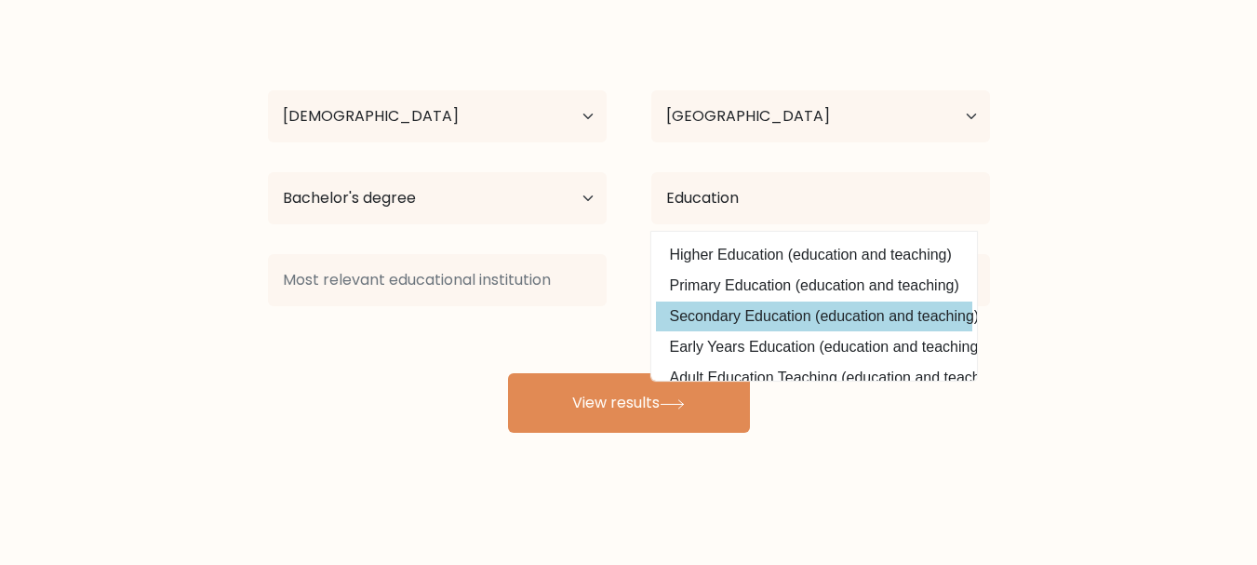
click at [836, 320] on option "Secondary Education (education and teaching)" at bounding box center [814, 316] width 316 height 30
type input "Secondary Education"
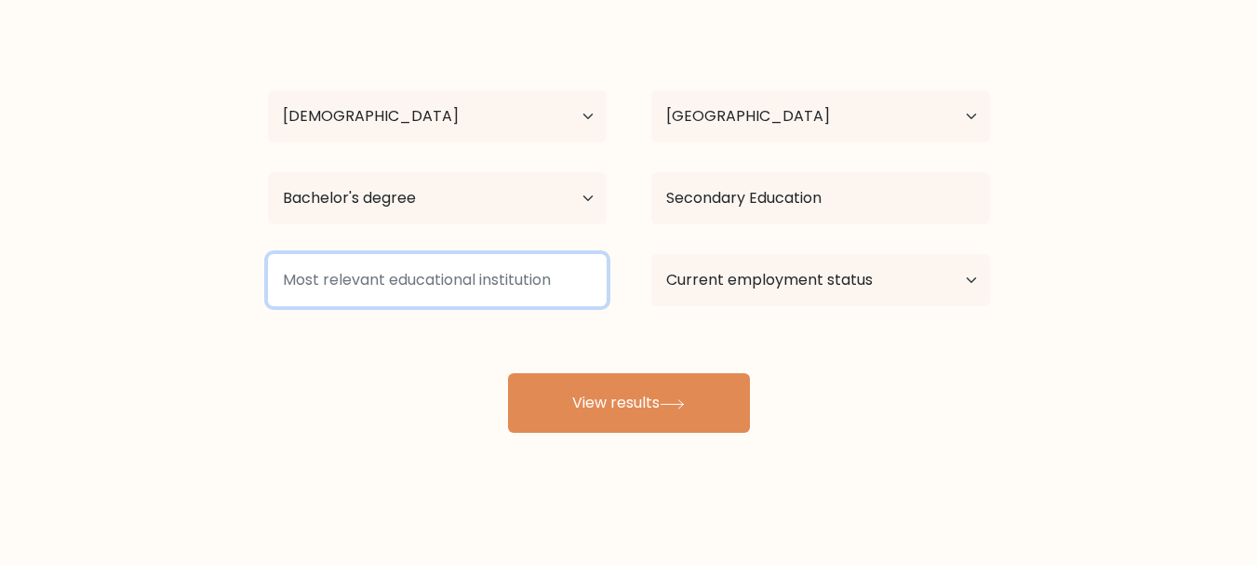
click at [490, 294] on input at bounding box center [437, 280] width 339 height 52
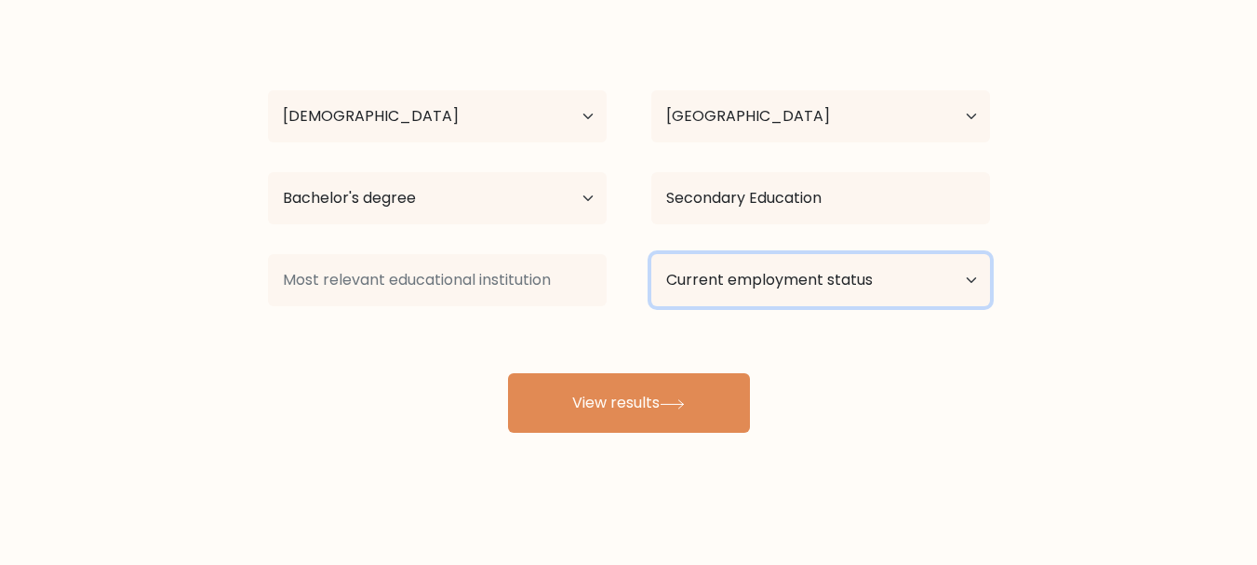
click at [820, 293] on select "Current employment status Employed Student Retired Other / prefer not to answer" at bounding box center [820, 280] width 339 height 52
select select "other"
click at [651, 254] on select "Current employment status Employed Student Retired Other / prefer not to answer" at bounding box center [820, 280] width 339 height 52
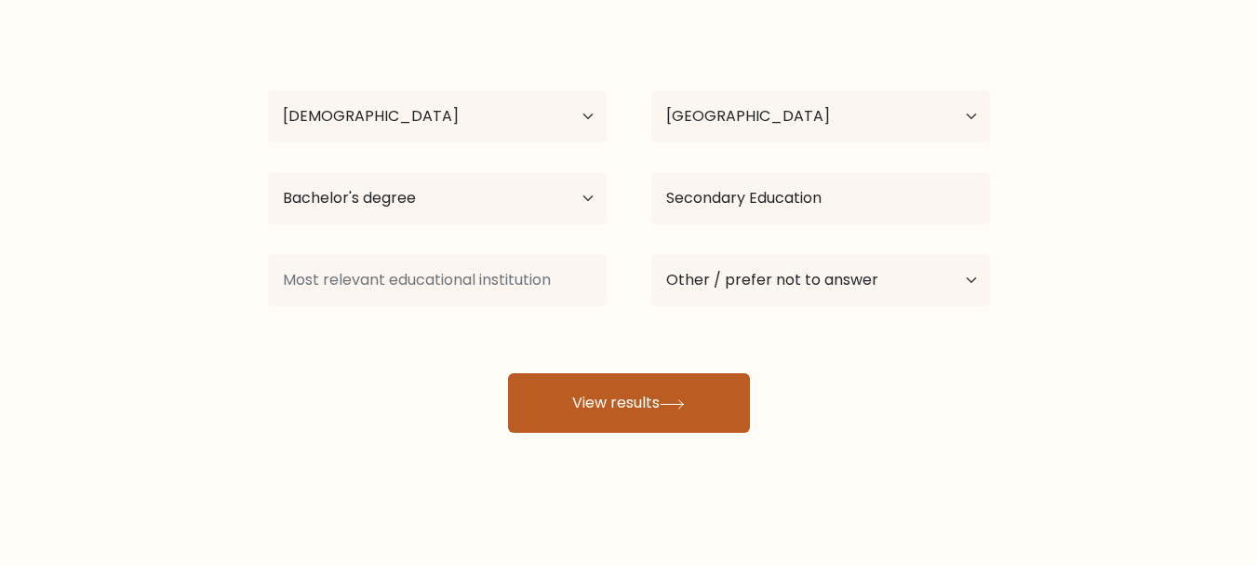
click at [628, 398] on button "View results" at bounding box center [629, 403] width 242 height 60
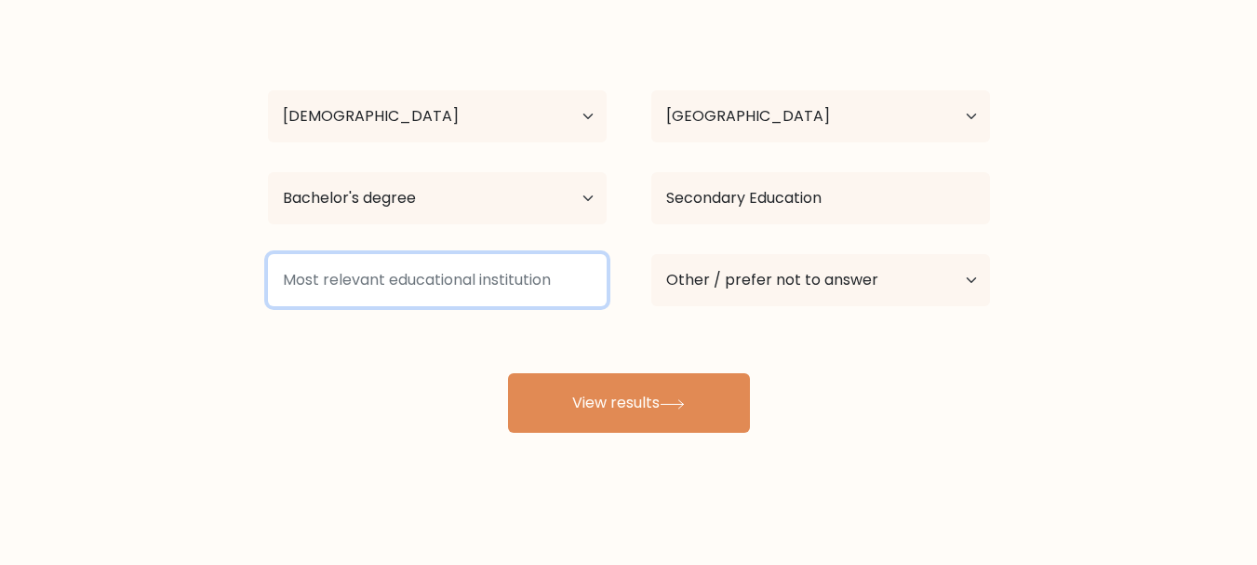
click at [447, 271] on input at bounding box center [437, 280] width 339 height 52
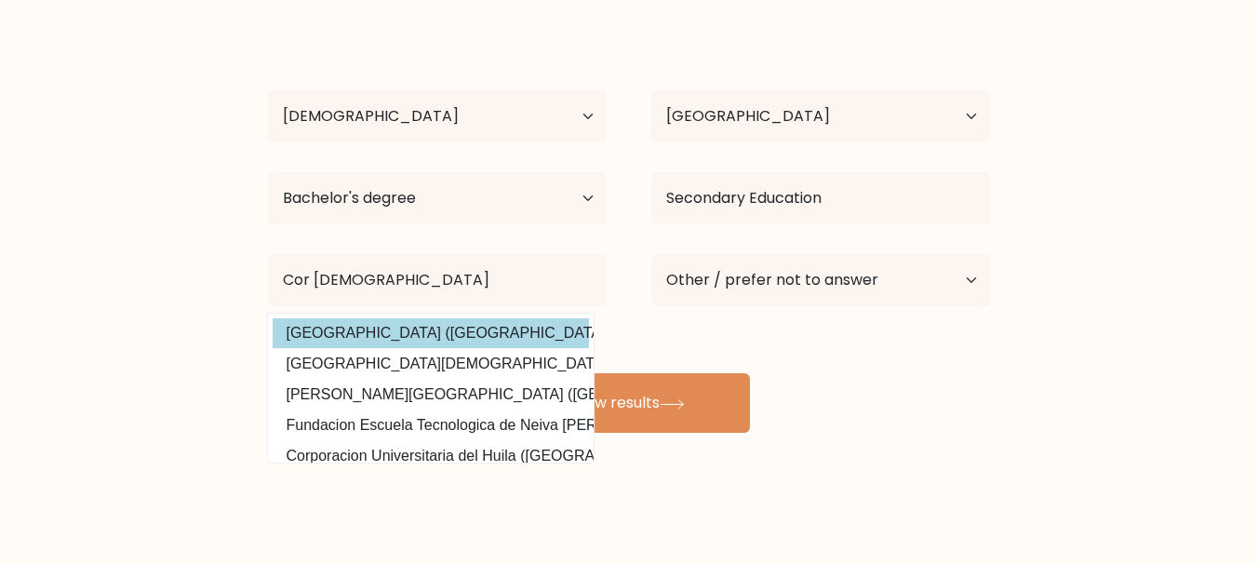
click at [473, 331] on option "Cor Jesu College (Philippines)" at bounding box center [431, 333] width 316 height 30
type input "[GEOGRAPHIC_DATA]"
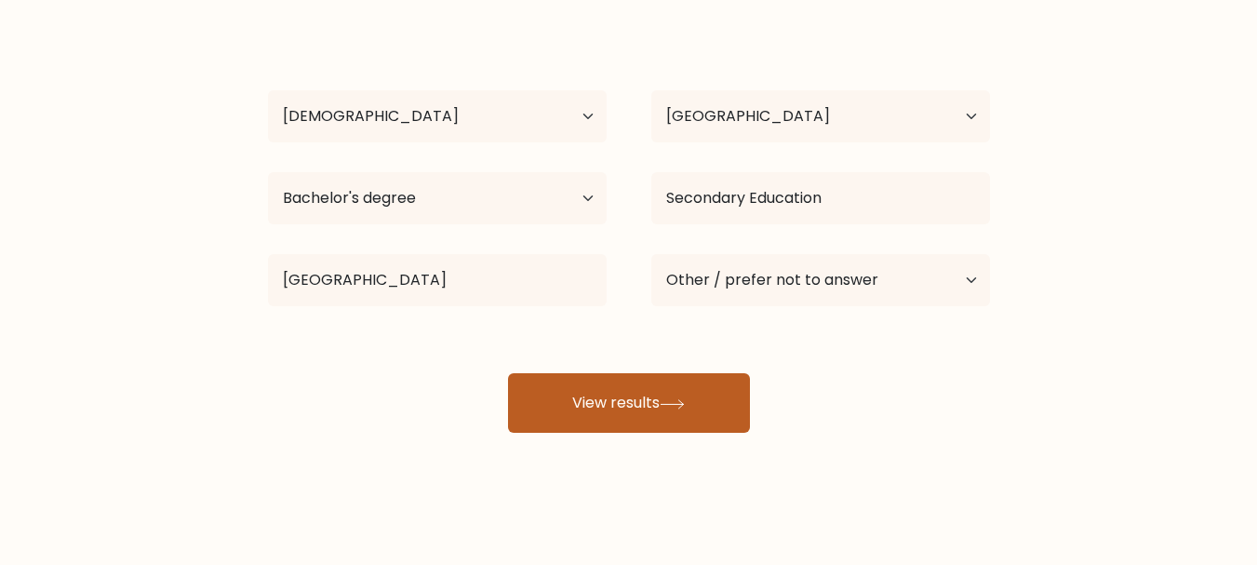
click at [661, 403] on button "View results" at bounding box center [629, 403] width 242 height 60
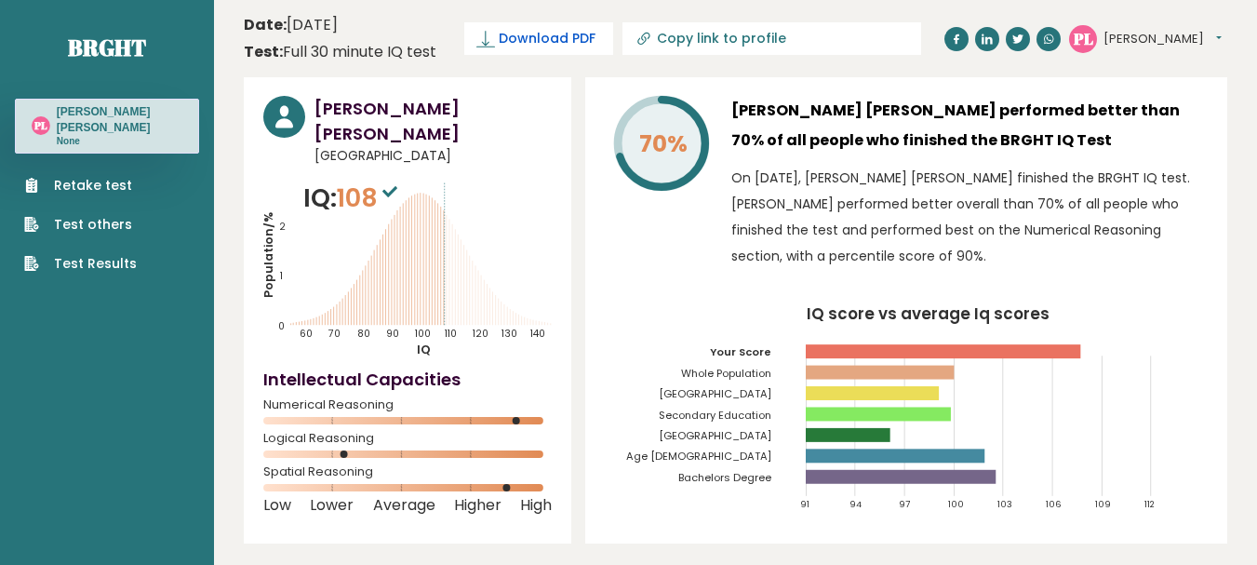
click at [480, 47] on rect at bounding box center [485, 46] width 19 height 1
